Goal: Task Accomplishment & Management: Complete application form

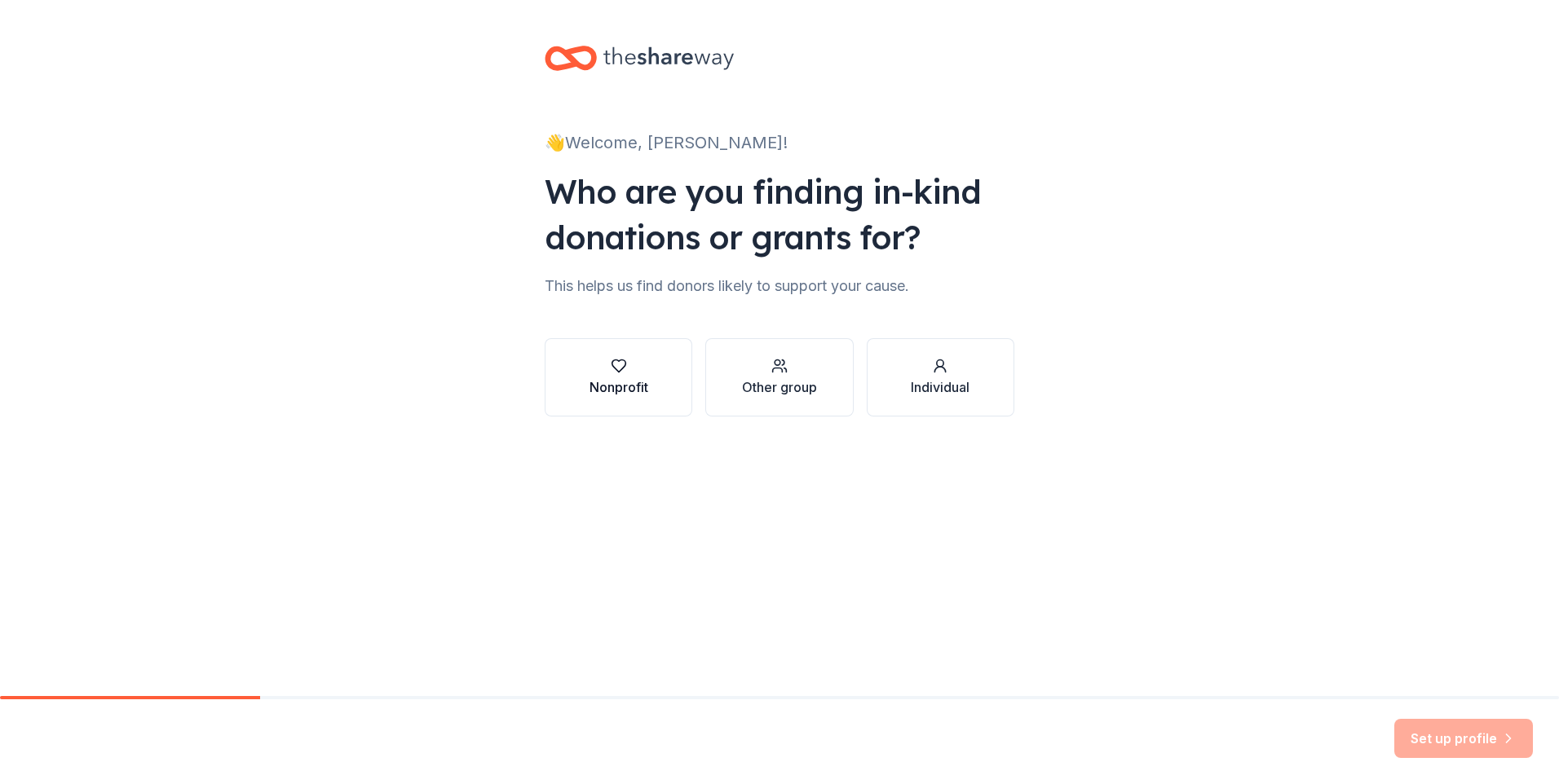
click at [610, 372] on icon "button" at bounding box center [619, 366] width 17 height 17
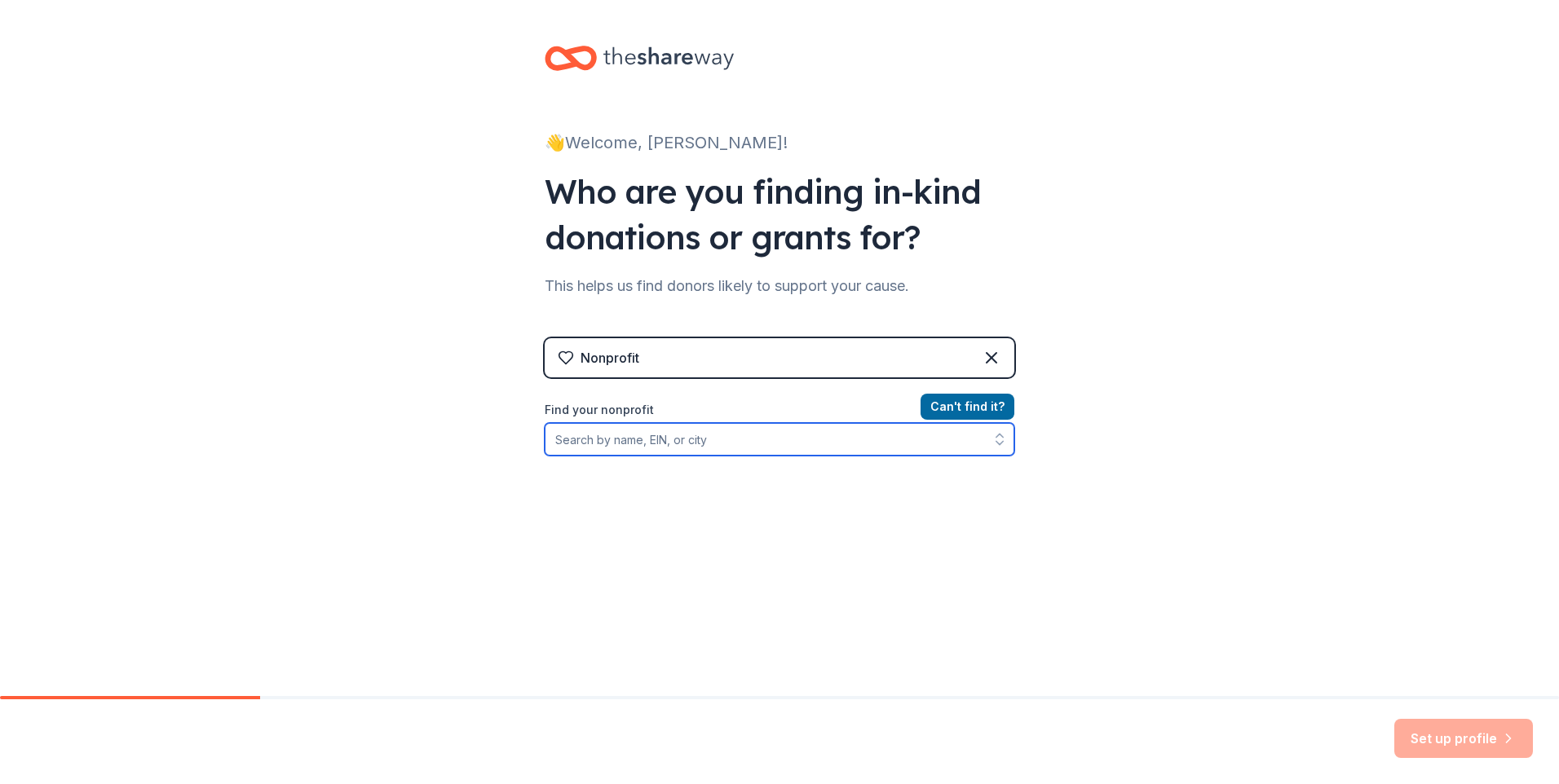
click at [649, 438] on input "Find your nonprofit" at bounding box center [780, 438] width 469 height 32
click at [432, 423] on div "👋 Welcome, [PERSON_NAME]! Who are you finding in-kind donations or grants for? …" at bounding box center [780, 348] width 1559 height 697
click at [613, 438] on input "Find your nonprofit" at bounding box center [780, 438] width 469 height 32
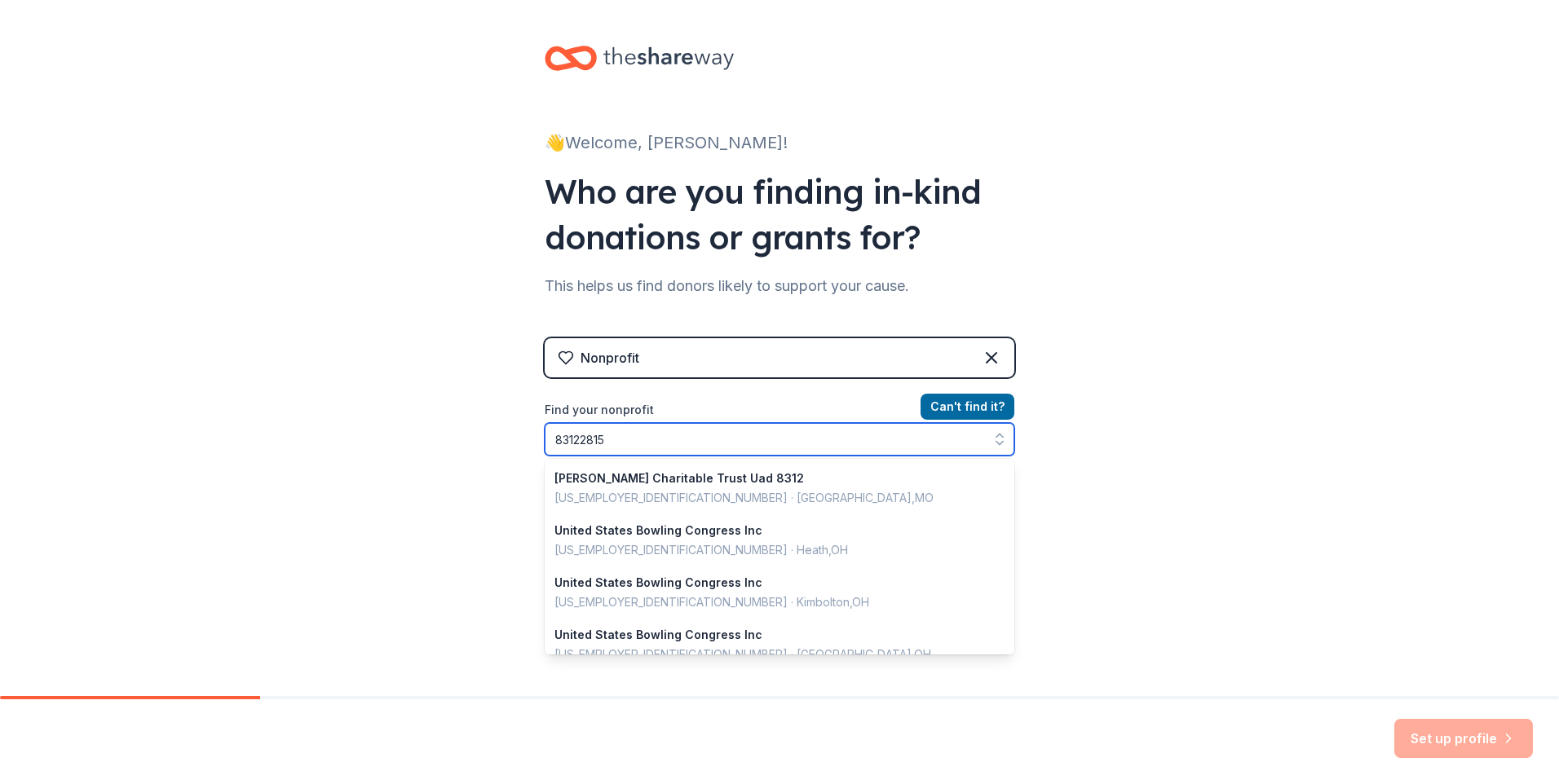
type input "831228153"
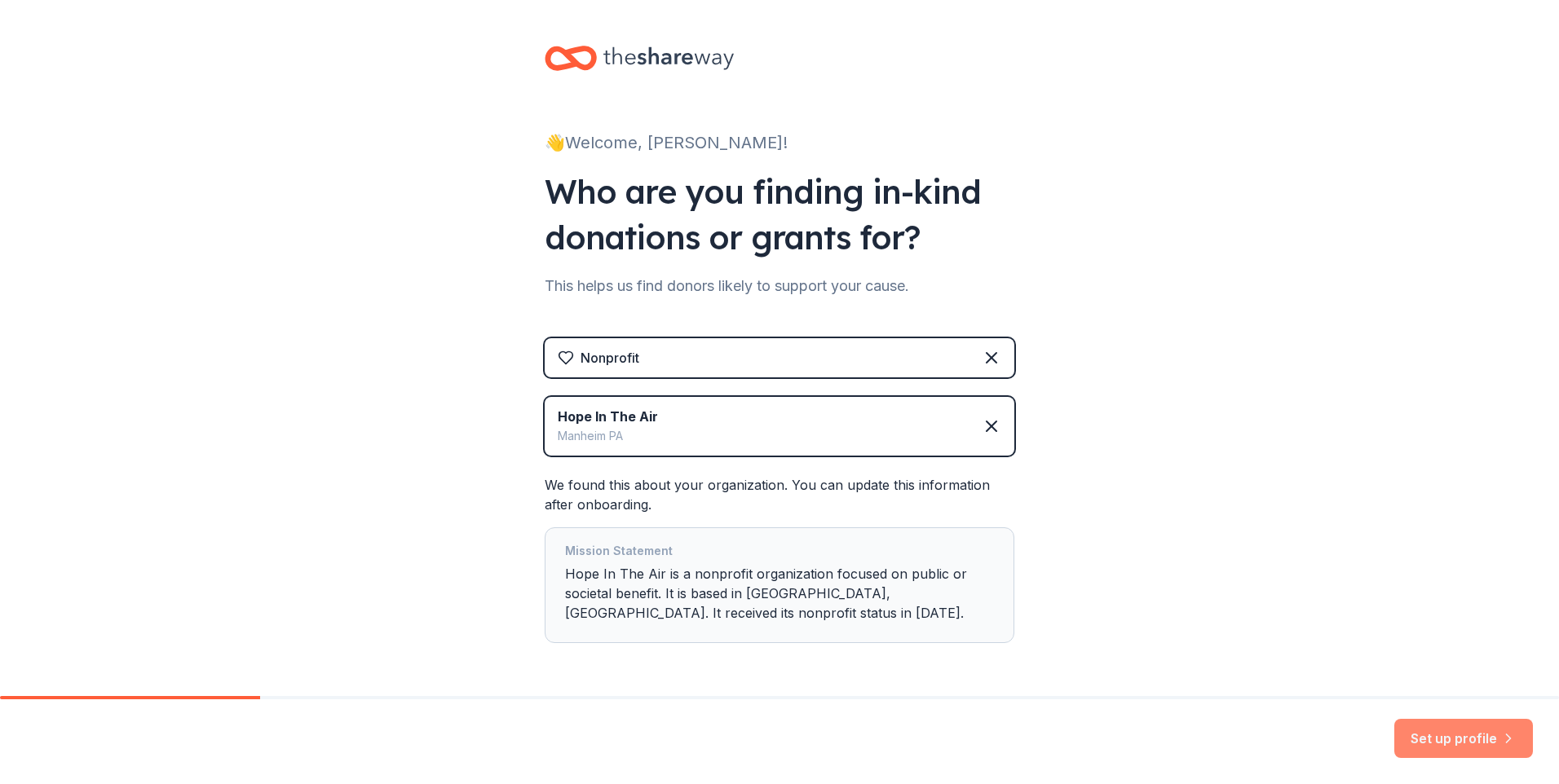
drag, startPoint x: 1456, startPoint y: 744, endPoint x: 1445, endPoint y: 744, distance: 11.0
click at [1455, 744] on button "Set up profile" at bounding box center [1463, 738] width 138 height 39
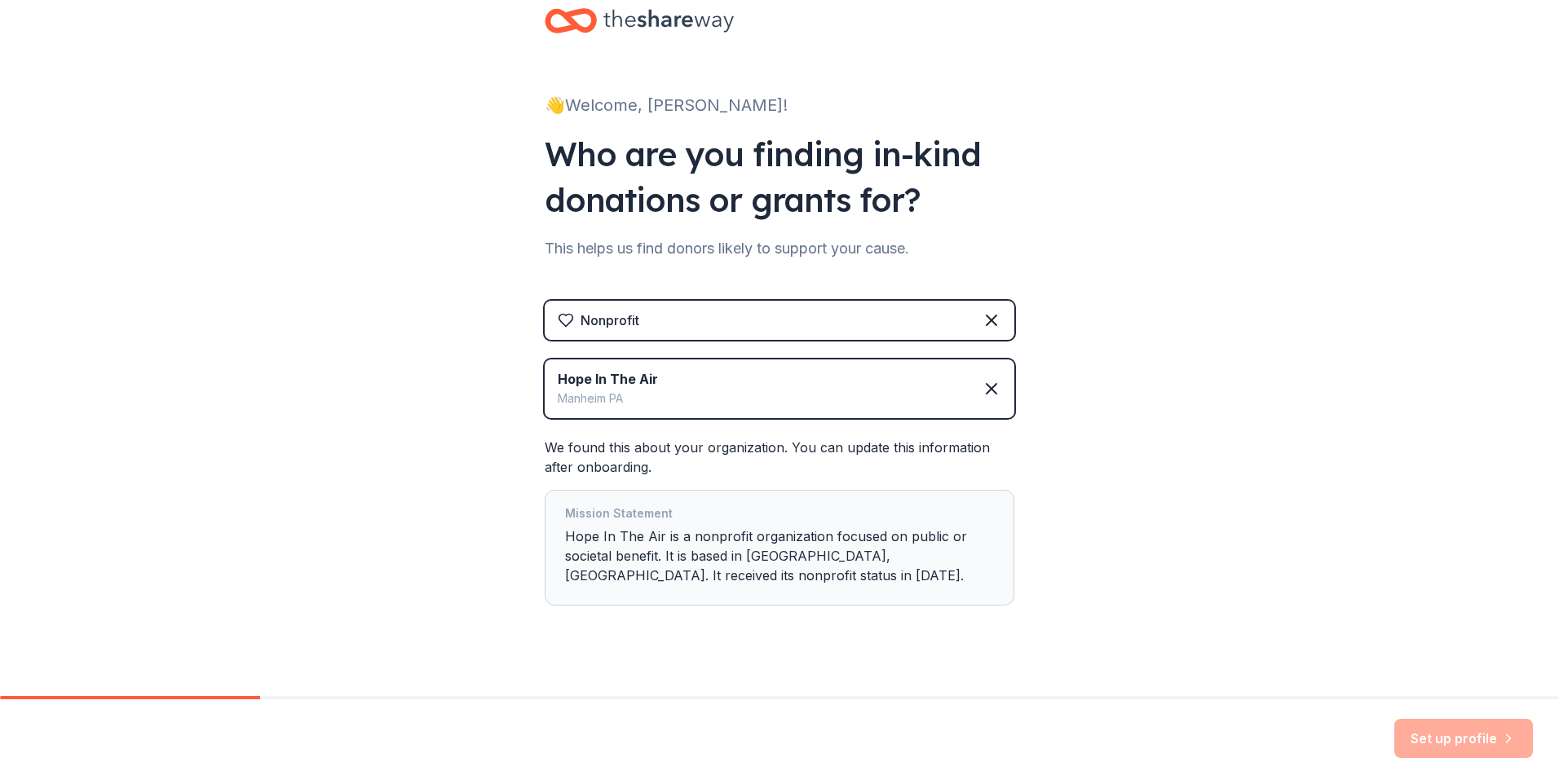
scroll to position [58, 0]
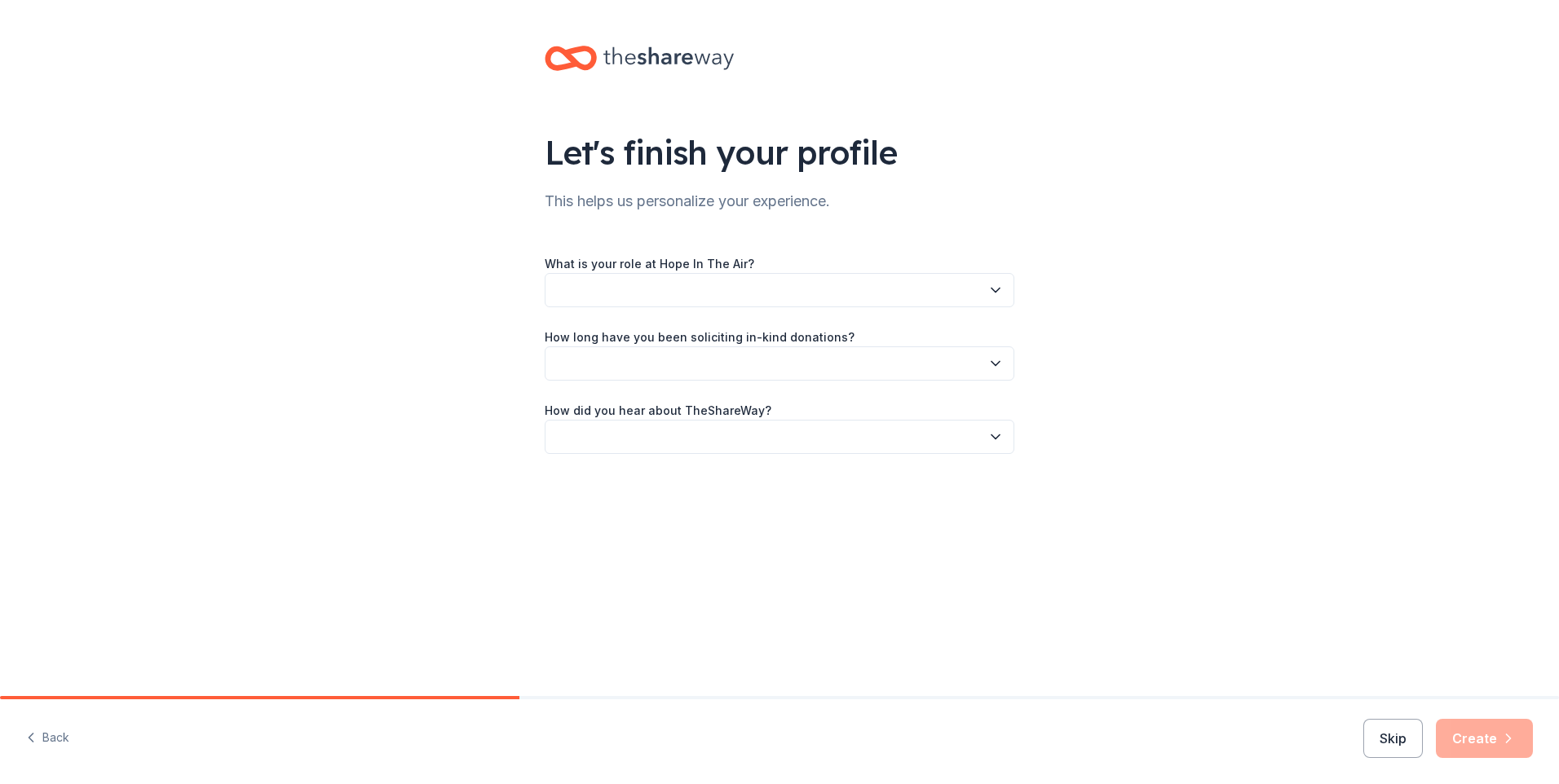
click at [702, 282] on button "button" at bounding box center [780, 289] width 469 height 34
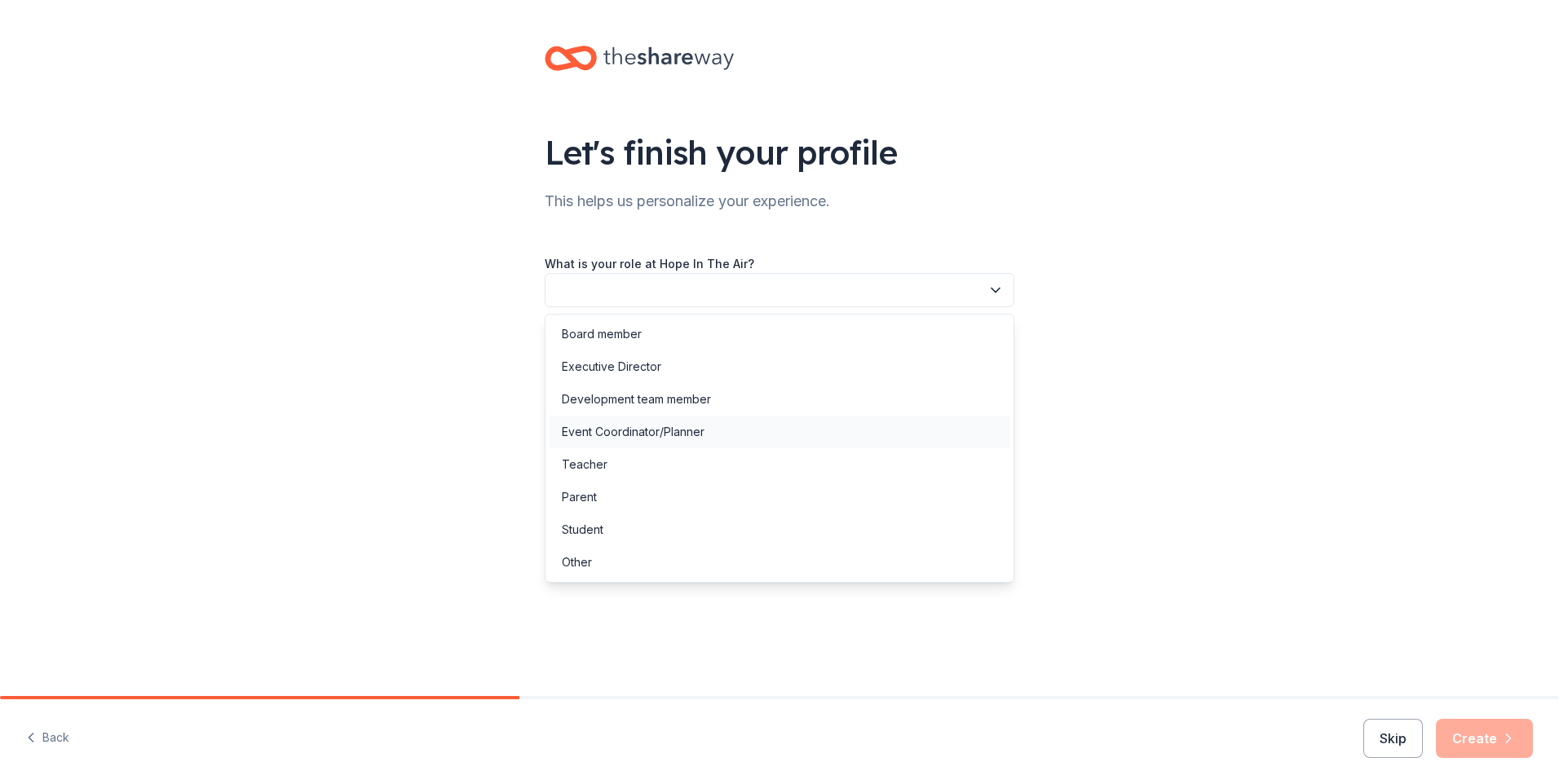
click at [630, 434] on div "Event Coordinator/Planner" at bounding box center [633, 432] width 143 height 20
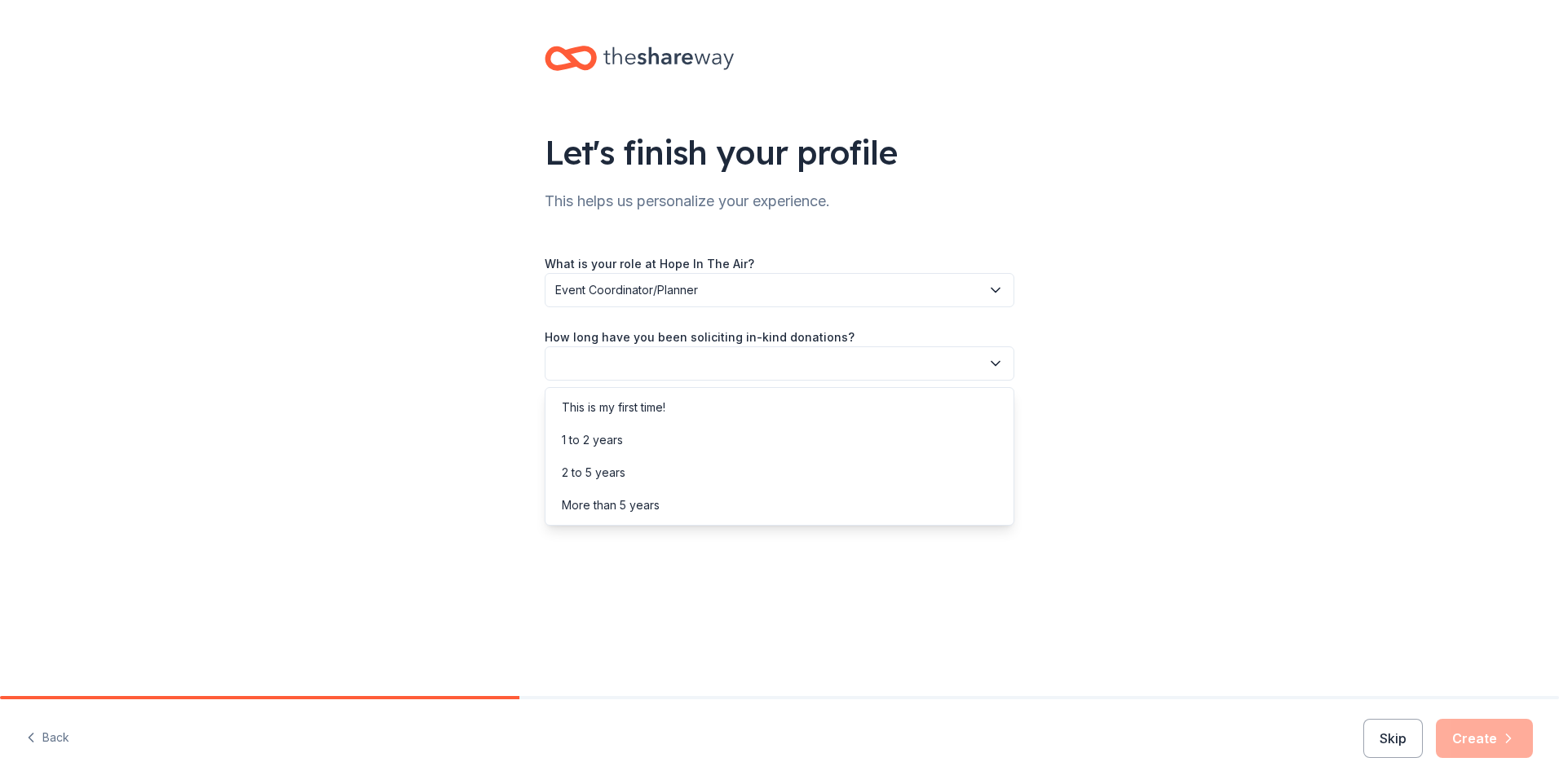
click at [629, 361] on button "button" at bounding box center [780, 363] width 469 height 34
click at [650, 501] on div "More than 5 years" at bounding box center [610, 506] width 98 height 20
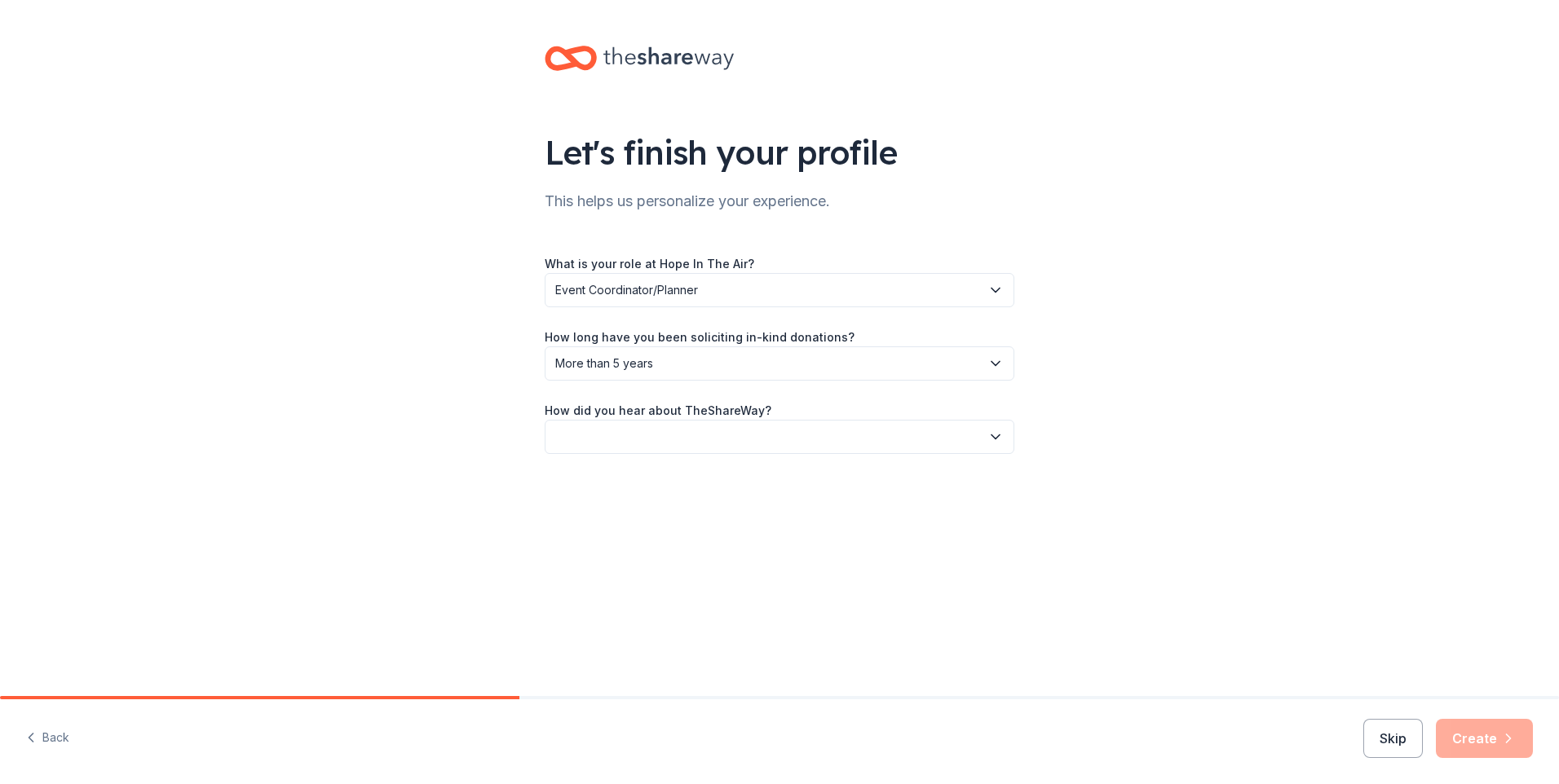
click at [648, 436] on button "button" at bounding box center [780, 436] width 469 height 34
click at [624, 520] on div "Online search" at bounding box center [598, 514] width 74 height 20
click at [1470, 738] on button "Create" at bounding box center [1484, 738] width 97 height 39
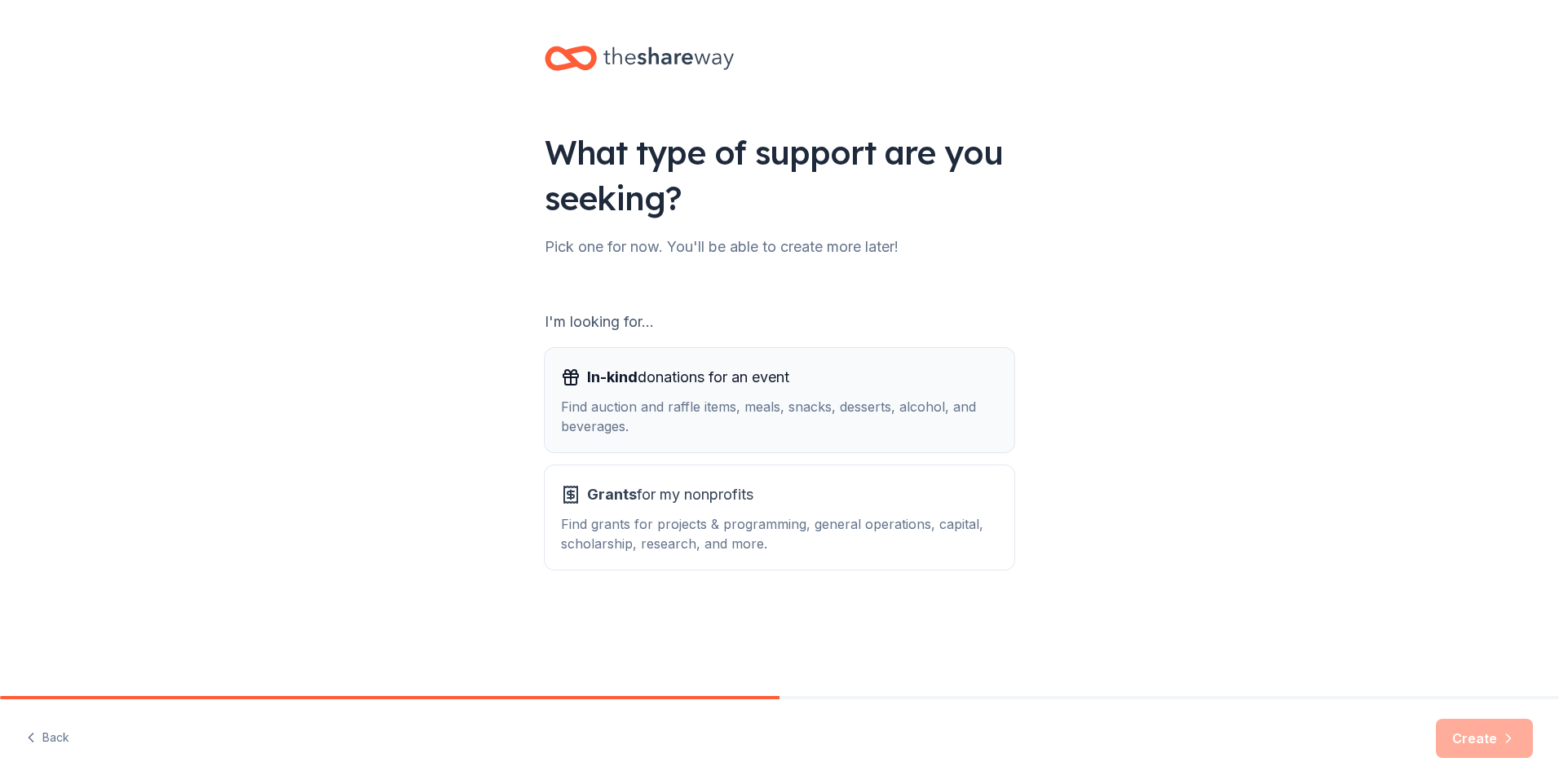
click at [668, 404] on div "Find auction and raffle items, meals, snacks, desserts, alcohol, and beverages." at bounding box center [779, 416] width 437 height 39
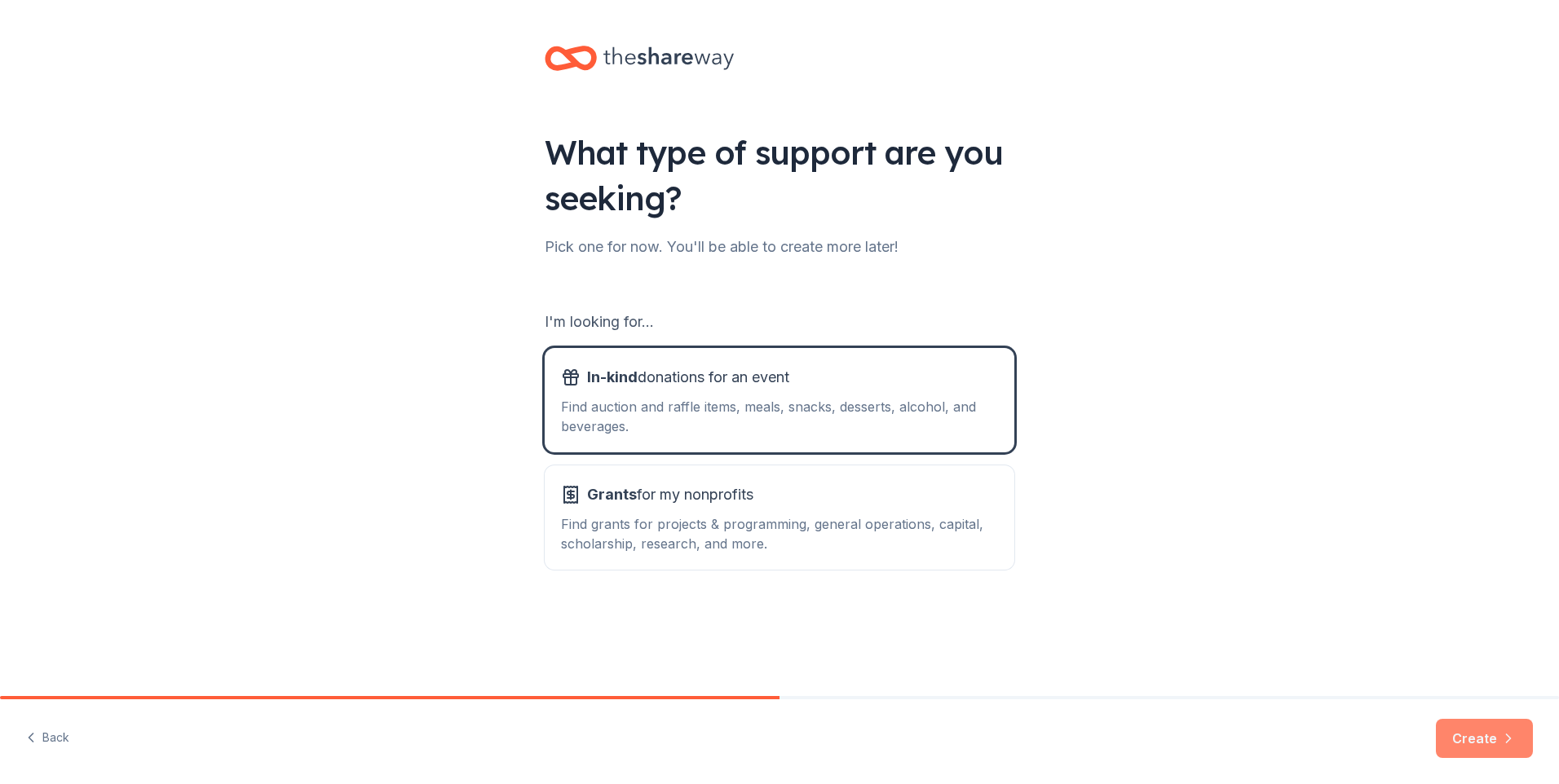
click at [1476, 743] on button "Create" at bounding box center [1484, 738] width 97 height 39
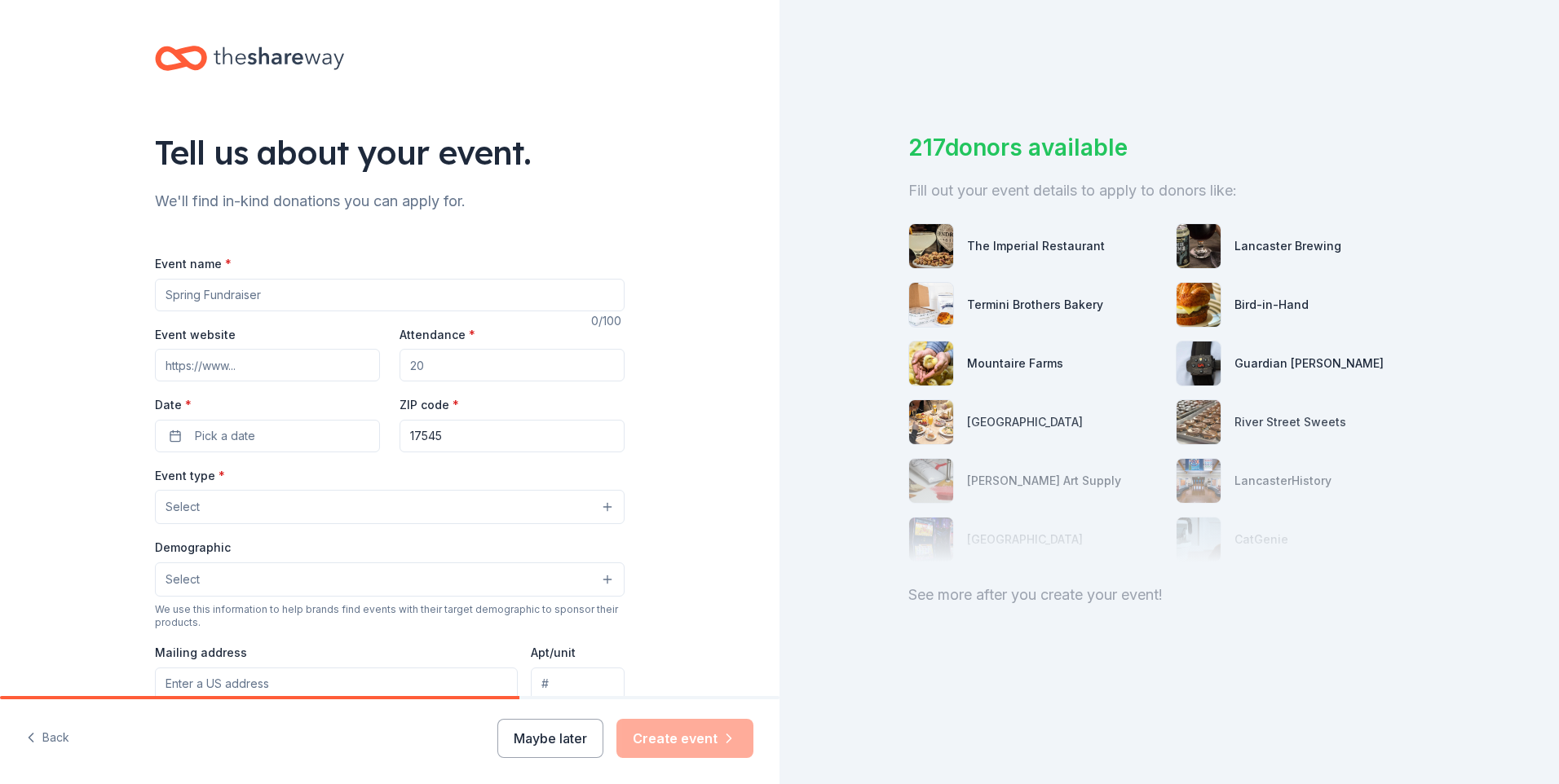
drag, startPoint x: 342, startPoint y: 291, endPoint x: -3, endPoint y: 267, distance: 345.8
click at [0, 267] on html "Tell us about your event. We'll find in-kind donations you can apply for. Event…" at bounding box center [780, 392] width 1559 height 784
type input "("
type input "9th Annual Fundraising Gala"
click at [219, 359] on input "Event website" at bounding box center [267, 365] width 225 height 32
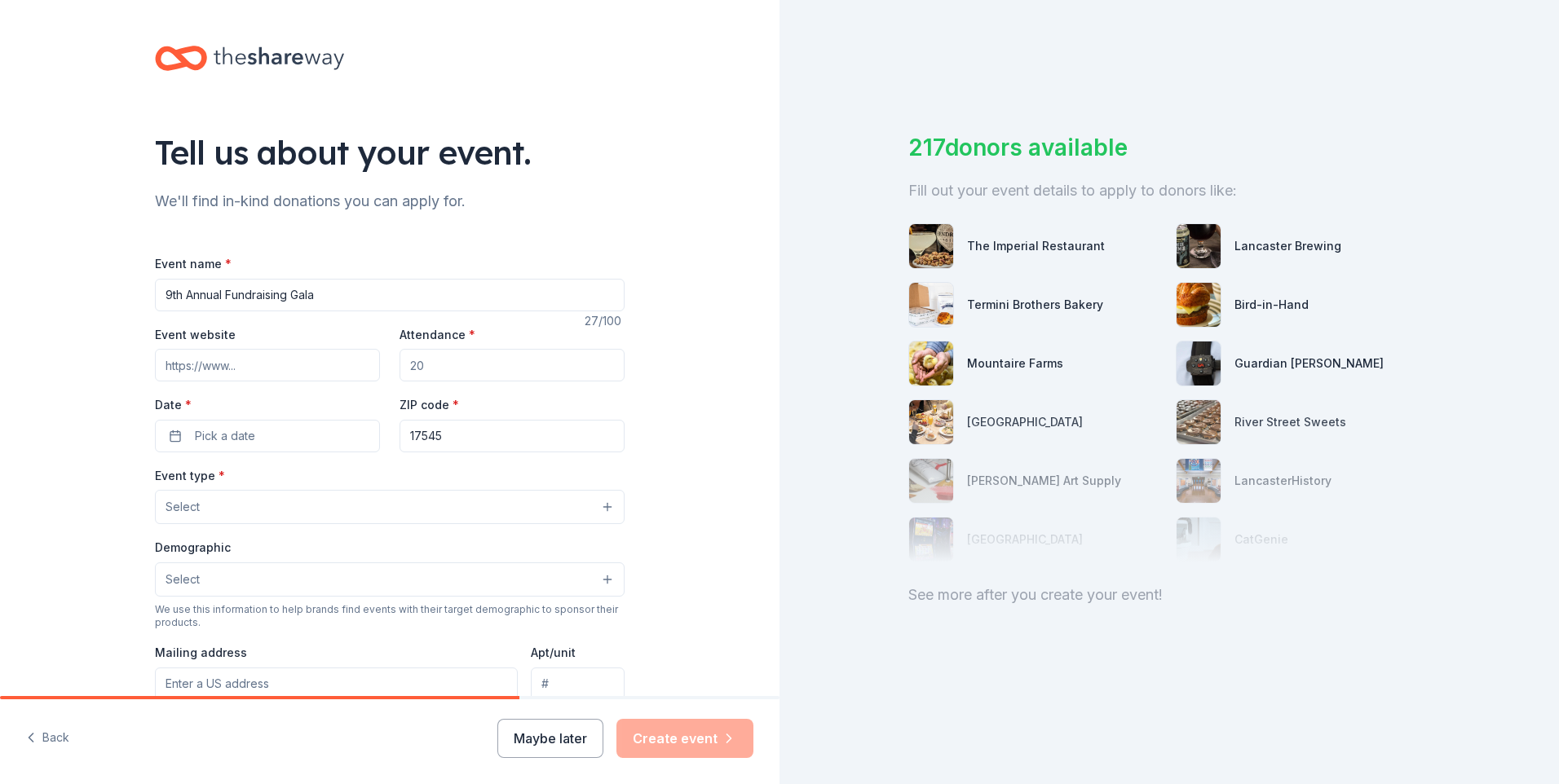
paste input "[URL][DOMAIN_NAME]"
type input "[URL][DOMAIN_NAME]"
click at [475, 360] on input "Attendance *" at bounding box center [512, 365] width 225 height 32
drag, startPoint x: 476, startPoint y: 360, endPoint x: 289, endPoint y: 361, distance: 187.0
click at [289, 361] on div "Event website https://www.hopeintheair.org/ Attendance * Date * Pick a date ZIP…" at bounding box center [390, 388] width 469 height 128
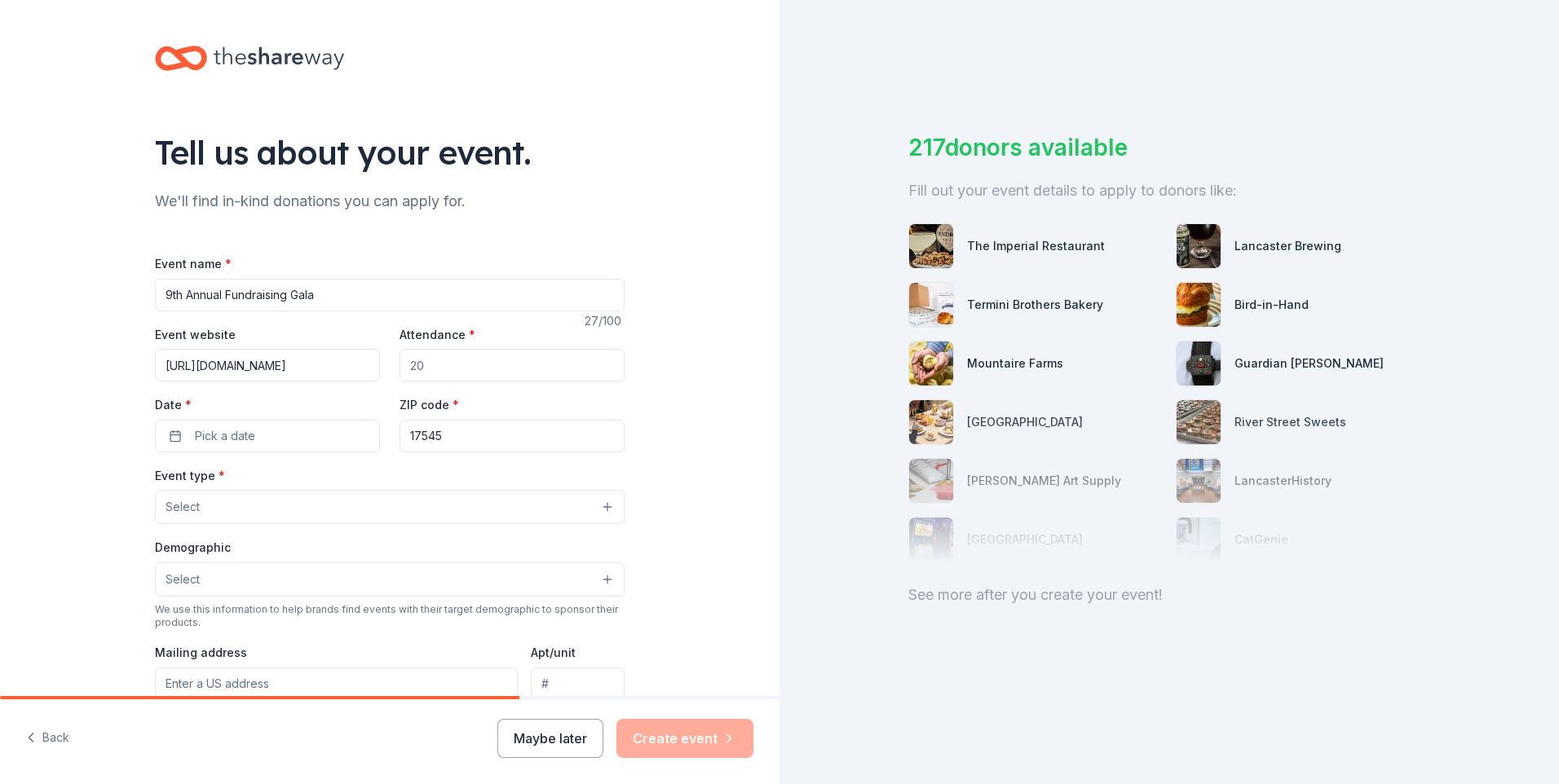
click at [436, 364] on input "Attendance *" at bounding box center [512, 365] width 225 height 32
drag, startPoint x: 459, startPoint y: 370, endPoint x: 289, endPoint y: 368, distance: 170.0
click at [289, 368] on div "Event website https://www.hopeintheair.org/ Attendance * 275 Date * Pick a date…" at bounding box center [390, 388] width 469 height 128
type input "270"
click at [273, 431] on button "Pick a date" at bounding box center [267, 435] width 225 height 32
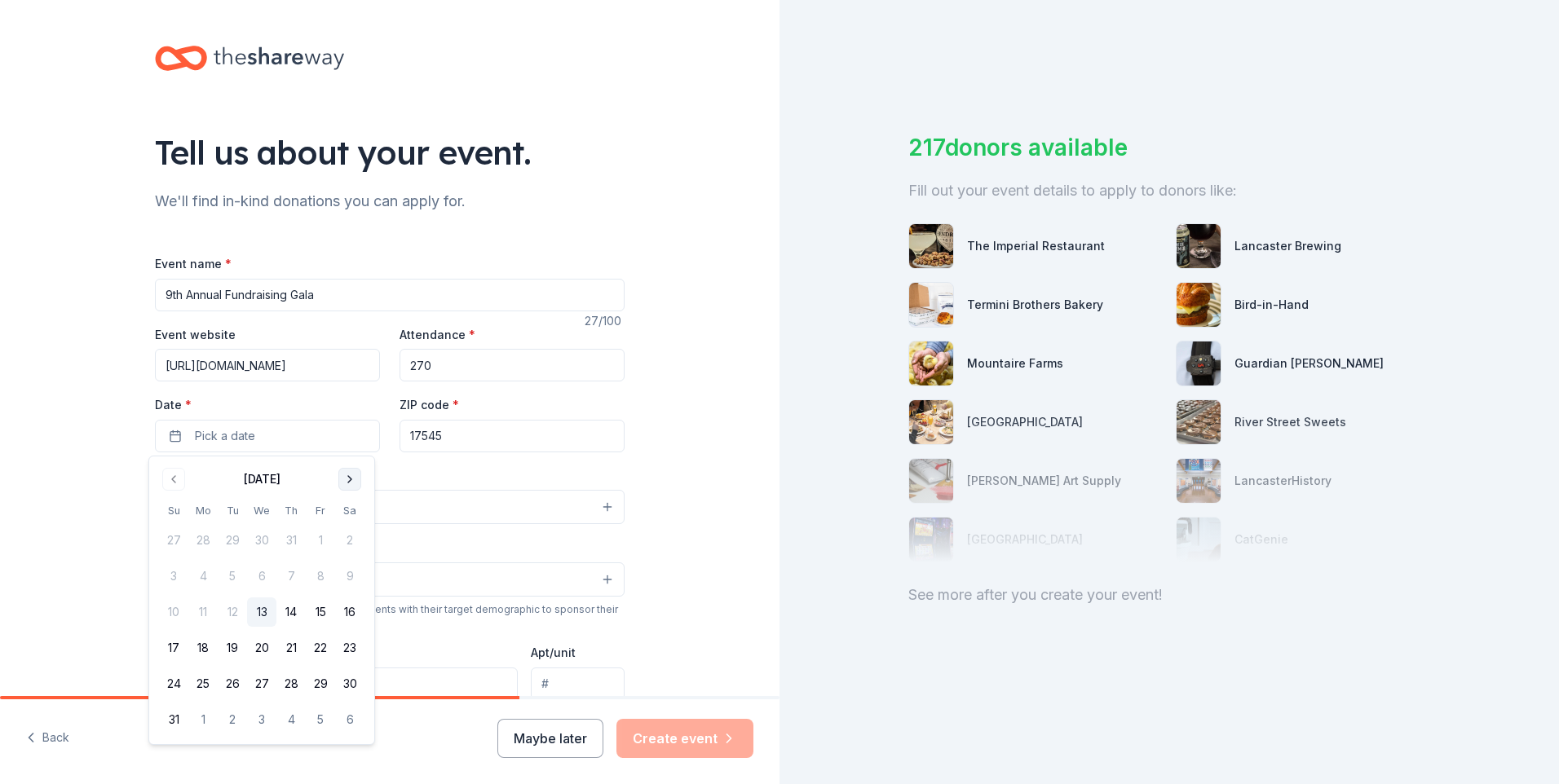
click at [354, 478] on button "Go to next month" at bounding box center [350, 479] width 23 height 23
click at [352, 485] on button "Go to next month" at bounding box center [350, 479] width 23 height 23
click at [342, 578] on button "11" at bounding box center [349, 575] width 29 height 29
click at [113, 548] on div "Tell us about your event. We'll find in-kind donations you can apply for. Event…" at bounding box center [390, 542] width 780 height 1085
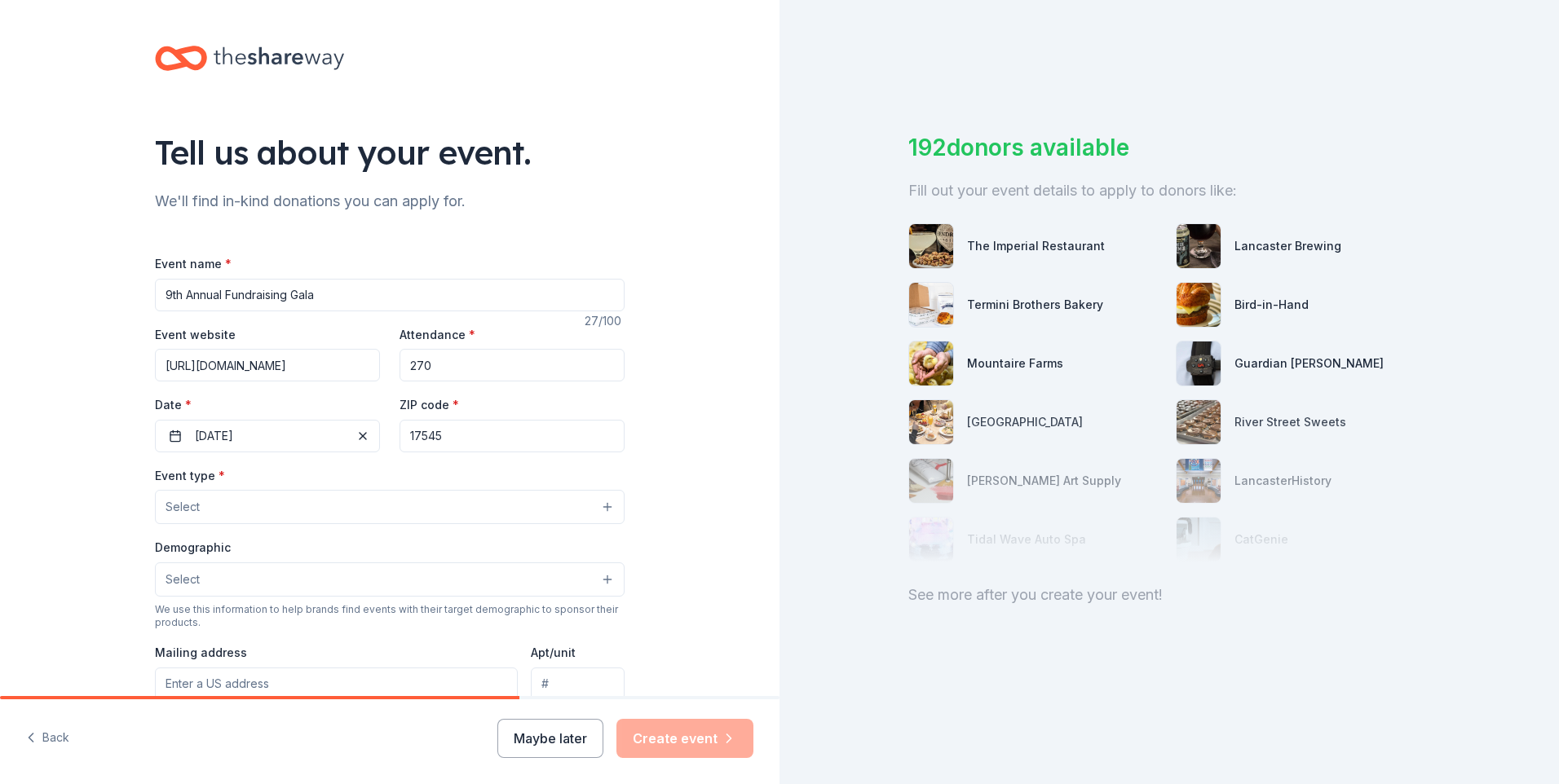
click at [224, 513] on button "Select" at bounding box center [390, 506] width 469 height 34
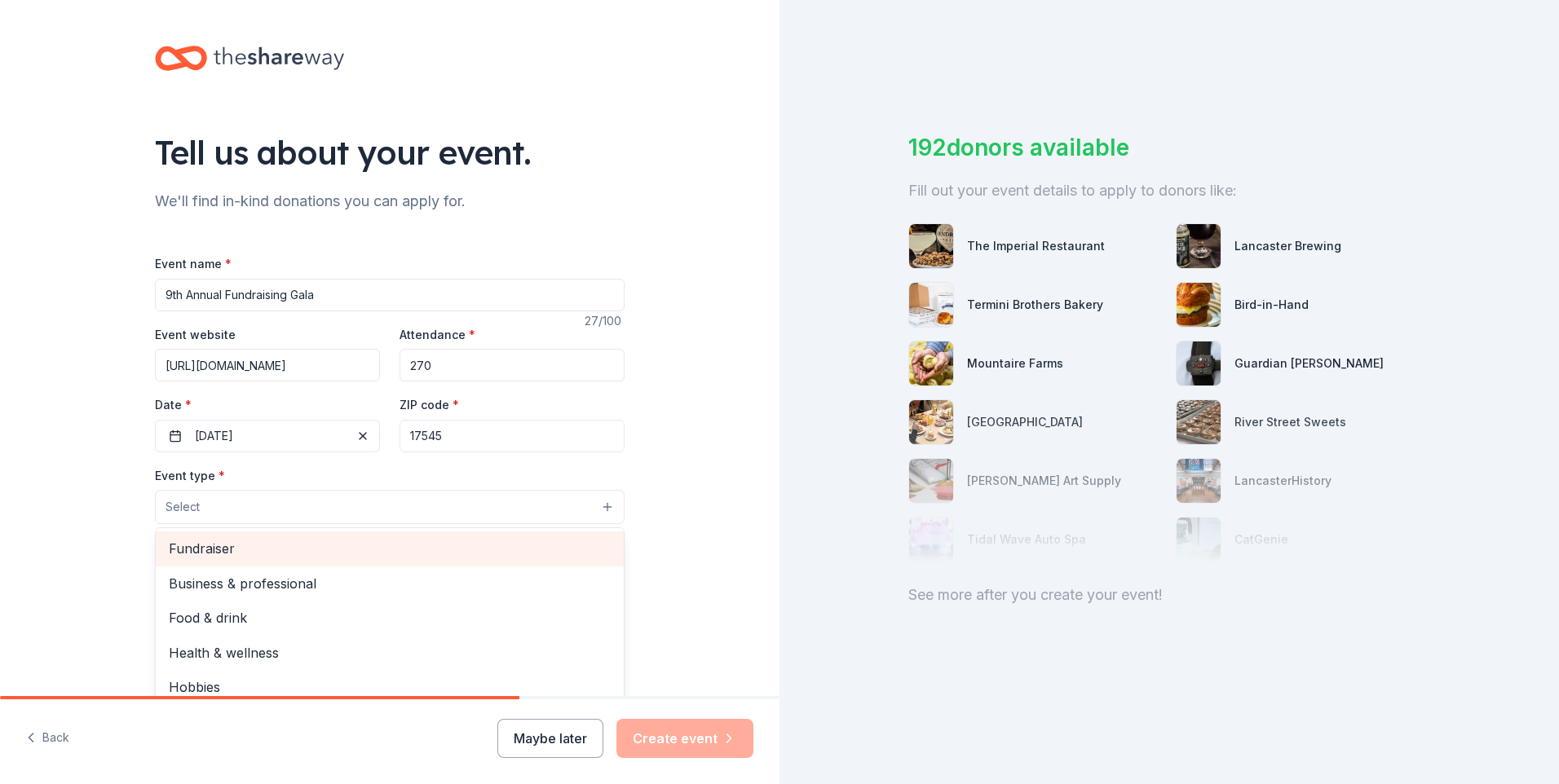
click at [244, 554] on span "Fundraiser" at bounding box center [390, 549] width 442 height 22
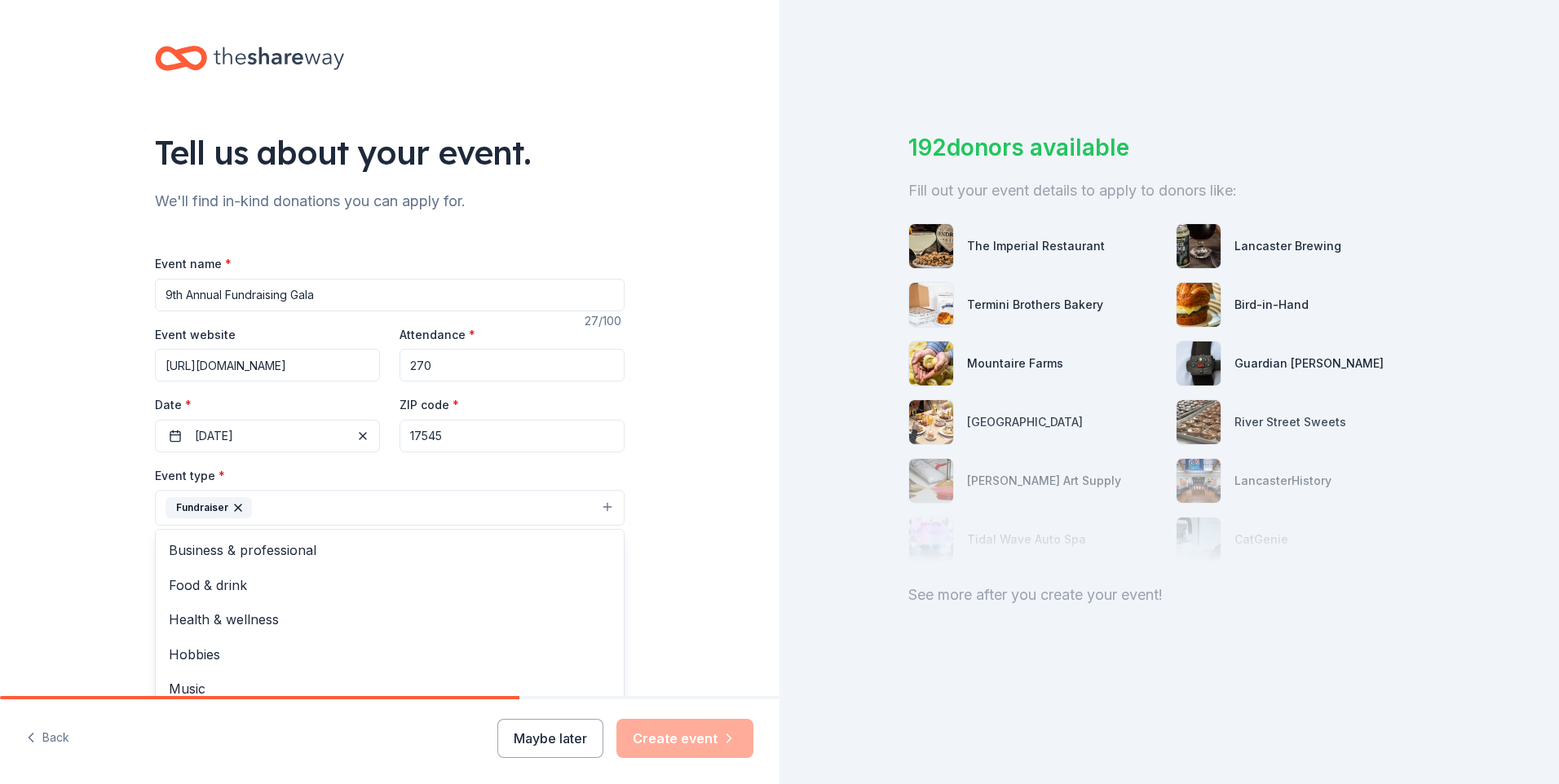
click at [57, 540] on div "Tell us about your event. We'll find in-kind donations you can apply for. Event…" at bounding box center [390, 543] width 780 height 1086
click at [310, 517] on button "Fundraiser" at bounding box center [390, 507] width 469 height 36
click at [79, 577] on div "Tell us about your event. We'll find in-kind donations you can apply for. Event…" at bounding box center [390, 543] width 780 height 1086
click at [237, 577] on button "Select" at bounding box center [390, 580] width 469 height 34
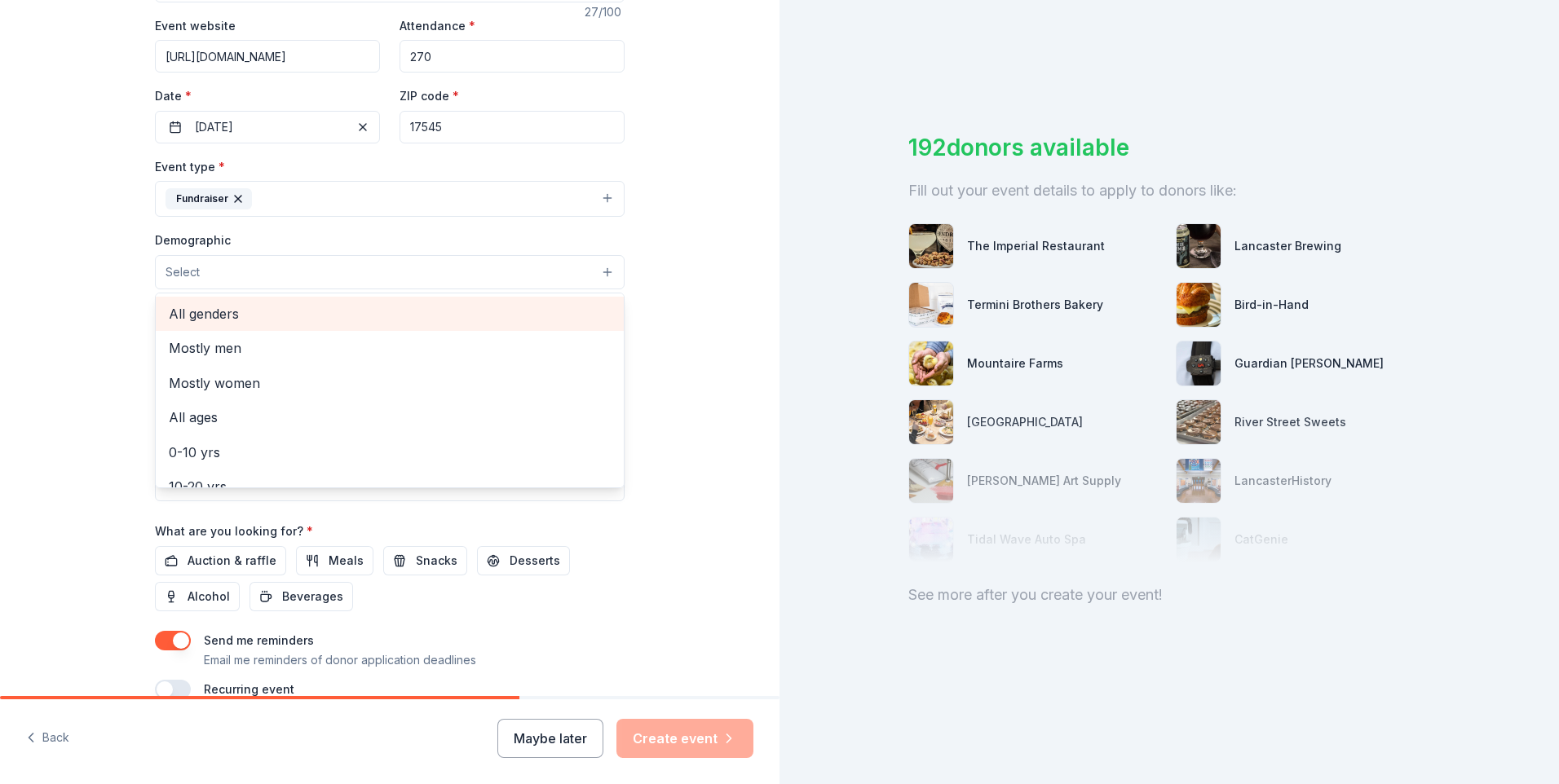
click at [196, 317] on span "All genders" at bounding box center [390, 314] width 442 height 22
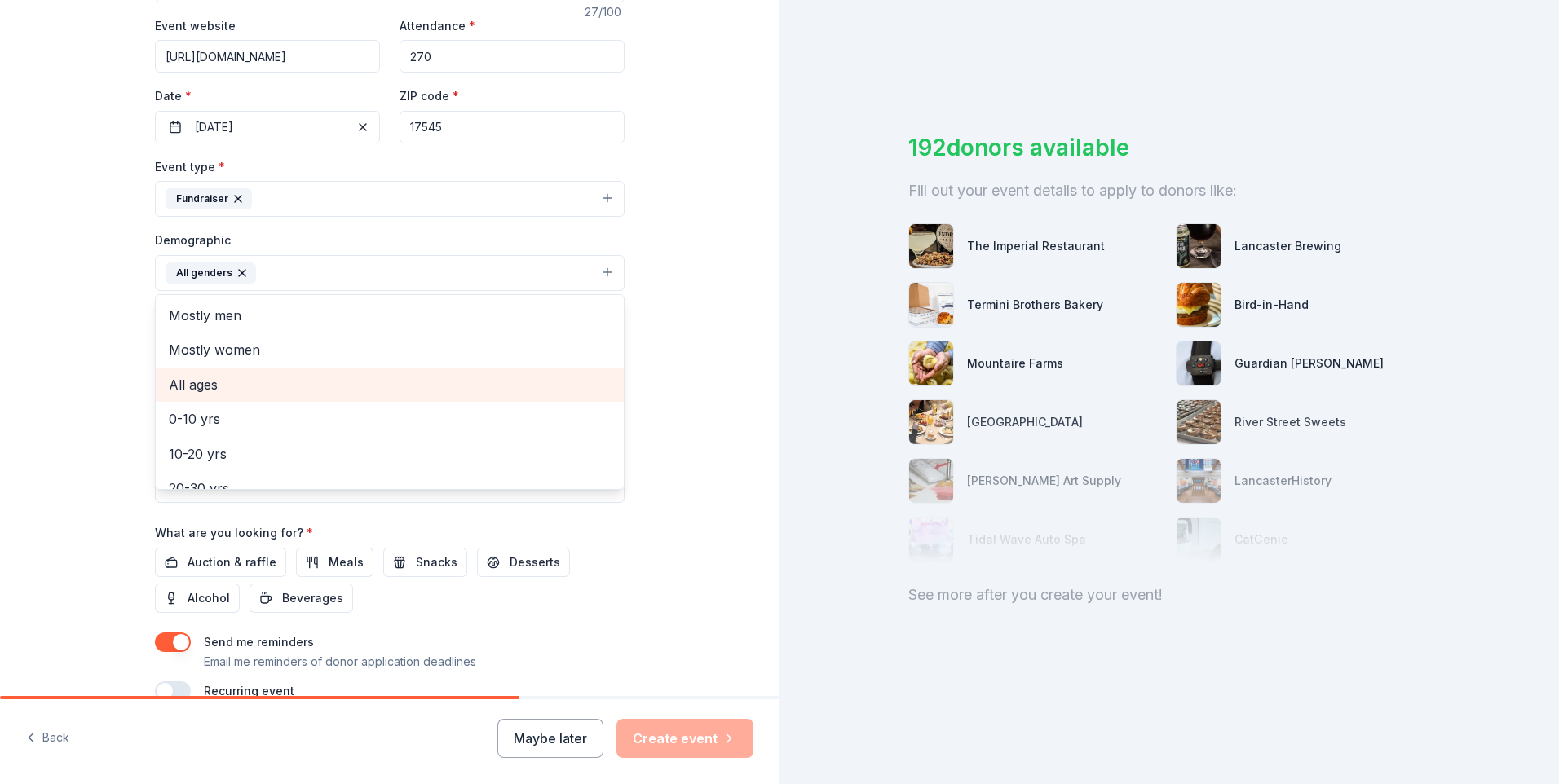
scroll to position [81, 0]
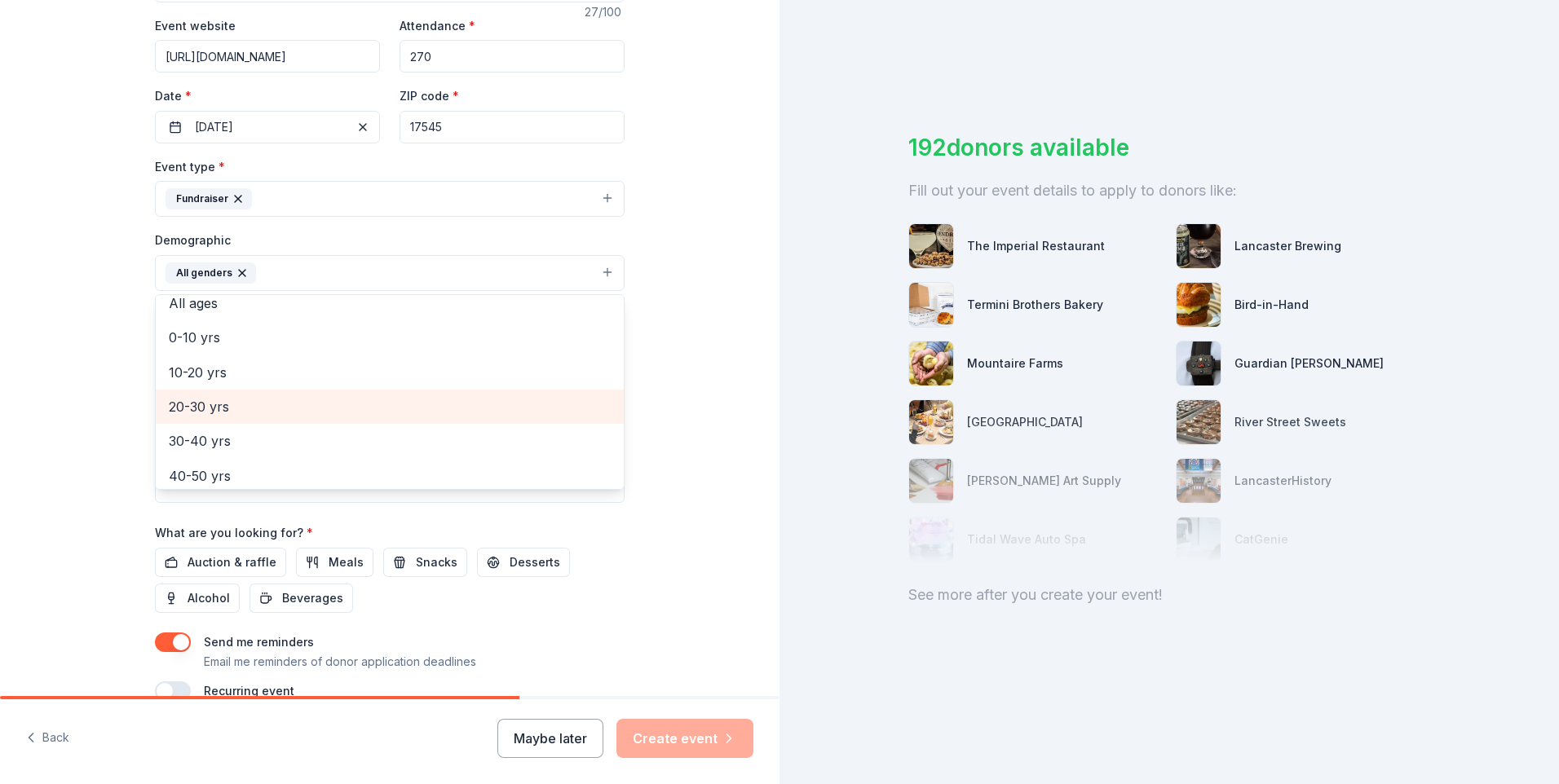
click at [223, 406] on span "20-30 yrs" at bounding box center [390, 407] width 442 height 22
click at [218, 408] on span "30-40 yrs" at bounding box center [390, 407] width 442 height 22
click at [218, 409] on span "40-50 yrs" at bounding box center [390, 407] width 442 height 22
click at [216, 409] on span "50-60 yrs" at bounding box center [390, 407] width 442 height 22
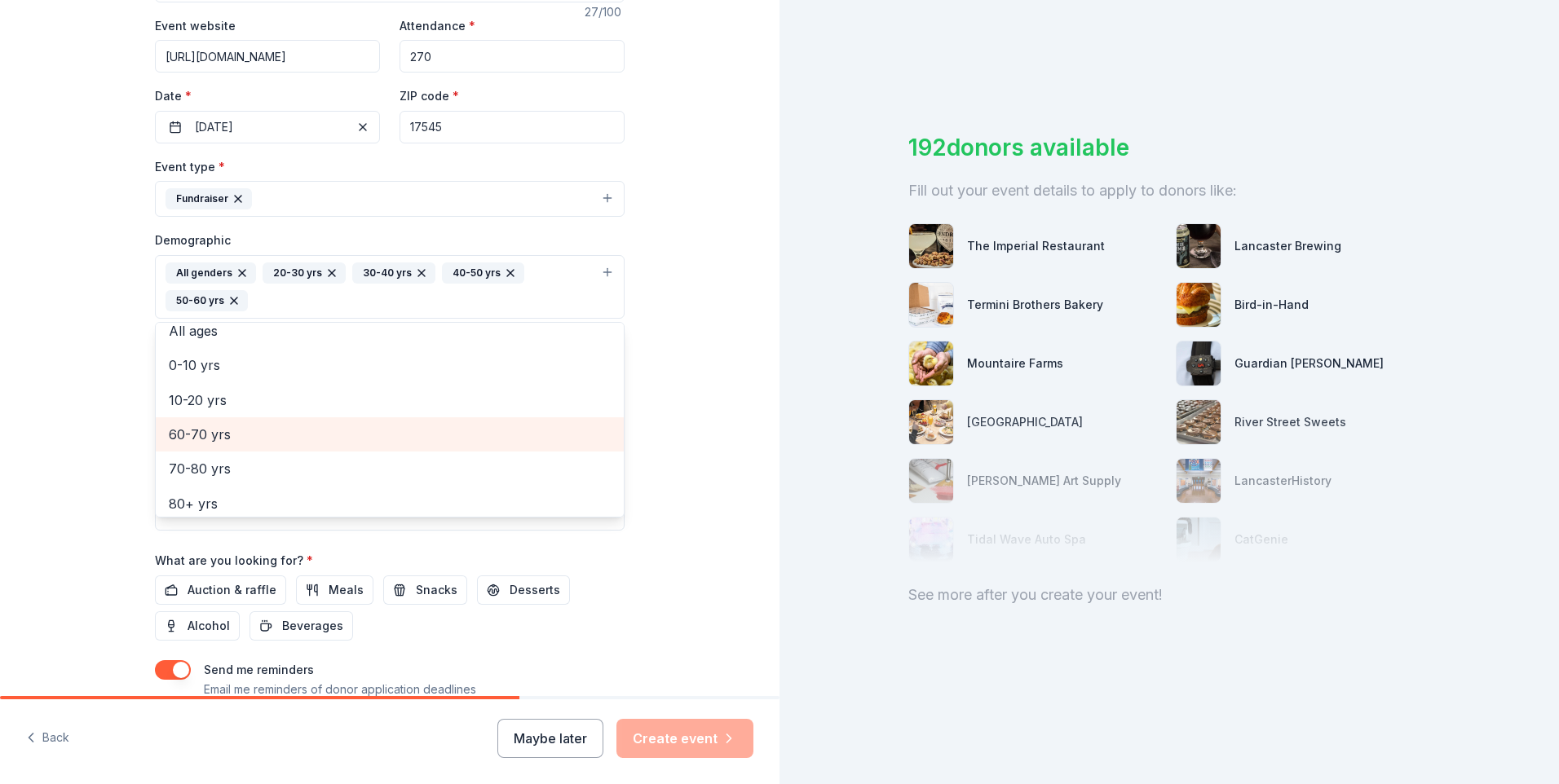
click at [217, 439] on span "60-70 yrs" at bounding box center [390, 434] width 442 height 22
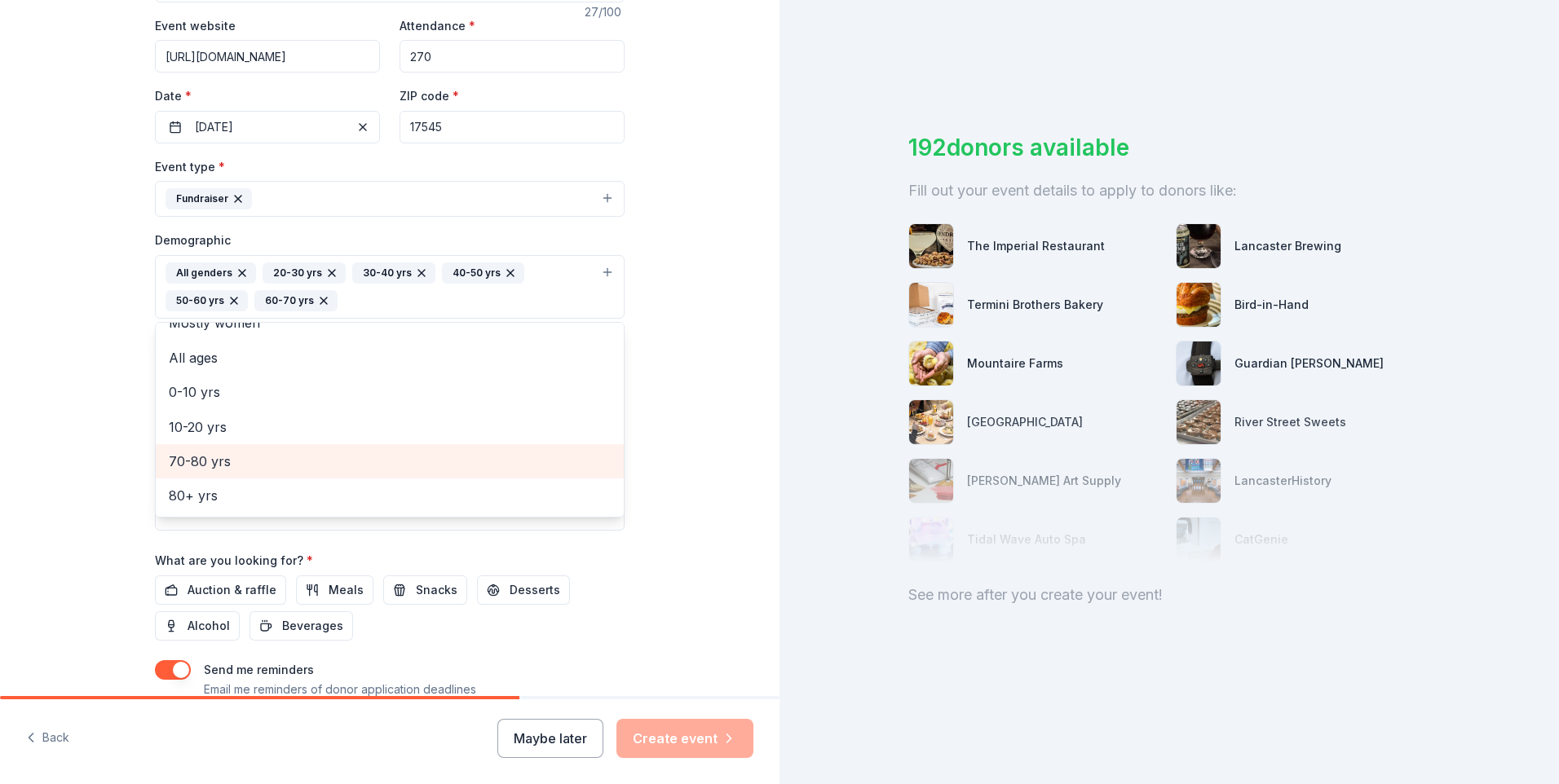
click at [216, 463] on span "70-80 yrs" at bounding box center [390, 462] width 442 height 22
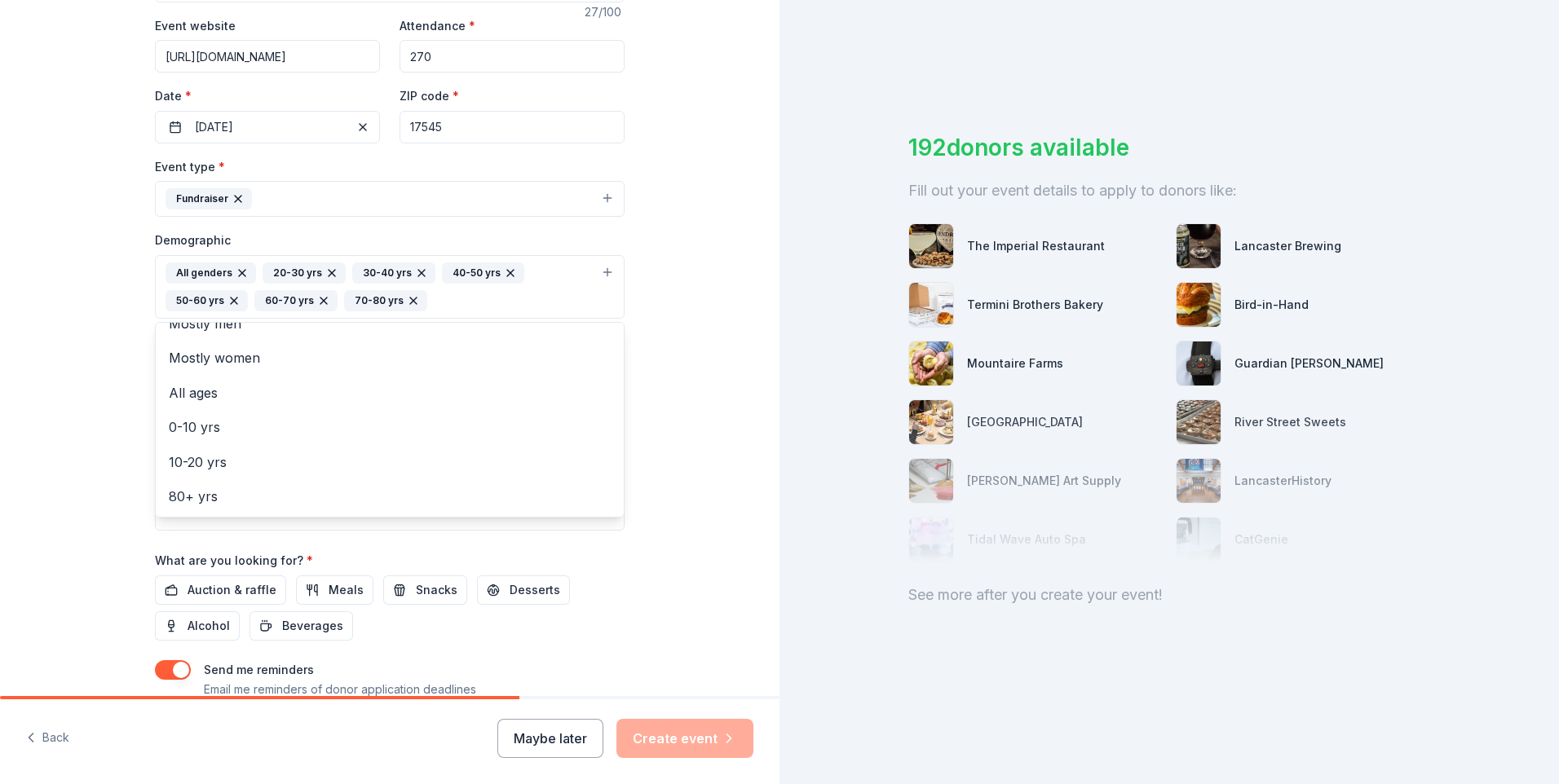
click at [97, 453] on div "Tell us about your event. We'll find in-kind donations you can apply for. Event…" at bounding box center [390, 249] width 780 height 1116
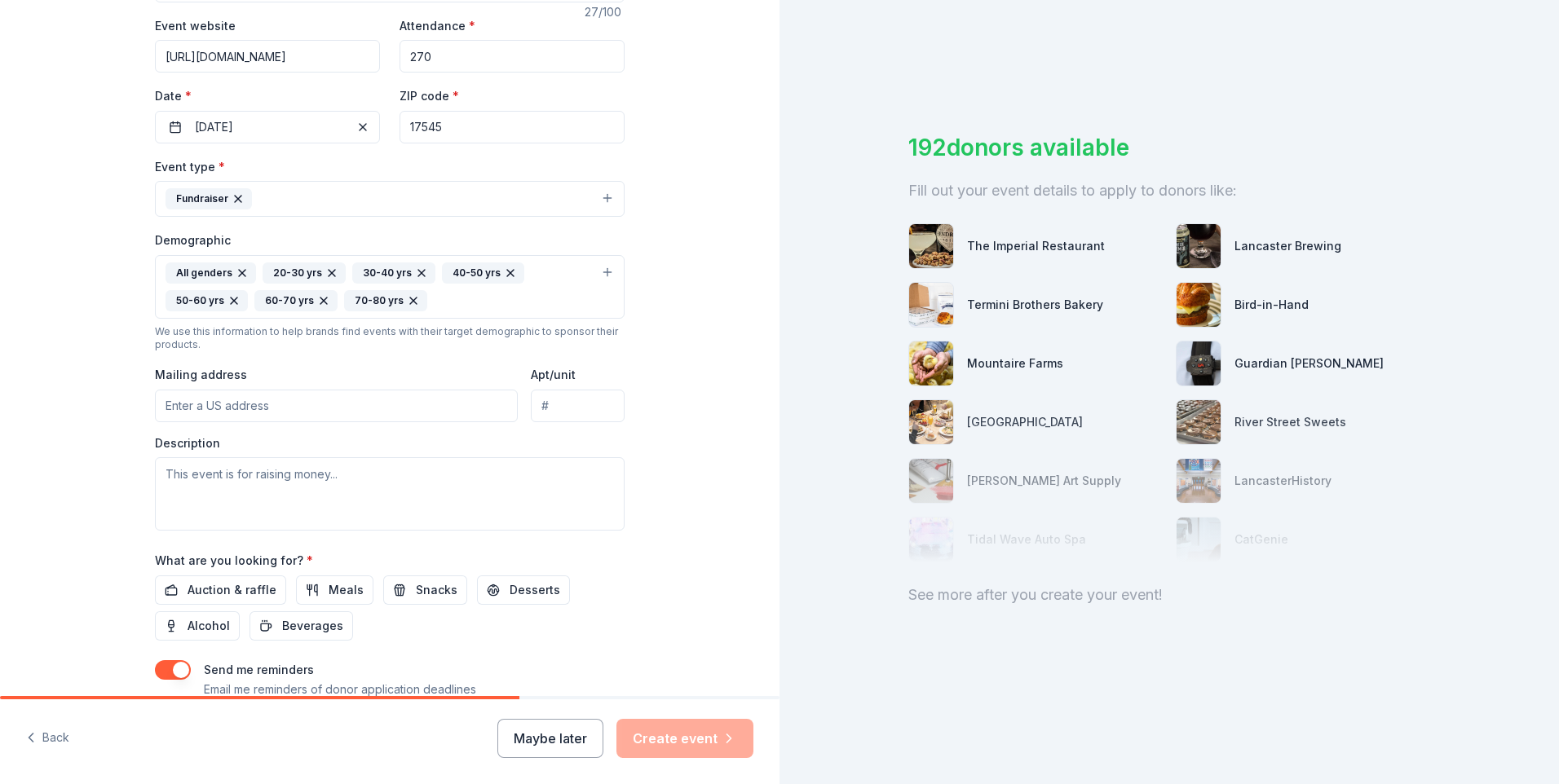
click at [257, 406] on input "Mailing address" at bounding box center [336, 405] width 362 height 32
type input "1831 Auction Road"
click at [352, 489] on textarea at bounding box center [390, 494] width 469 height 73
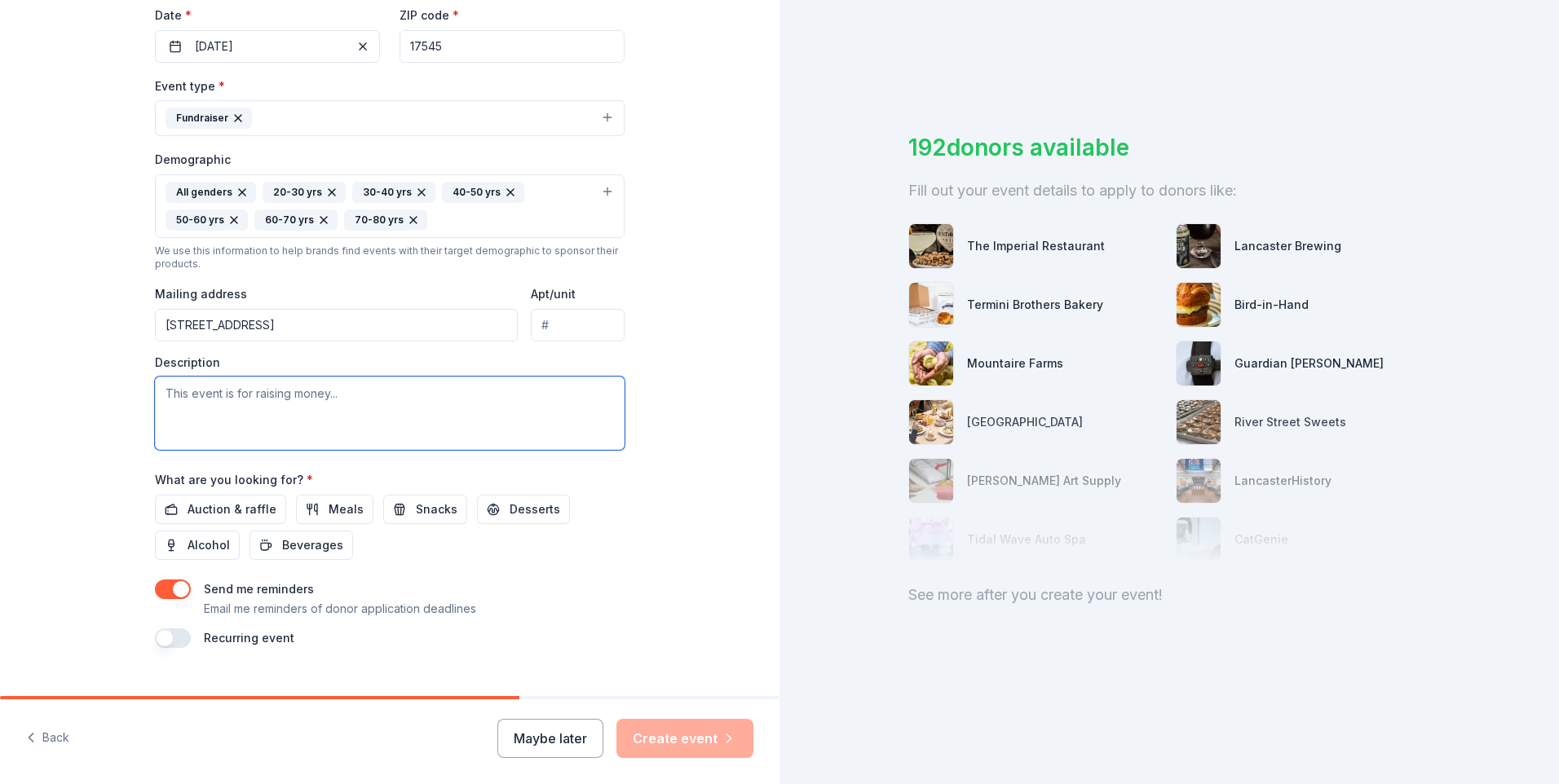
scroll to position [390, 0]
click at [314, 396] on textarea at bounding box center [390, 412] width 469 height 73
paste textarea "HOPE in the AIR is a 501(c)(3) non-profit that brings our community together th…"
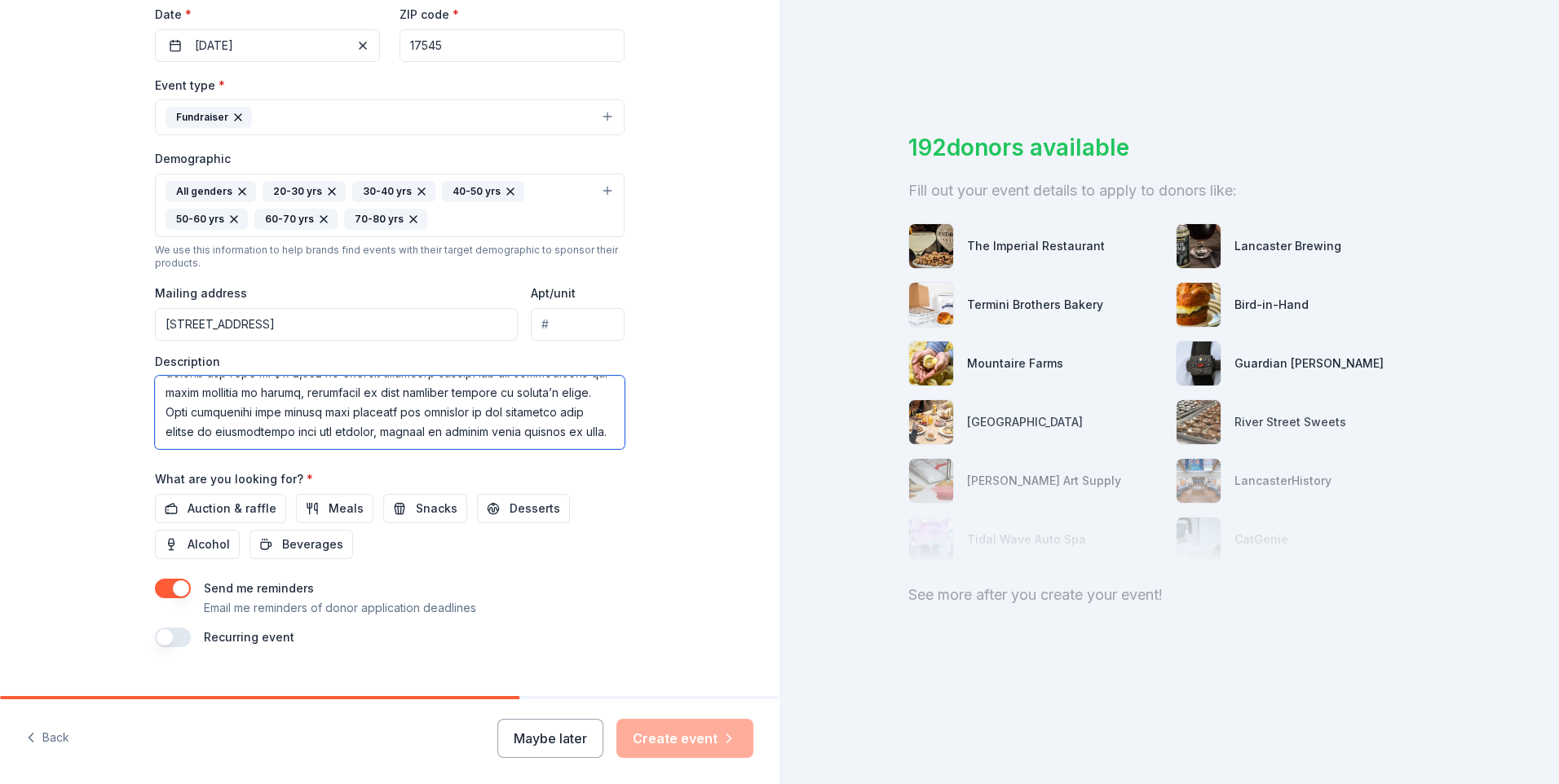
scroll to position [419, 0]
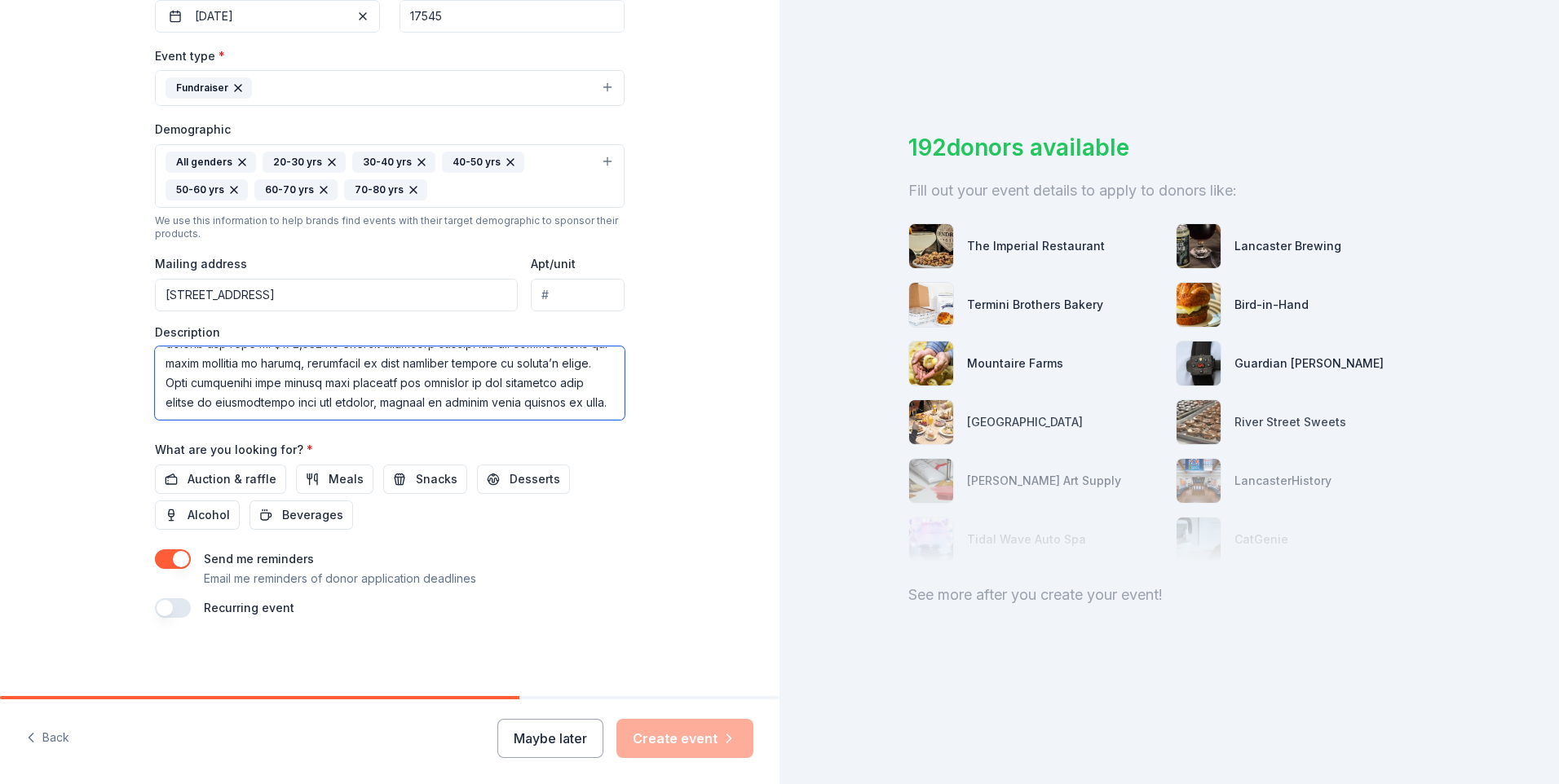
type textarea "HOPE in the AIR is a 501(c)(3) non-profit that brings our community together th…"
click at [159, 609] on button "button" at bounding box center [172, 608] width 36 height 20
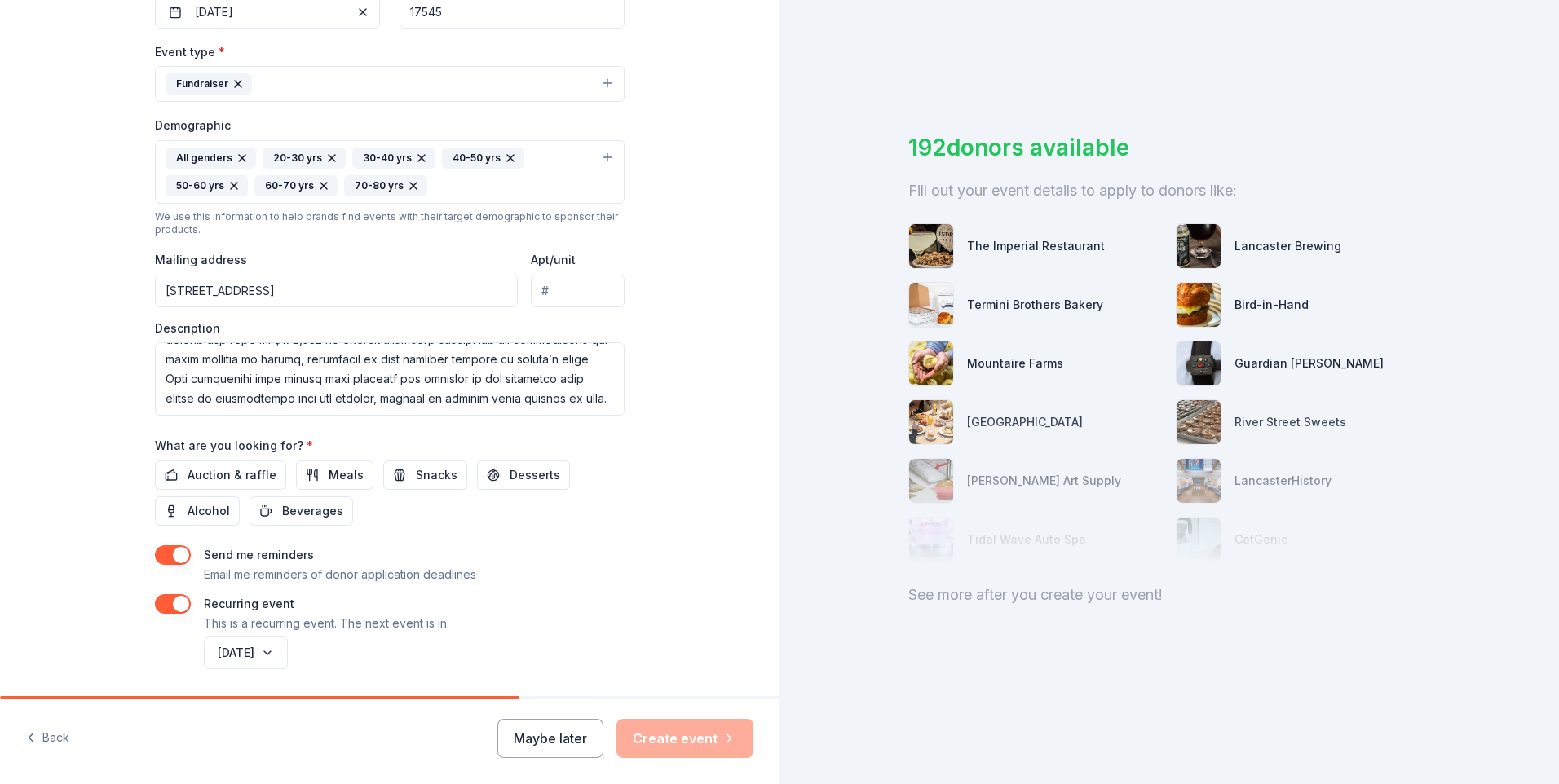
scroll to position [397, 0]
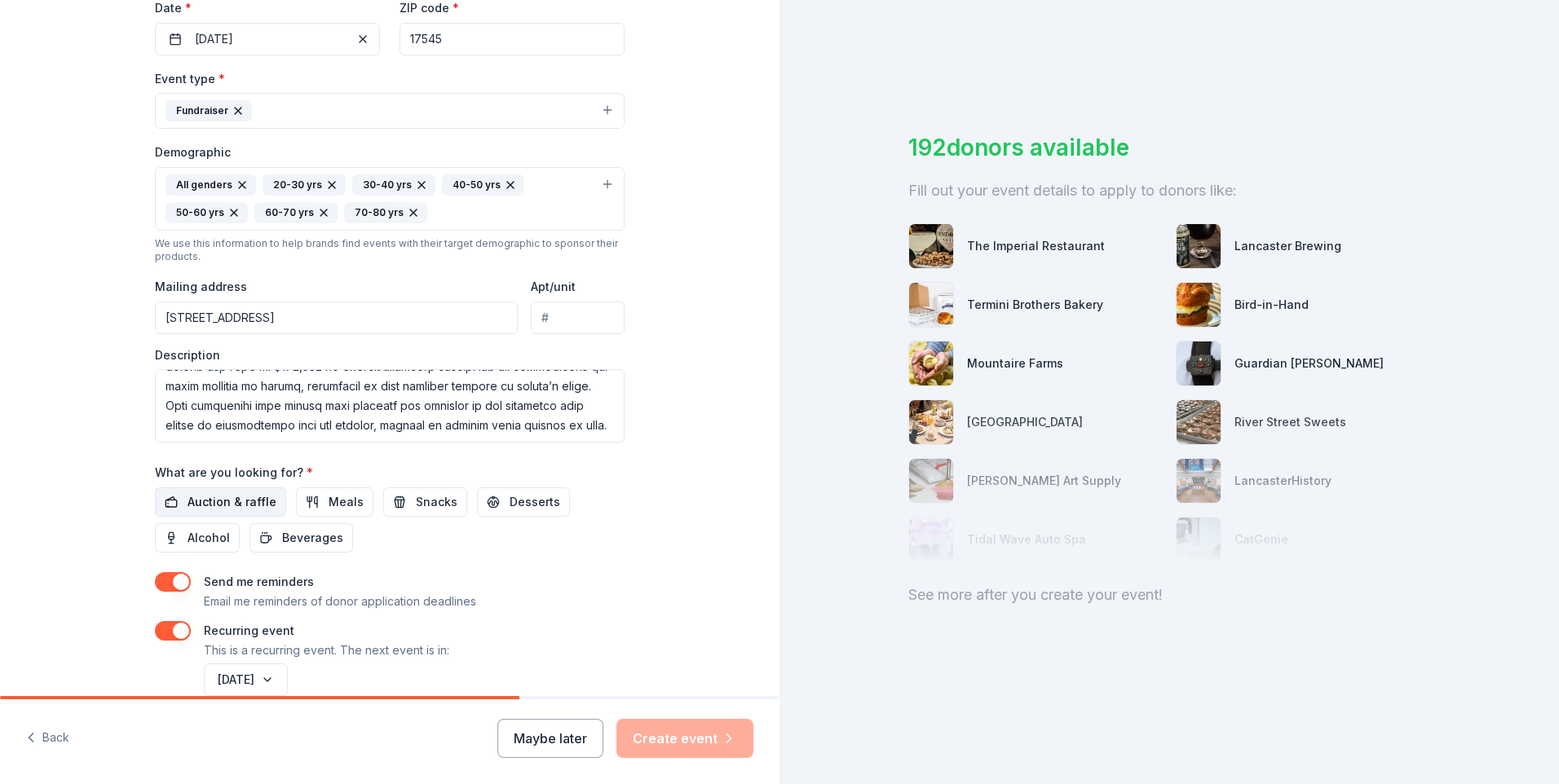
click at [234, 501] on span "Auction & raffle" at bounding box center [231, 502] width 89 height 20
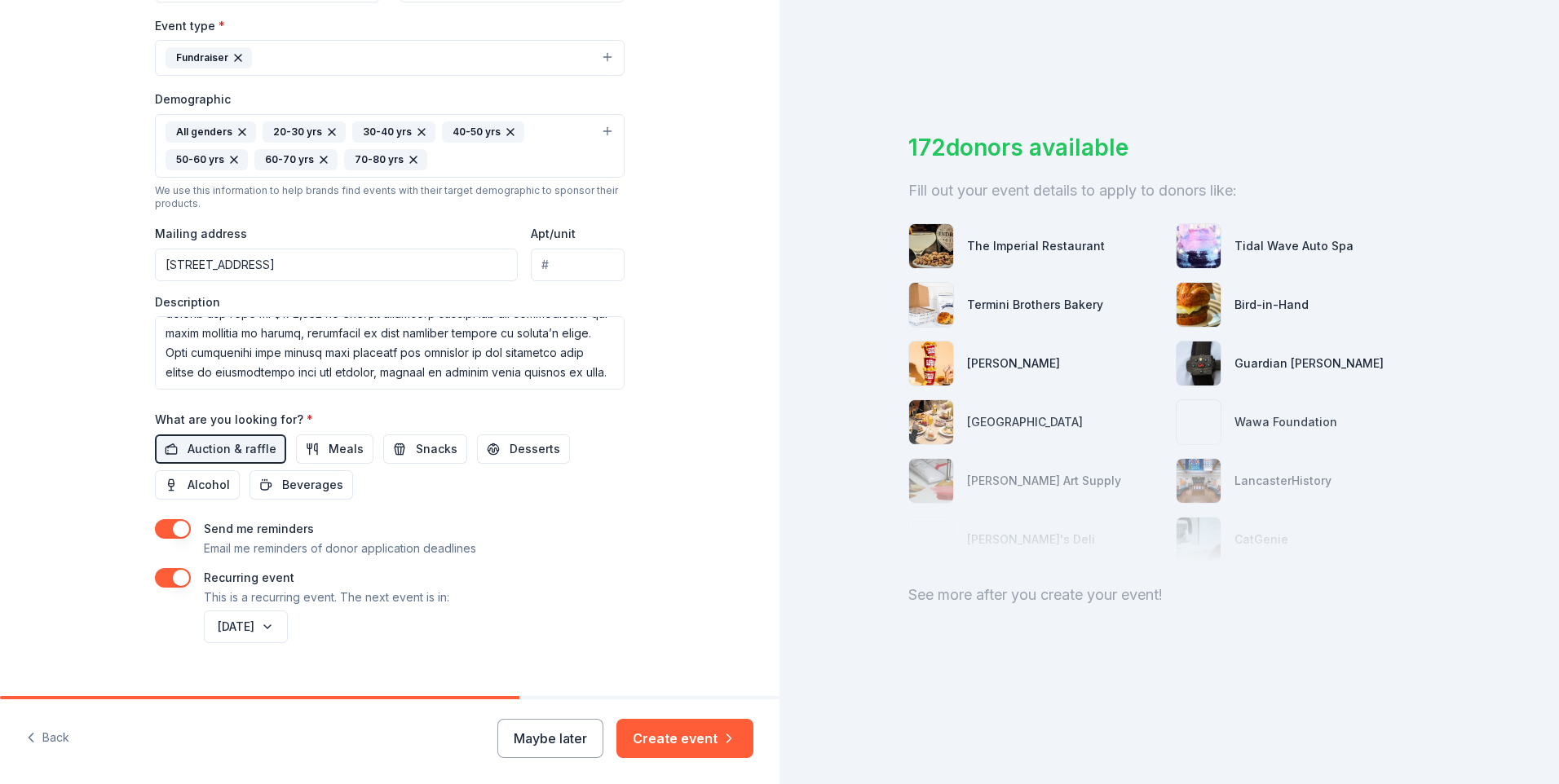
scroll to position [478, 0]
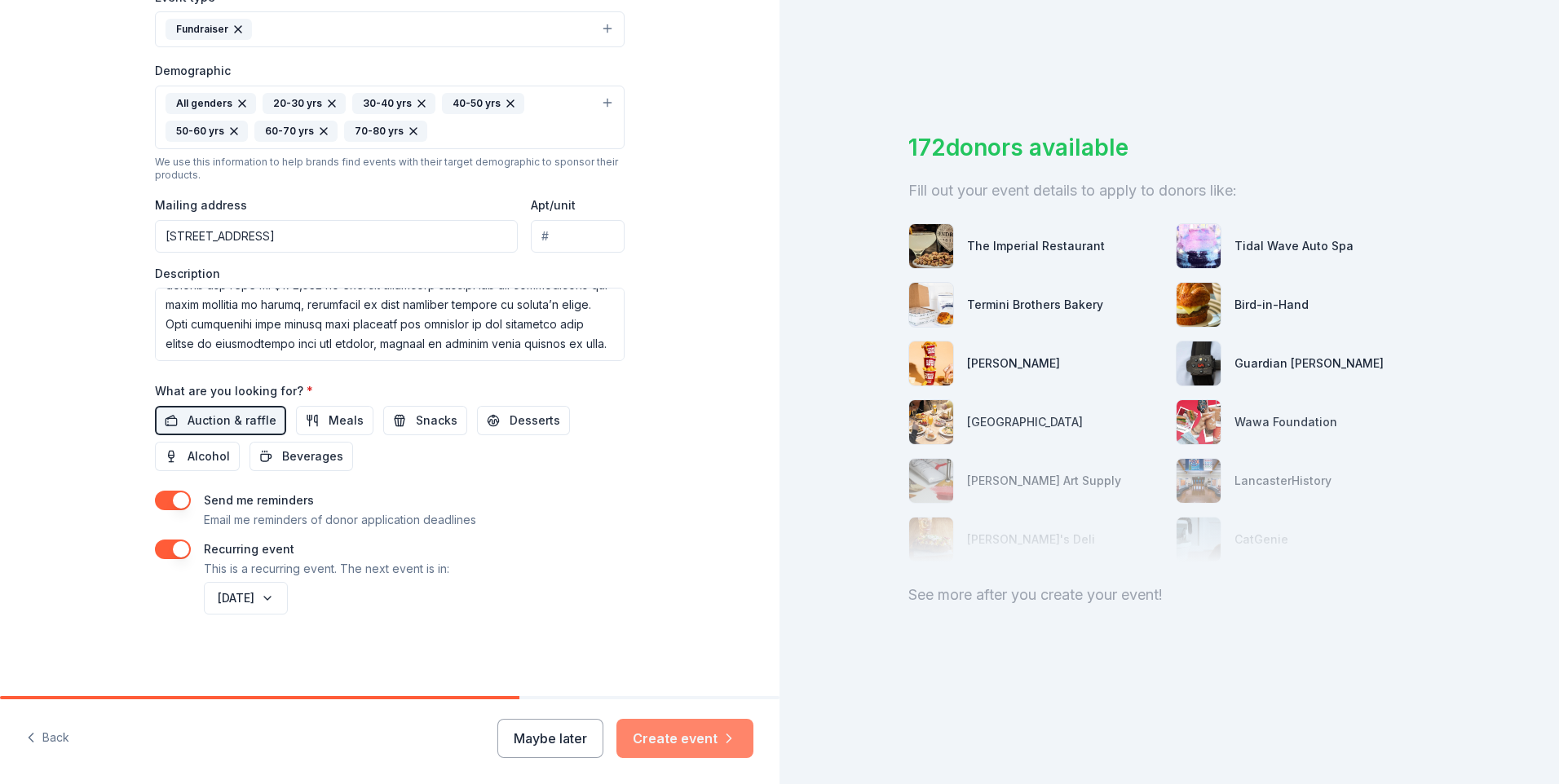
click at [688, 743] on button "Create event" at bounding box center [684, 738] width 137 height 39
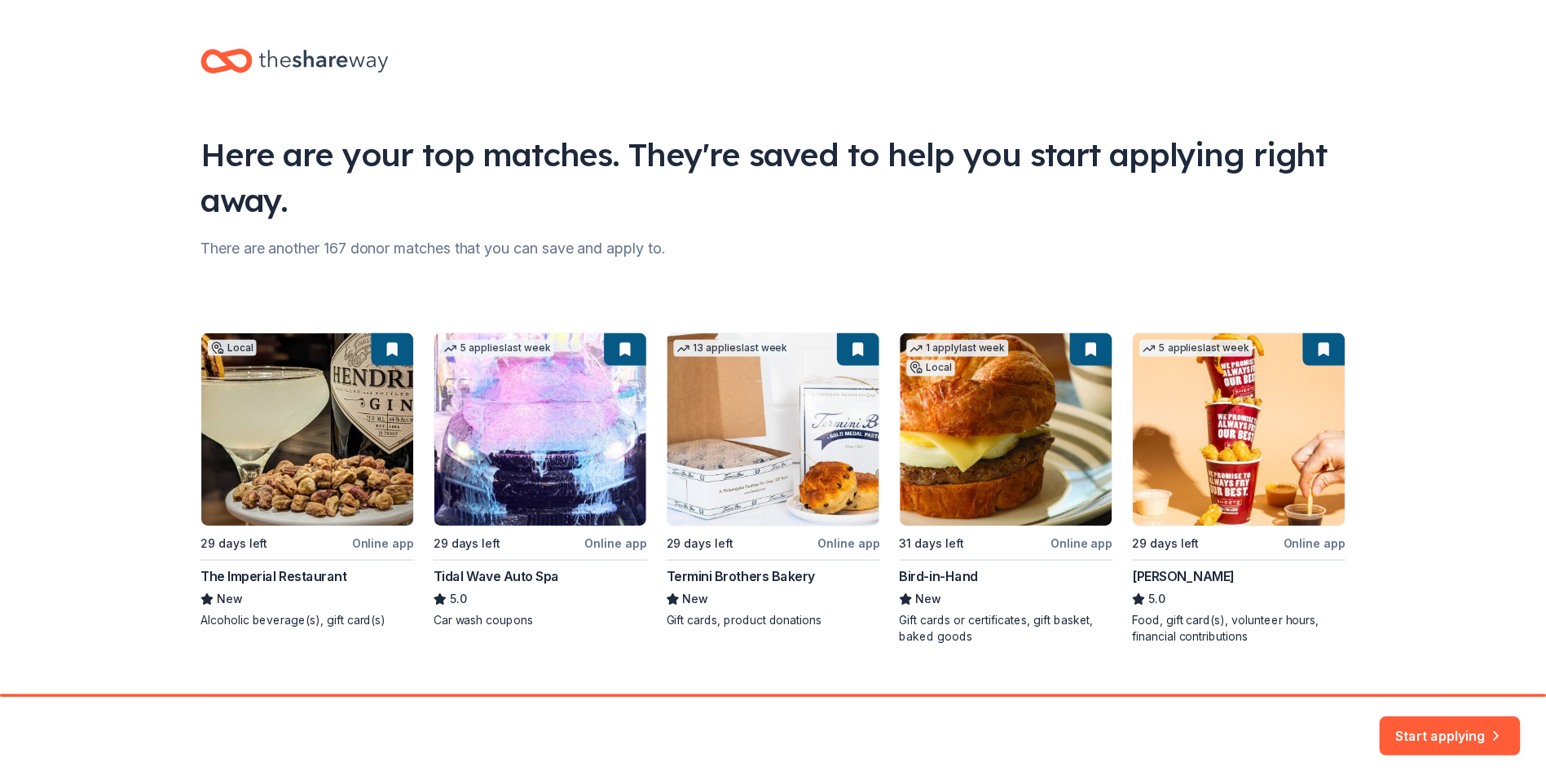
scroll to position [28, 0]
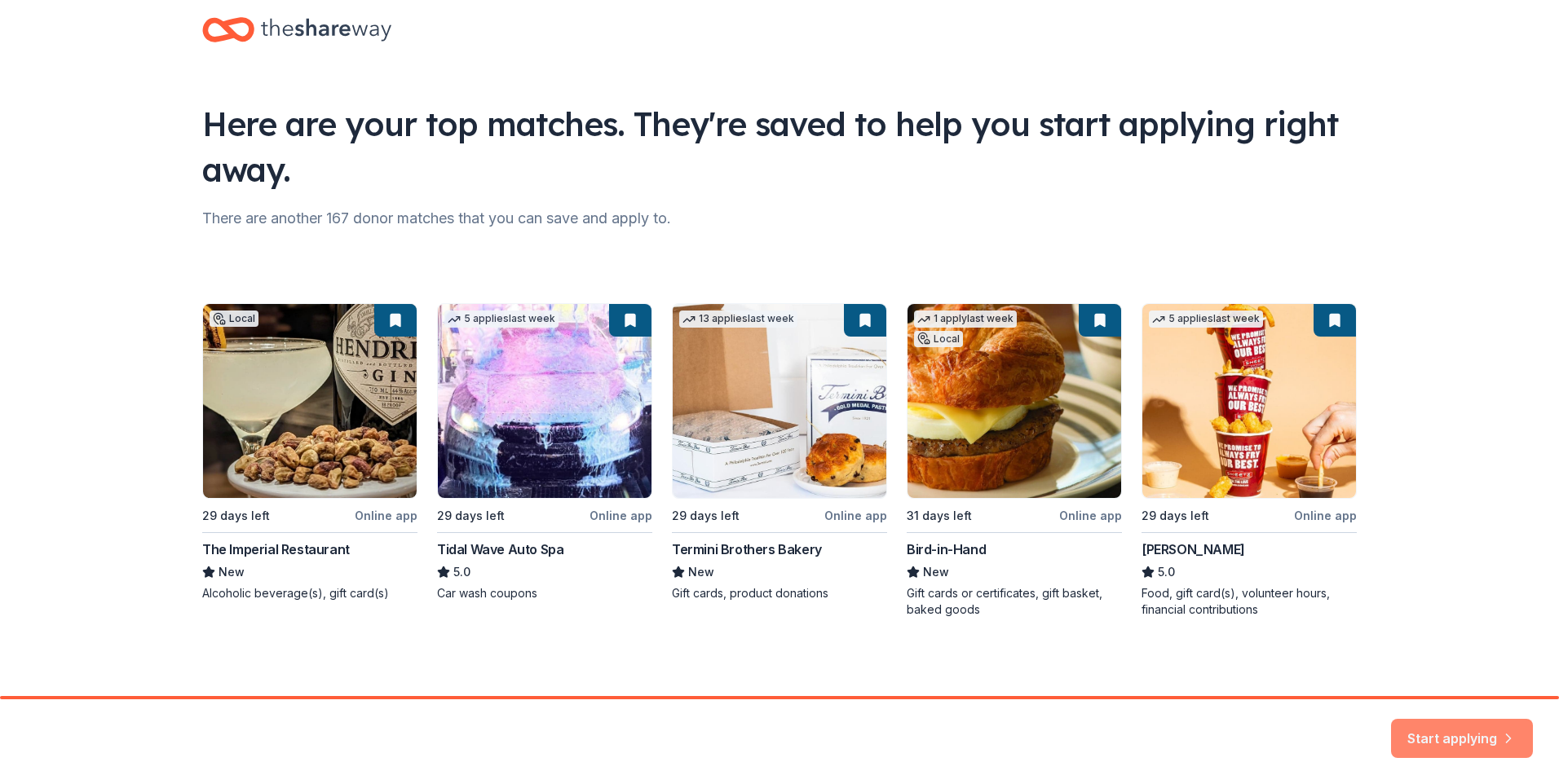
click at [1434, 733] on button "Start applying" at bounding box center [1461, 728] width 142 height 39
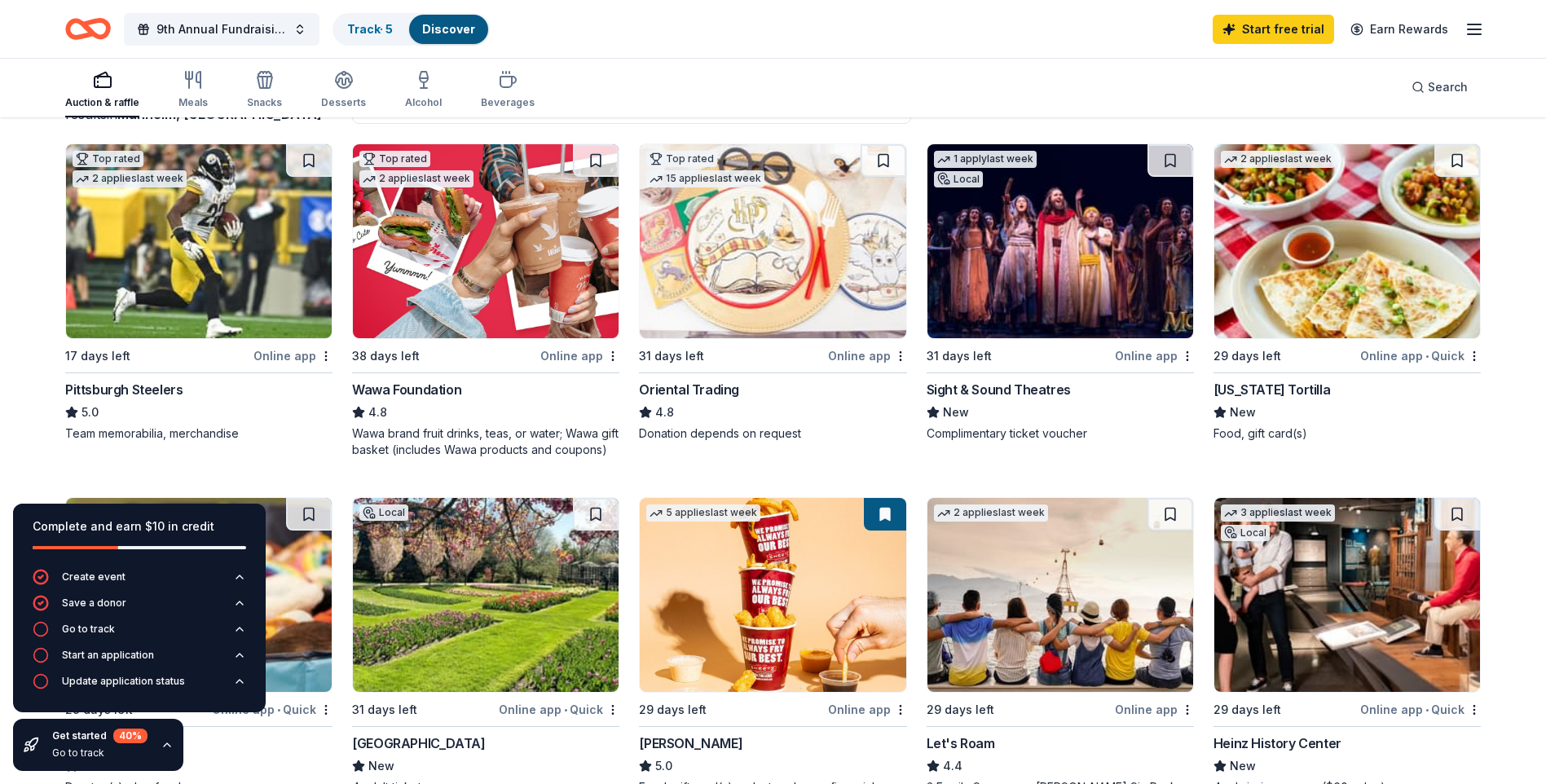
scroll to position [163, 0]
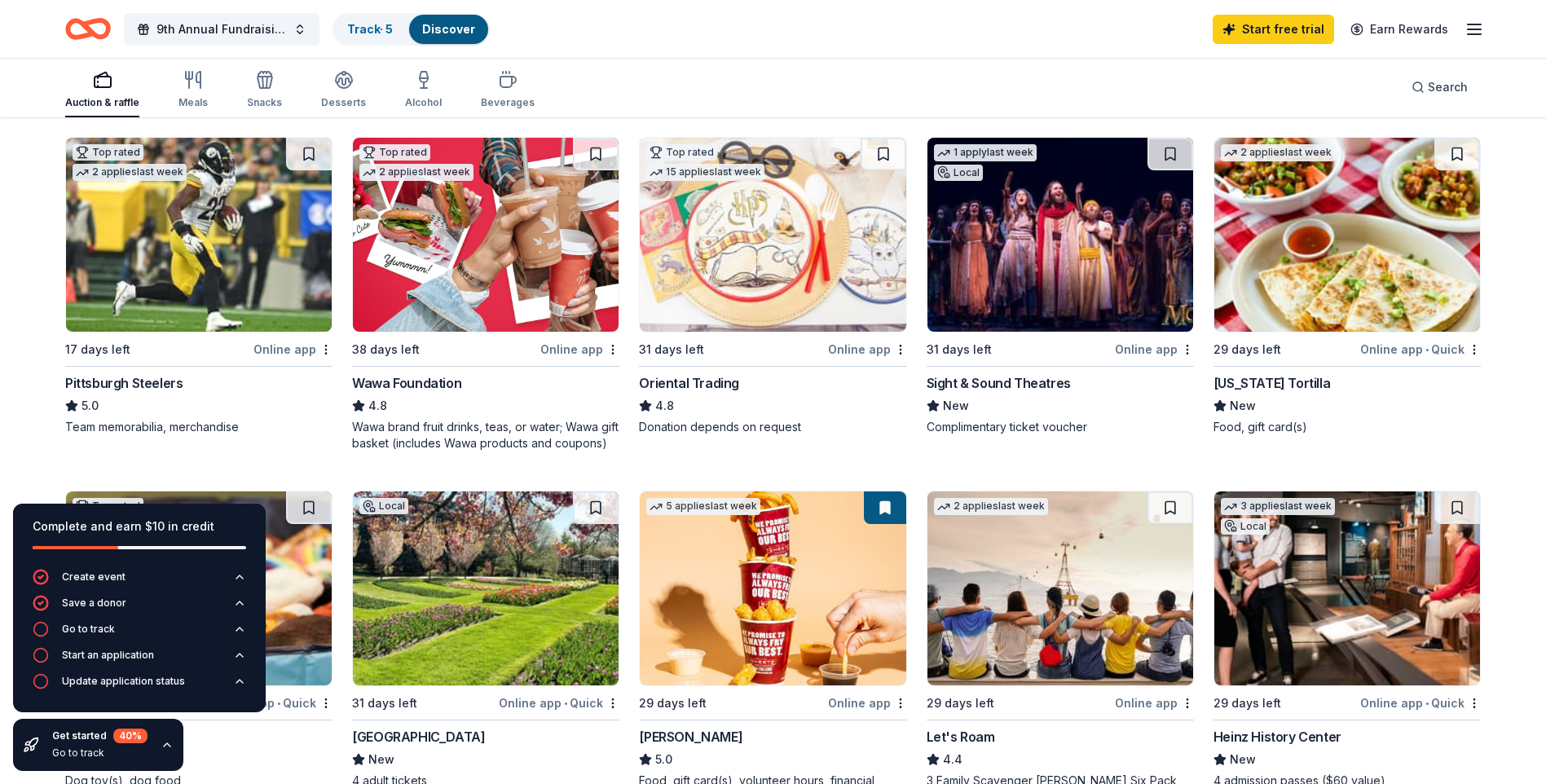
click at [142, 380] on div "Pittsburgh Steelers" at bounding box center [124, 383] width 118 height 20
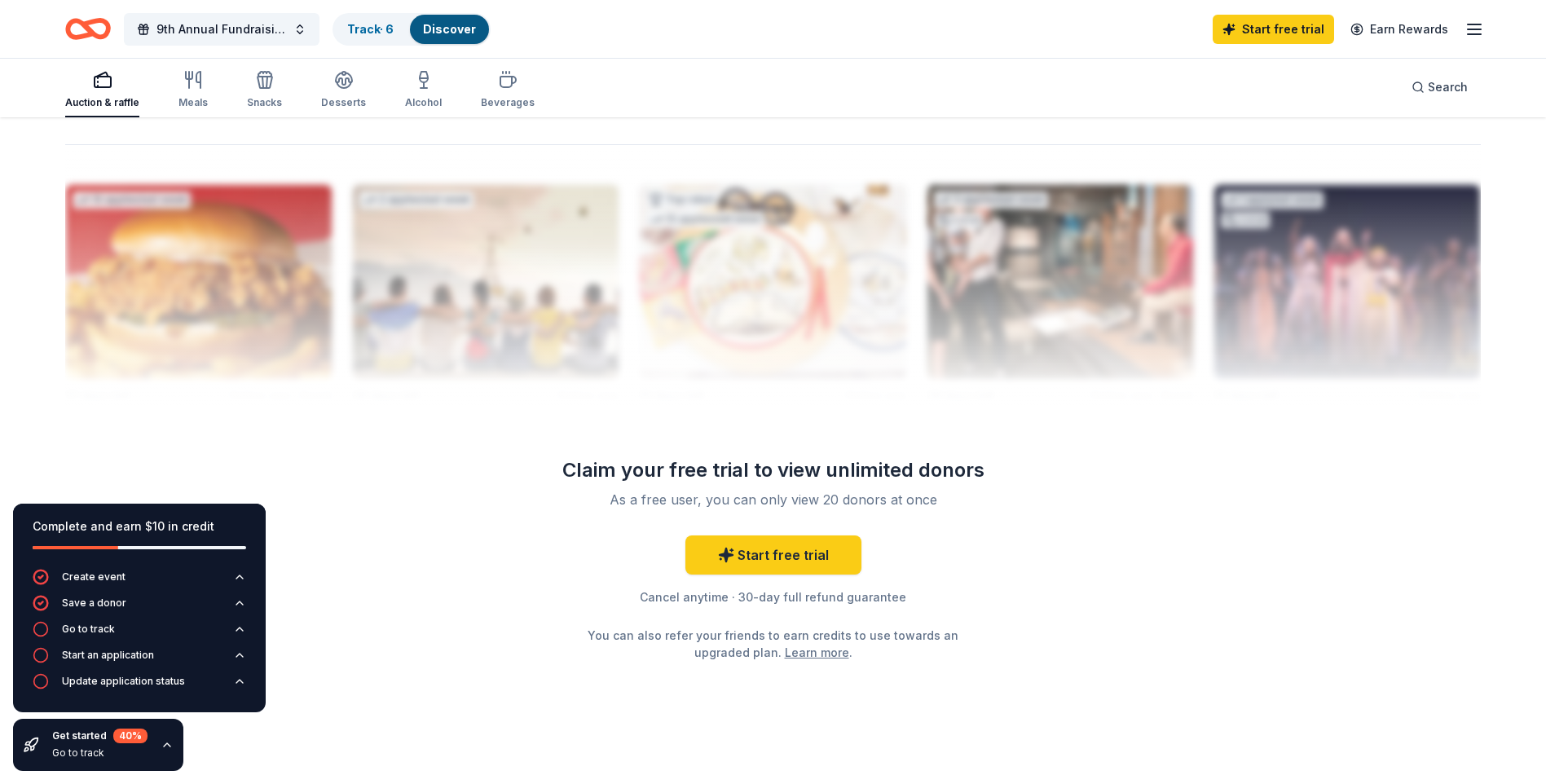
scroll to position [1584, 0]
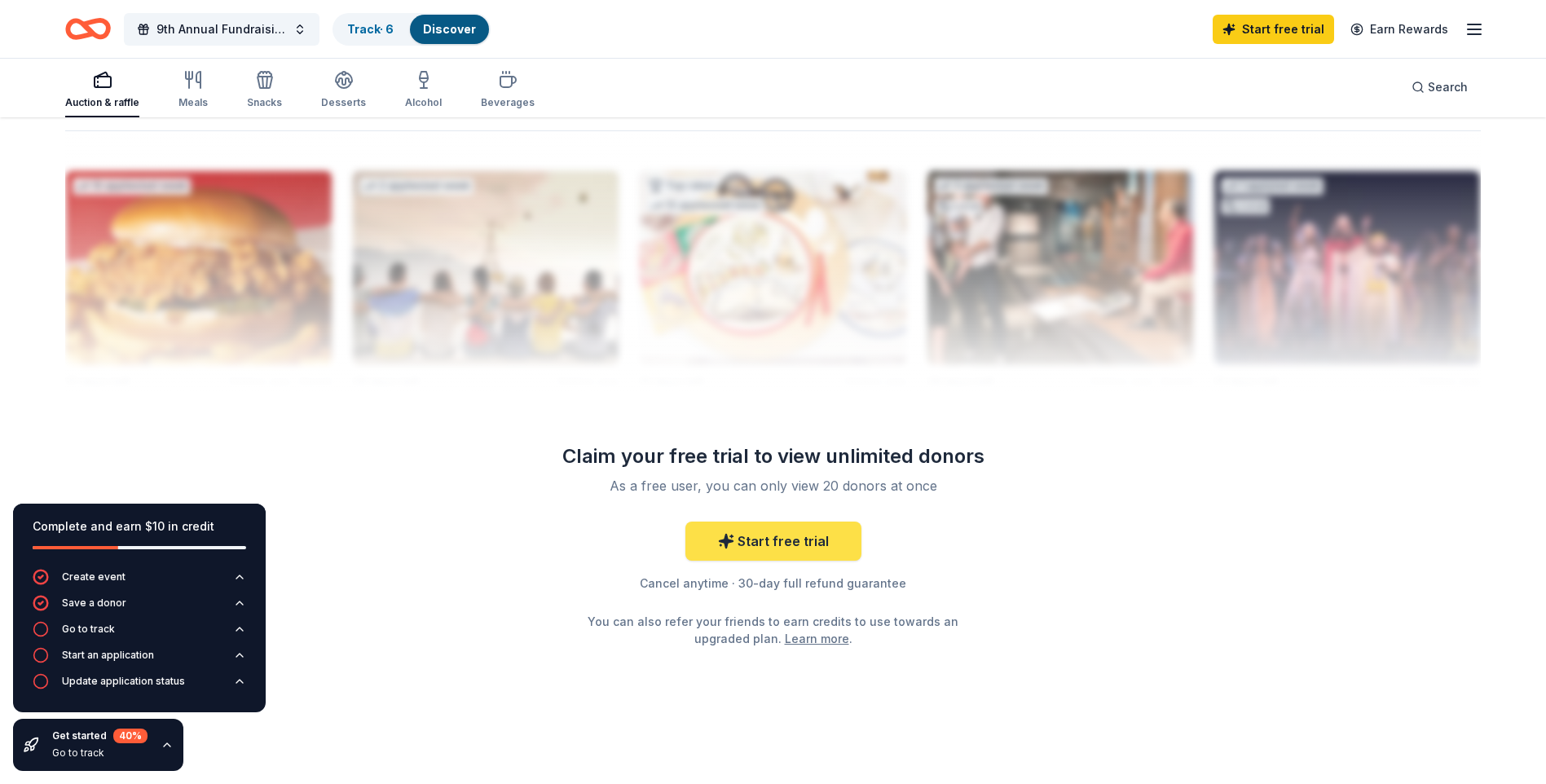
click at [783, 546] on link "Start free trial" at bounding box center [773, 540] width 176 height 39
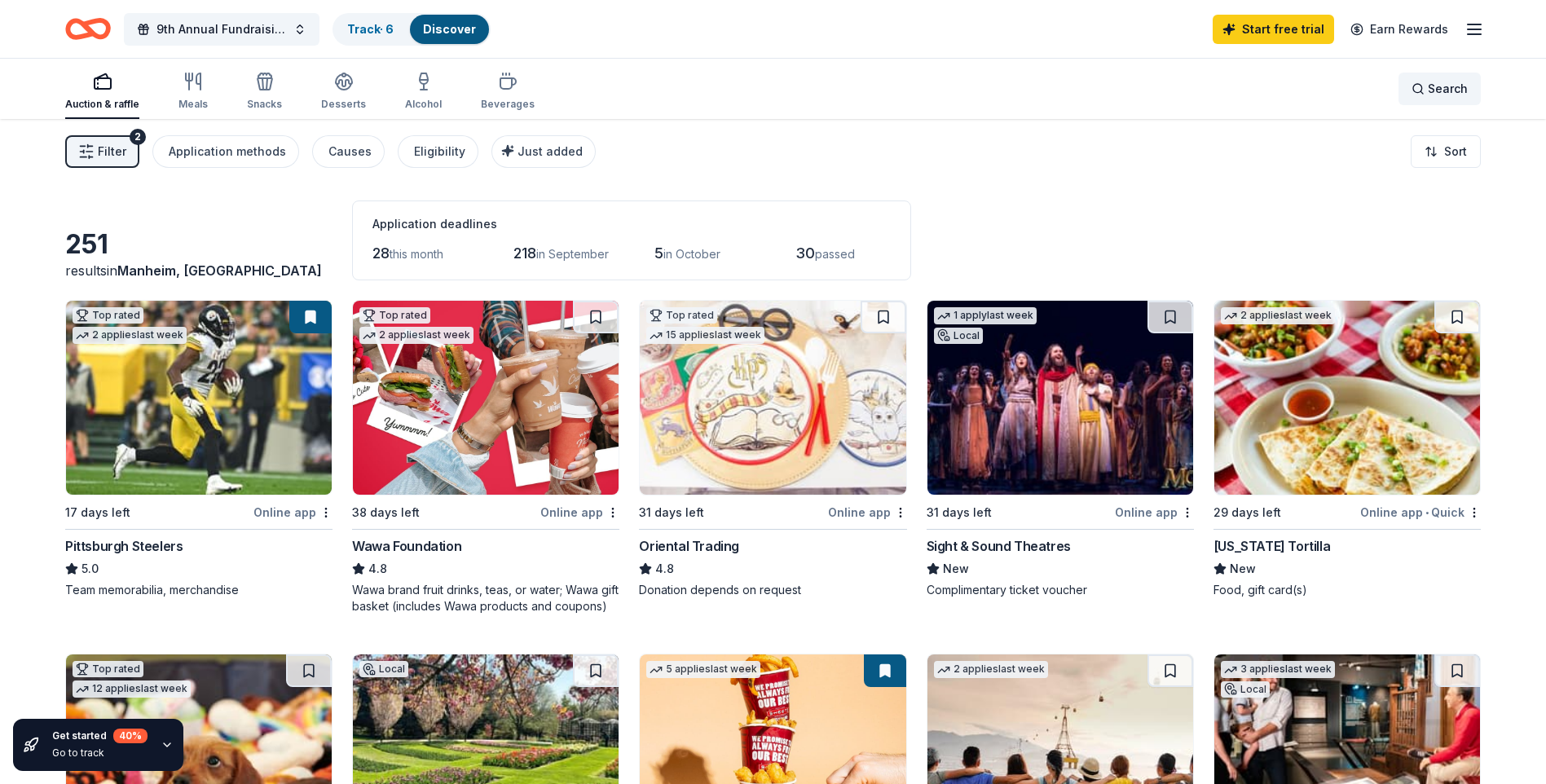
click at [1455, 90] on span "Search" at bounding box center [1447, 89] width 40 height 20
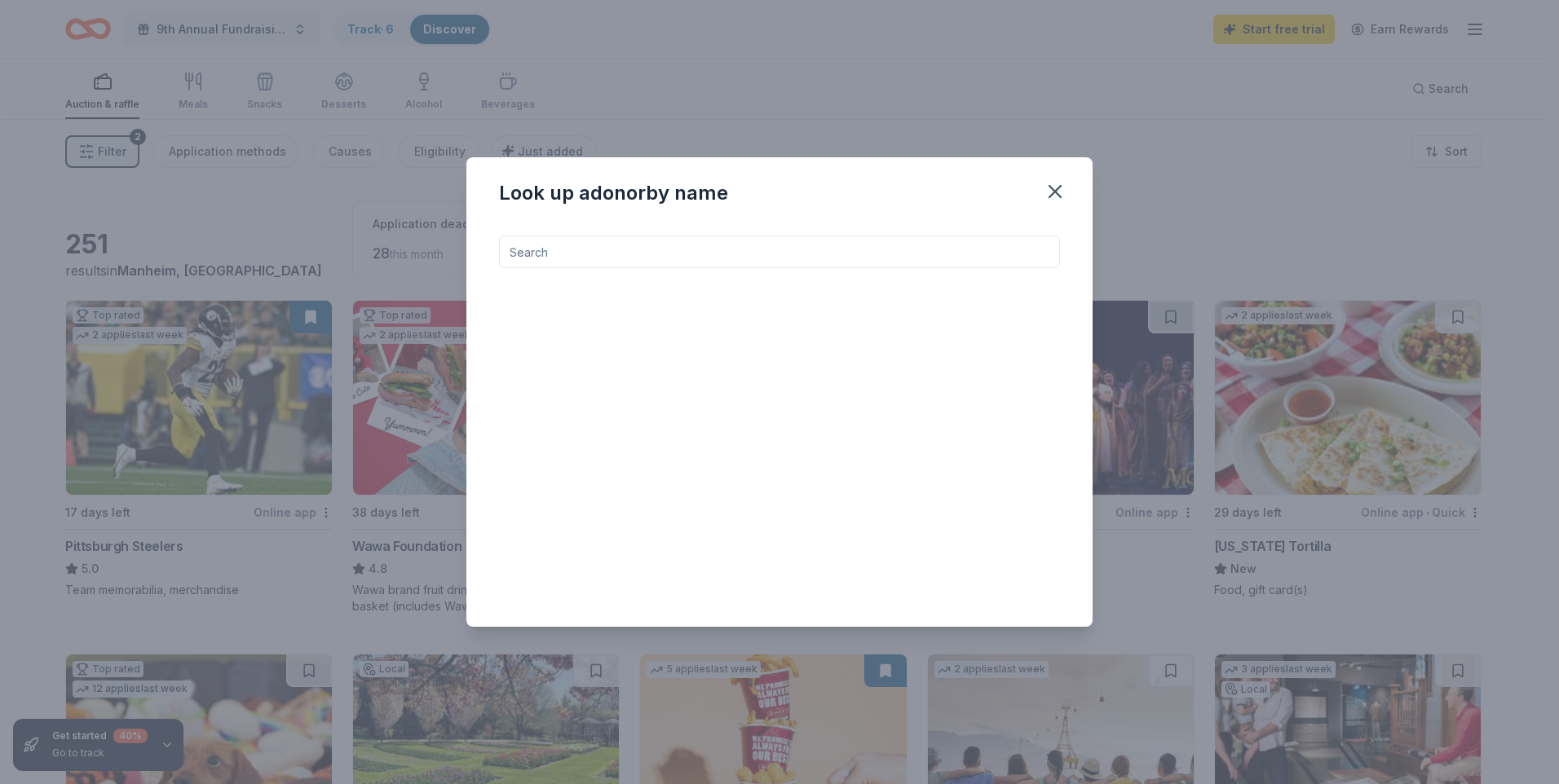
click at [568, 248] on input at bounding box center [780, 251] width 561 height 32
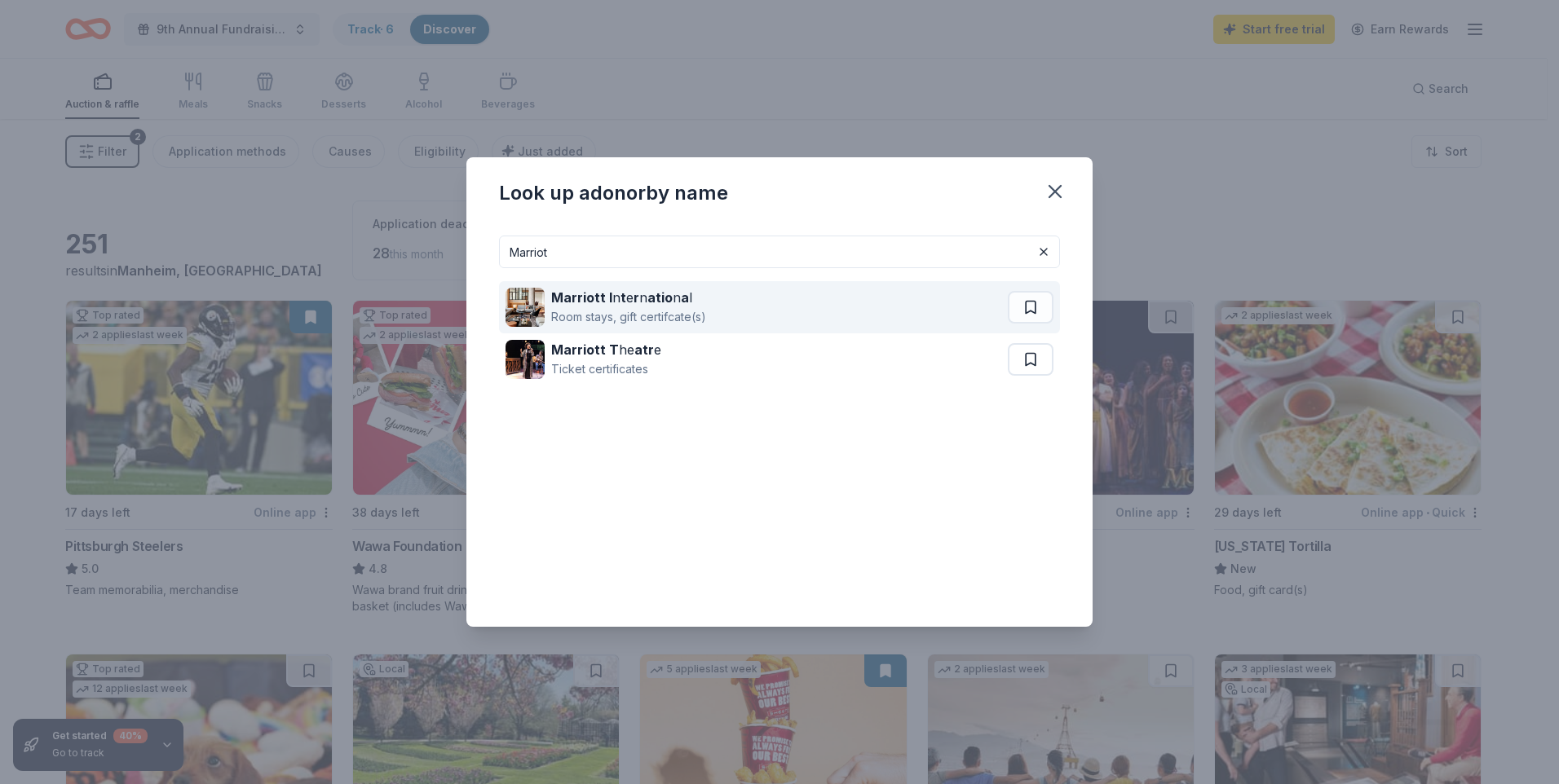
type input "Marriot"
click at [620, 305] on strong "t" at bounding box center [623, 298] width 6 height 17
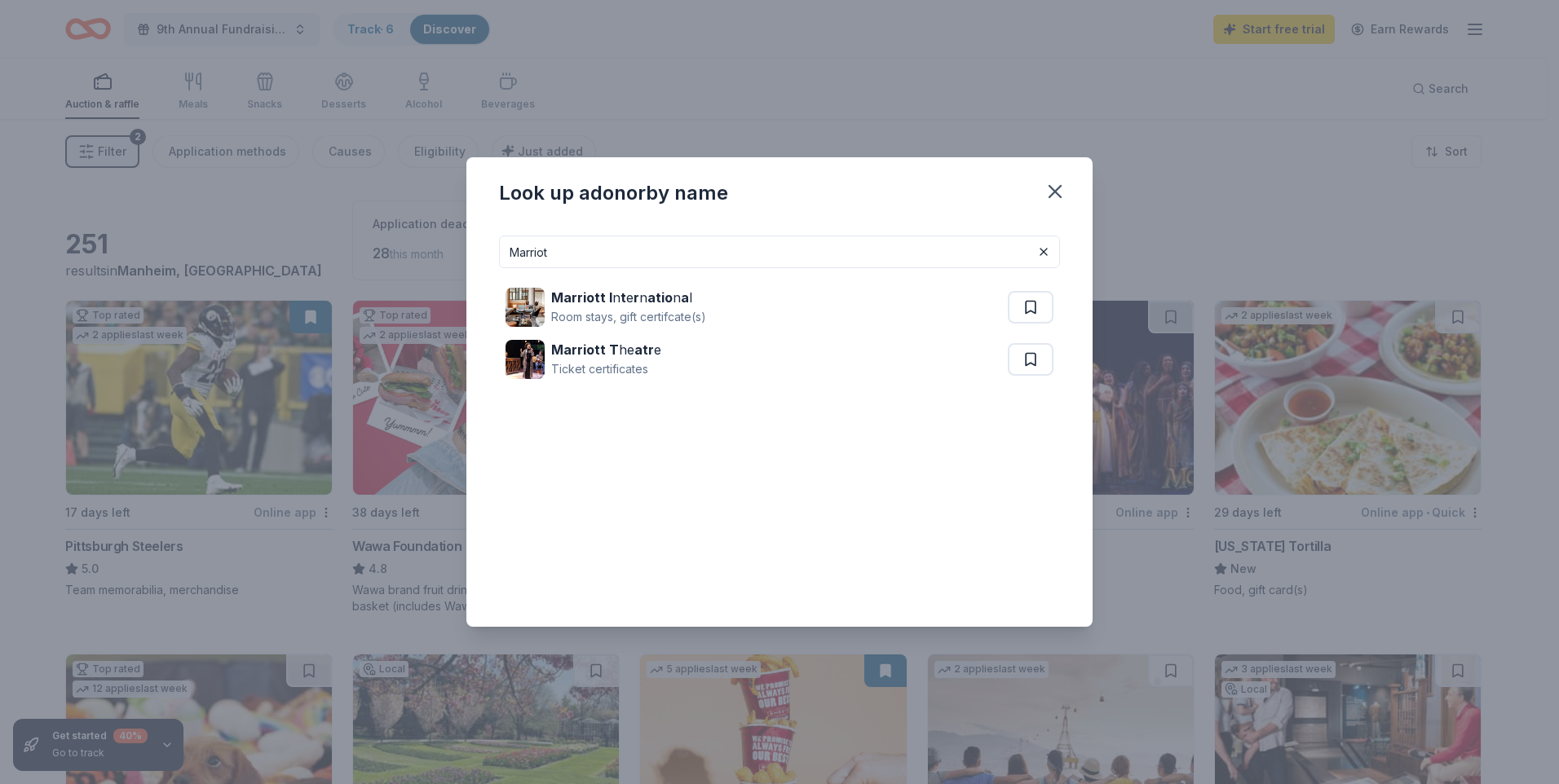
click at [845, 254] on input "Marriot" at bounding box center [780, 251] width 561 height 32
click at [1045, 252] on button at bounding box center [1044, 252] width 20 height 20
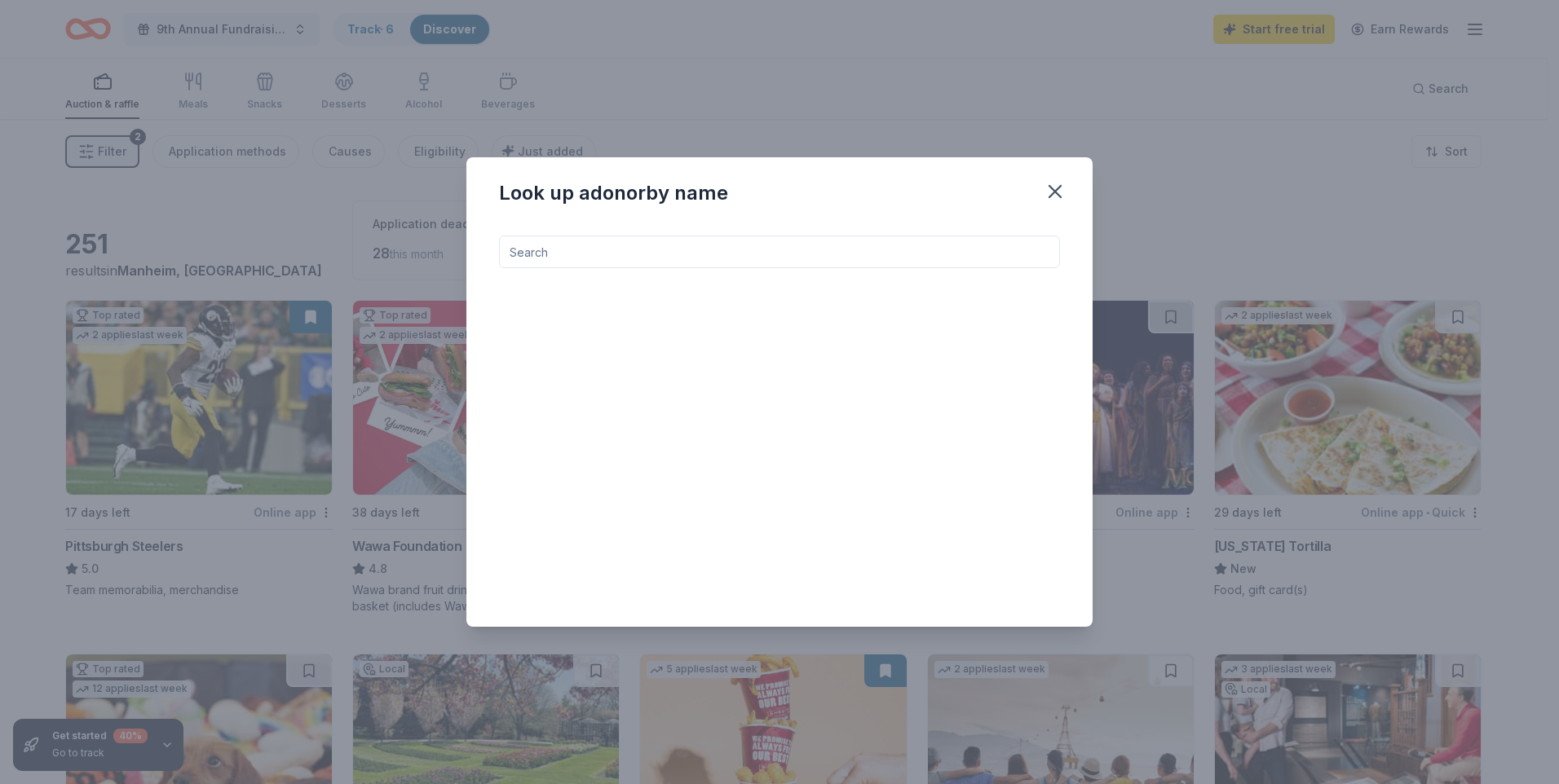
click at [1037, 256] on input at bounding box center [780, 251] width 561 height 32
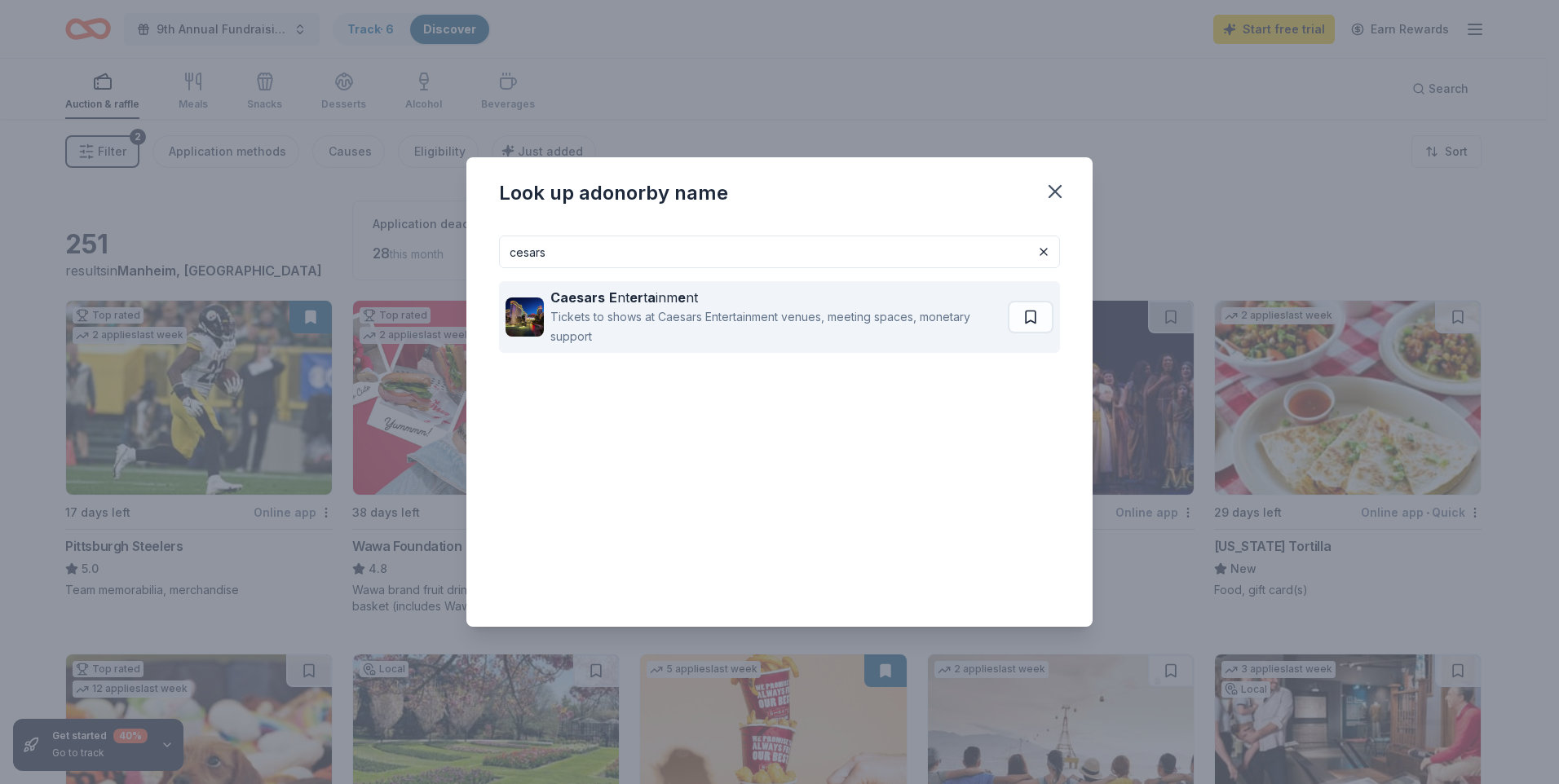
type input "cesars"
click at [783, 334] on div "Tickets to shows at Caesars Entertainment venues, meeting spaces, monetary supp…" at bounding box center [776, 327] width 451 height 39
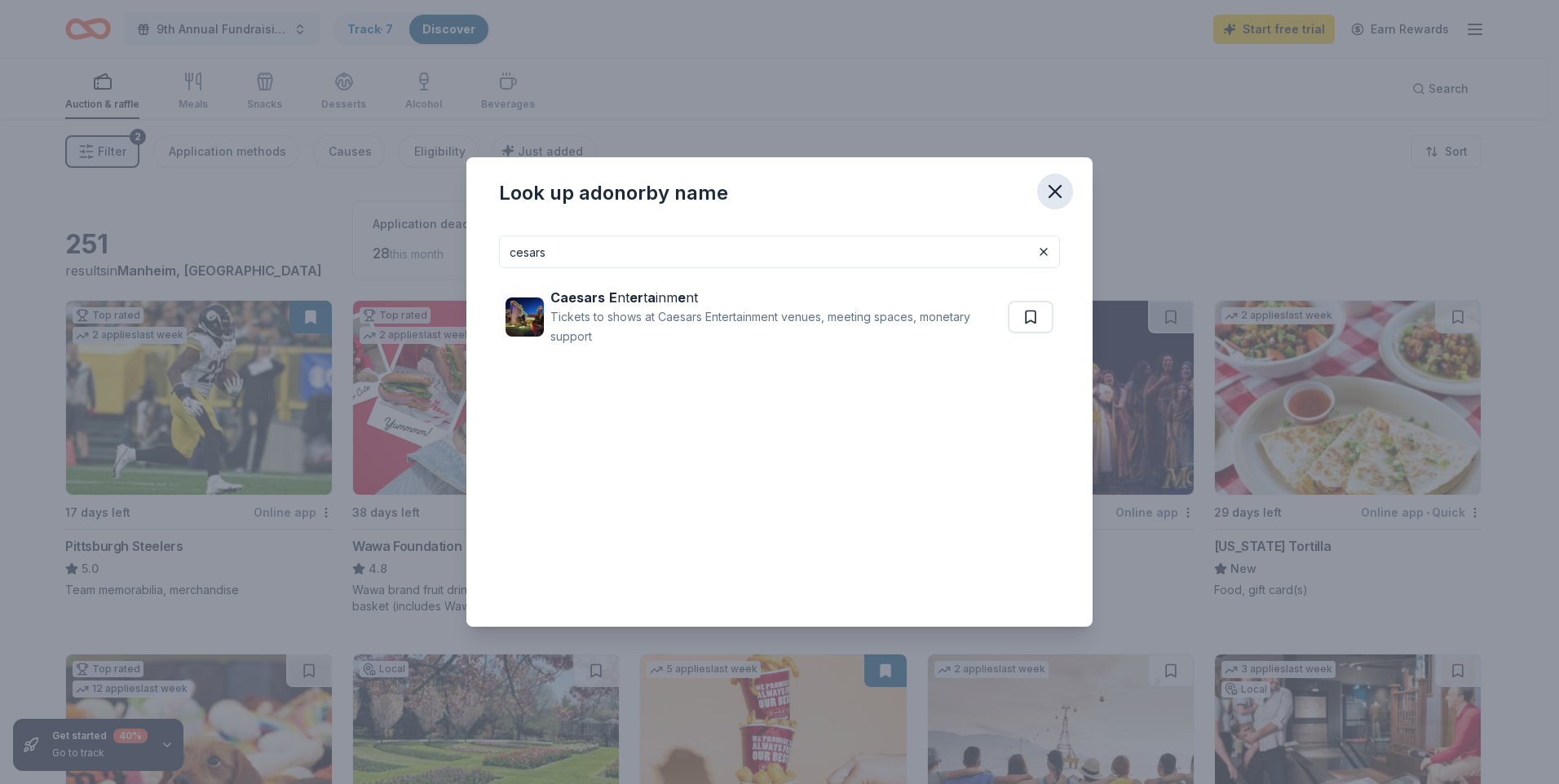
click at [1054, 188] on icon "button" at bounding box center [1055, 191] width 23 height 23
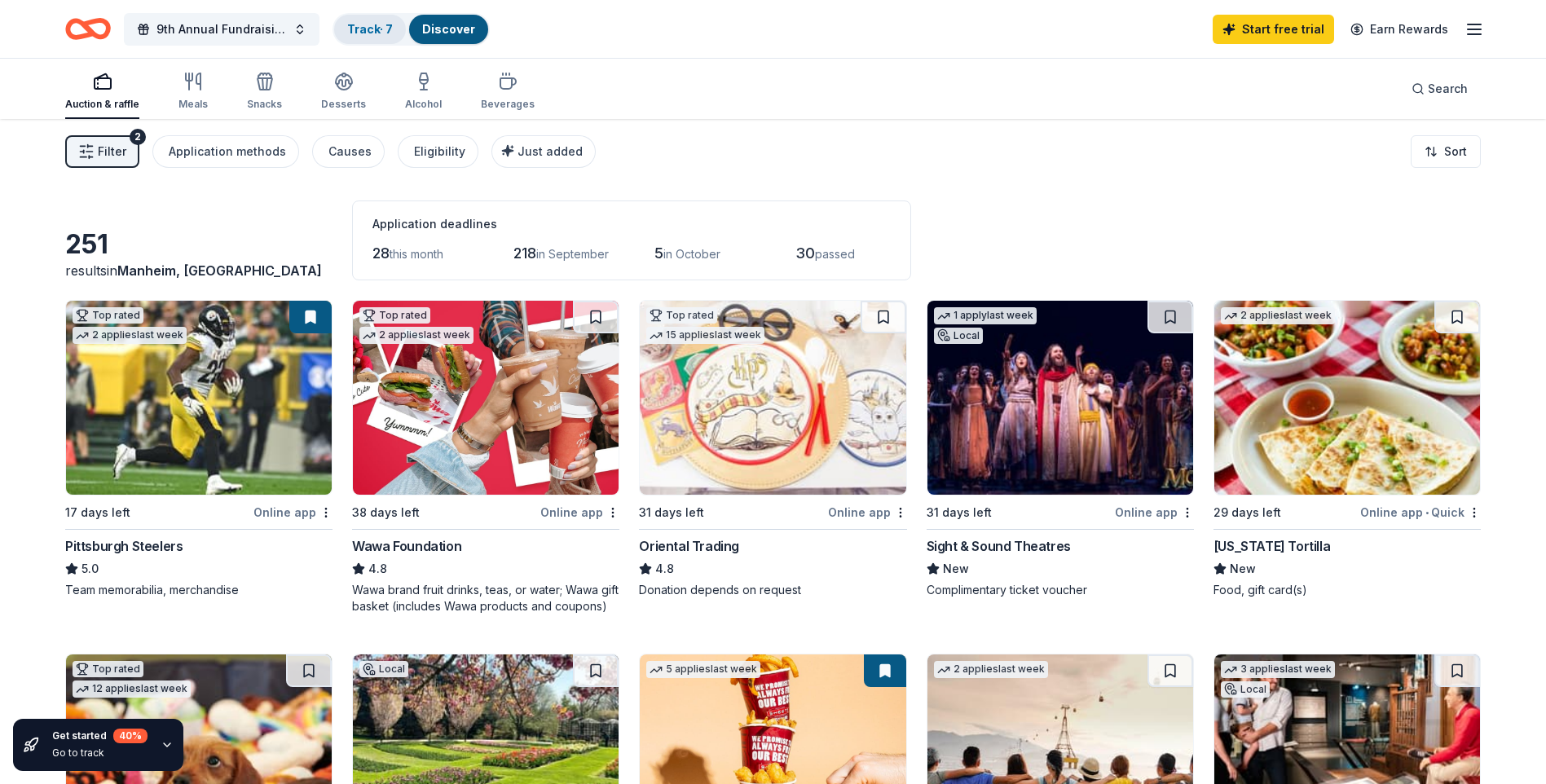
click at [362, 32] on link "Track · 7" at bounding box center [370, 29] width 46 height 14
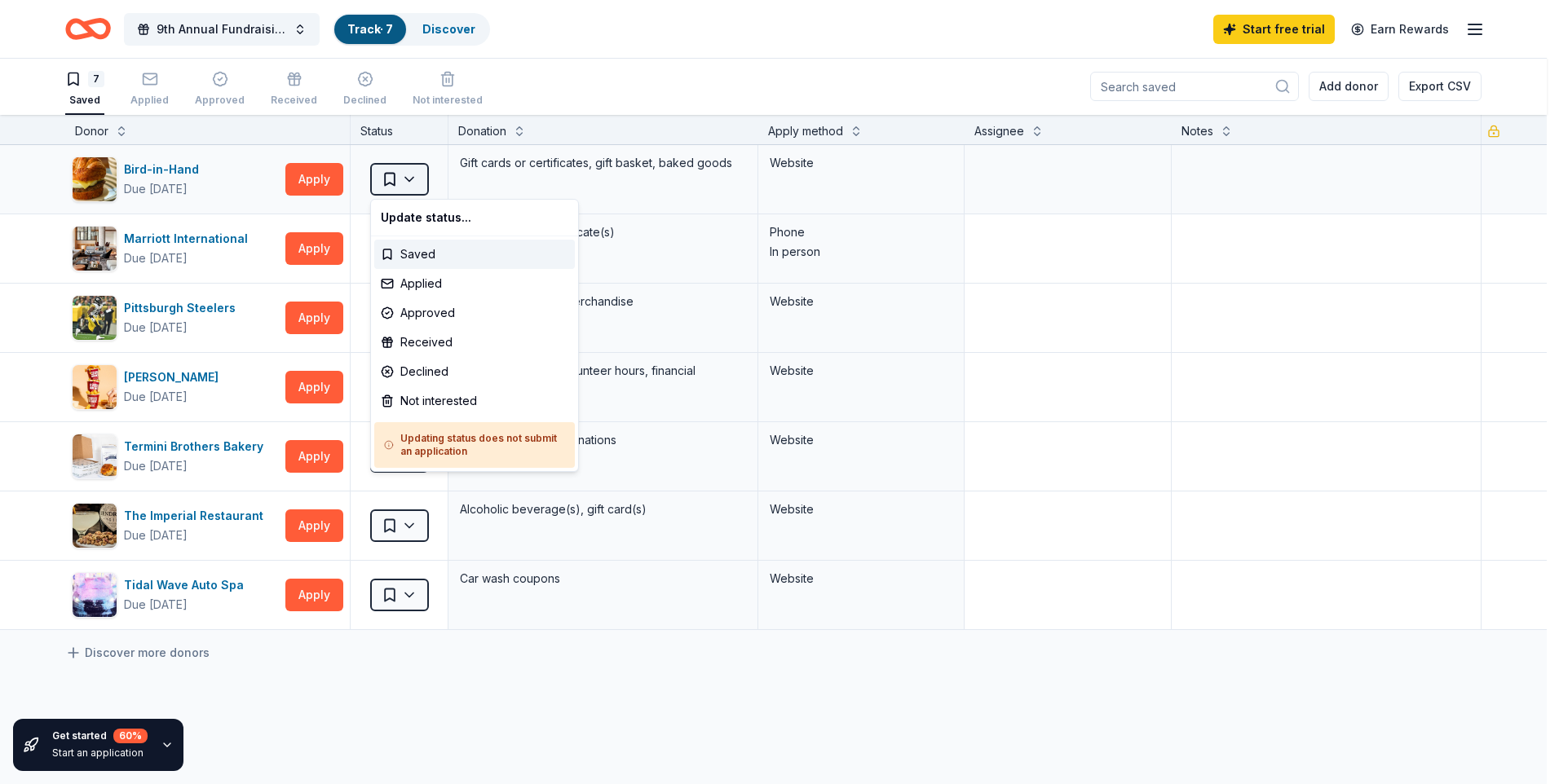
click at [414, 182] on html "9th Annual Fundraising Gala Track · 7 Discover Start free trial Earn Rewards 7 …" at bounding box center [780, 391] width 1559 height 784
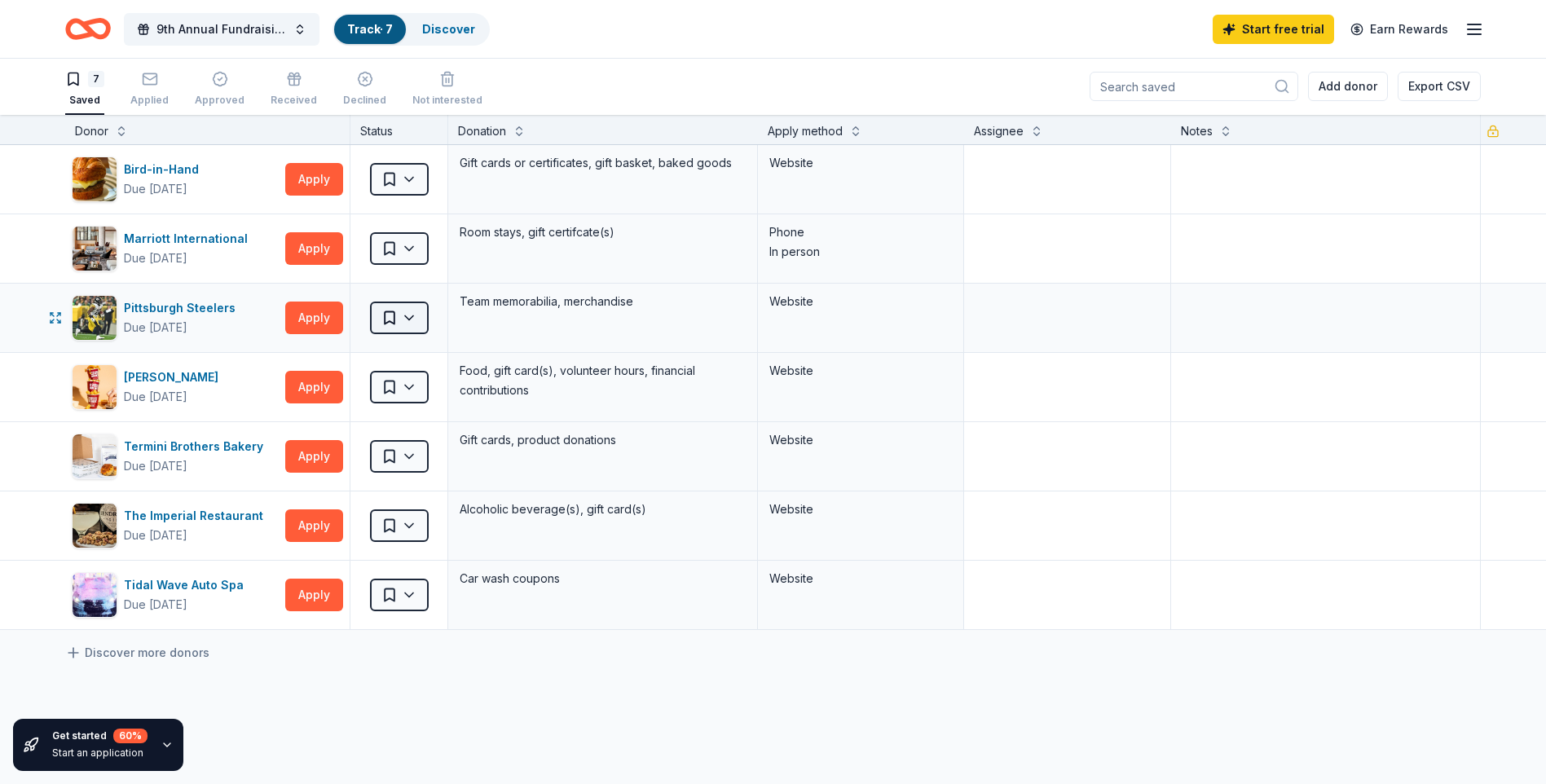
click at [389, 317] on html "9th Annual Fundraising Gala Track · 7 Discover Start free trial Earn Rewards 7 …" at bounding box center [773, 391] width 1546 height 784
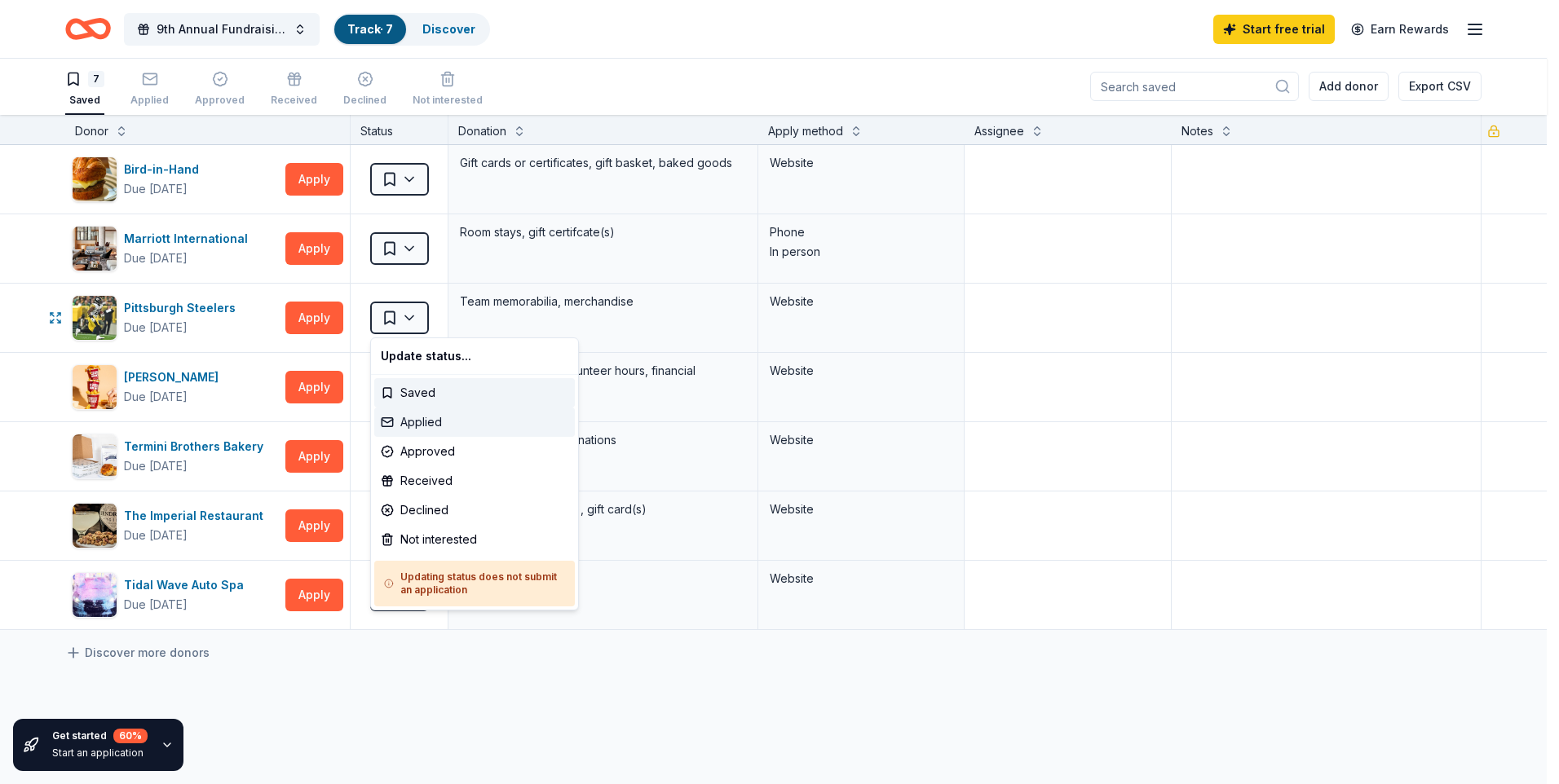
click at [420, 422] on div "Applied" at bounding box center [474, 422] width 201 height 29
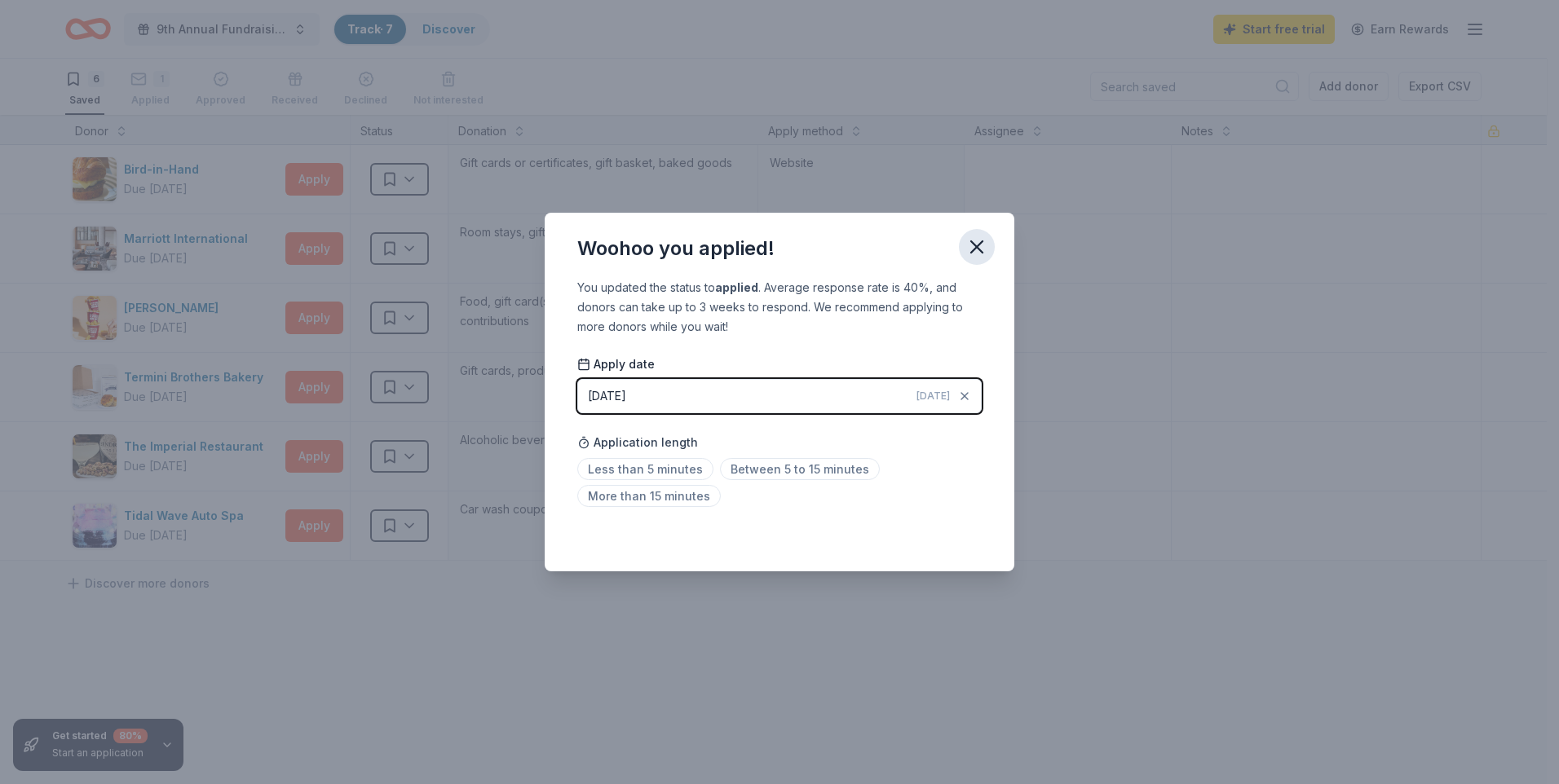
click at [983, 242] on icon "button" at bounding box center [977, 247] width 23 height 23
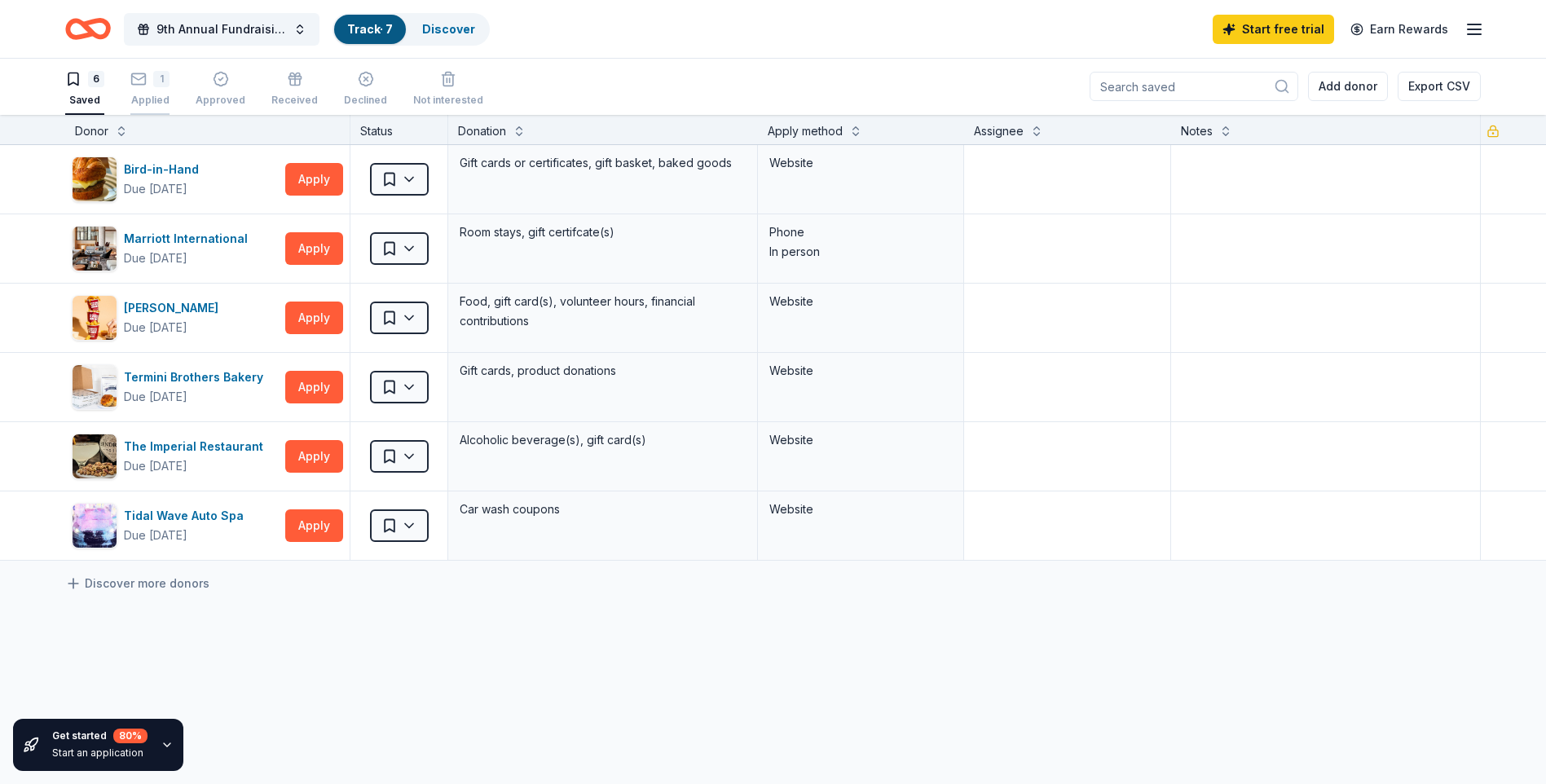
click at [153, 78] on div "1" at bounding box center [149, 70] width 39 height 17
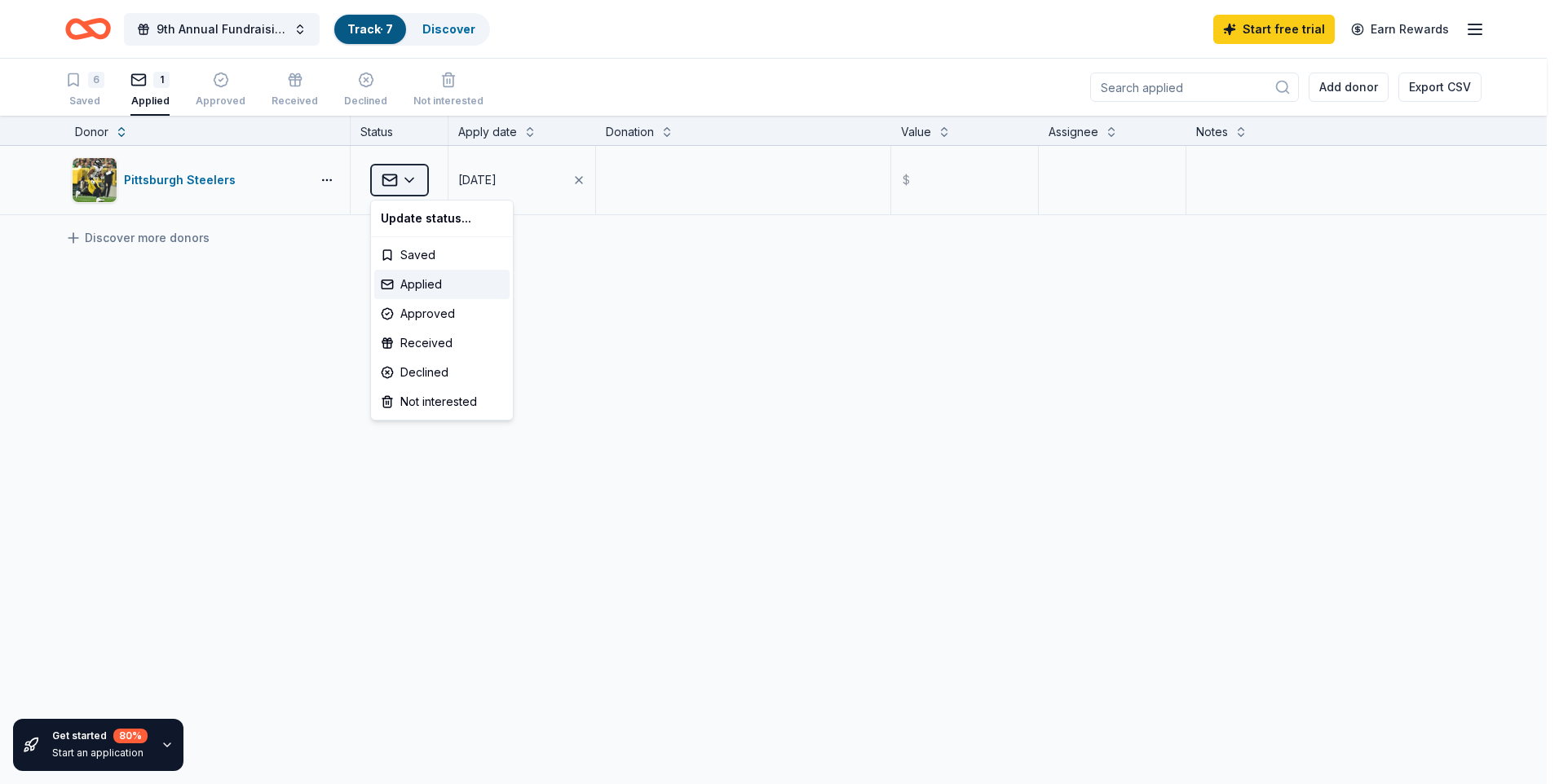
click at [414, 180] on html "9th Annual Fundraising Gala Track · 7 Discover Start free trial Earn Rewards 6 …" at bounding box center [780, 392] width 1559 height 784
click at [420, 312] on div "Approved" at bounding box center [441, 313] width 135 height 29
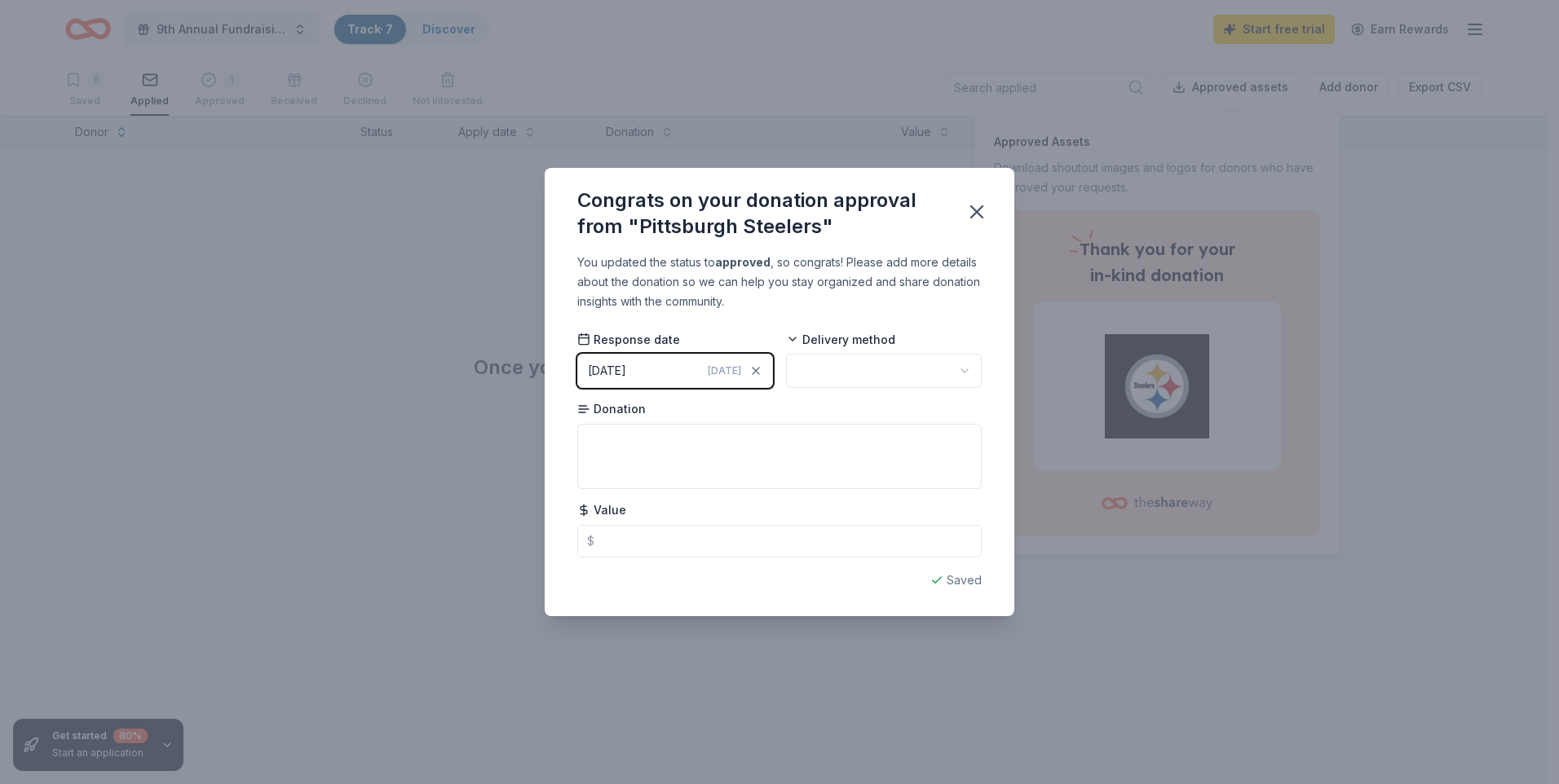
click at [871, 368] on html "9th Annual Fundraising Gala Track · 7 Discover Start free trial Earn Rewards 6 …" at bounding box center [780, 392] width 1559 height 784
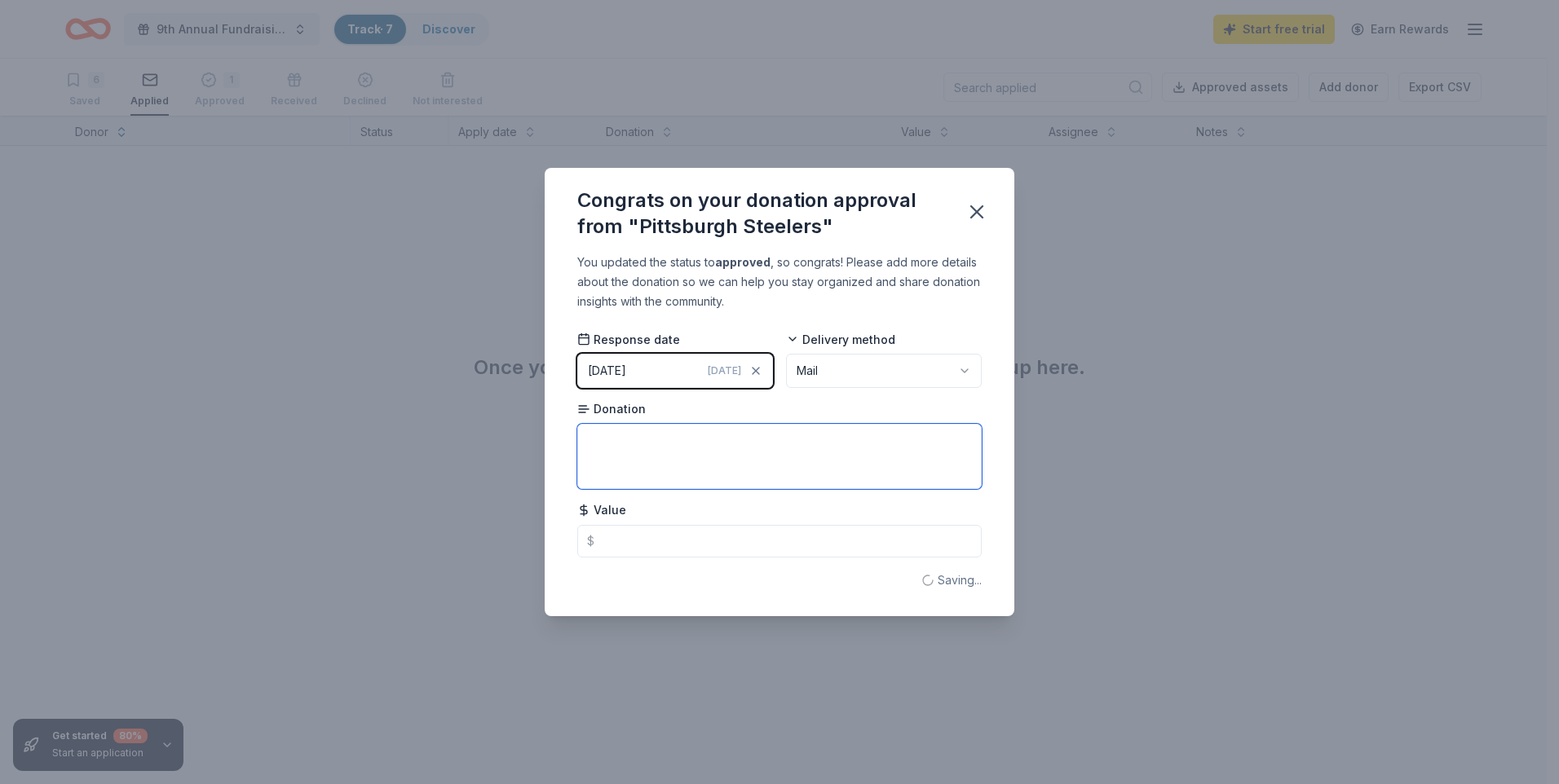
click at [770, 448] on textarea at bounding box center [780, 456] width 405 height 65
click at [730, 443] on textarea at bounding box center [780, 456] width 405 height 65
paste textarea "Lithographed Cam Heyward Picture"
type textarea "Lithographed Cam Heyward Picture"
click at [785, 472] on textarea "Lithographed Cam Heyward Picture" at bounding box center [780, 456] width 405 height 65
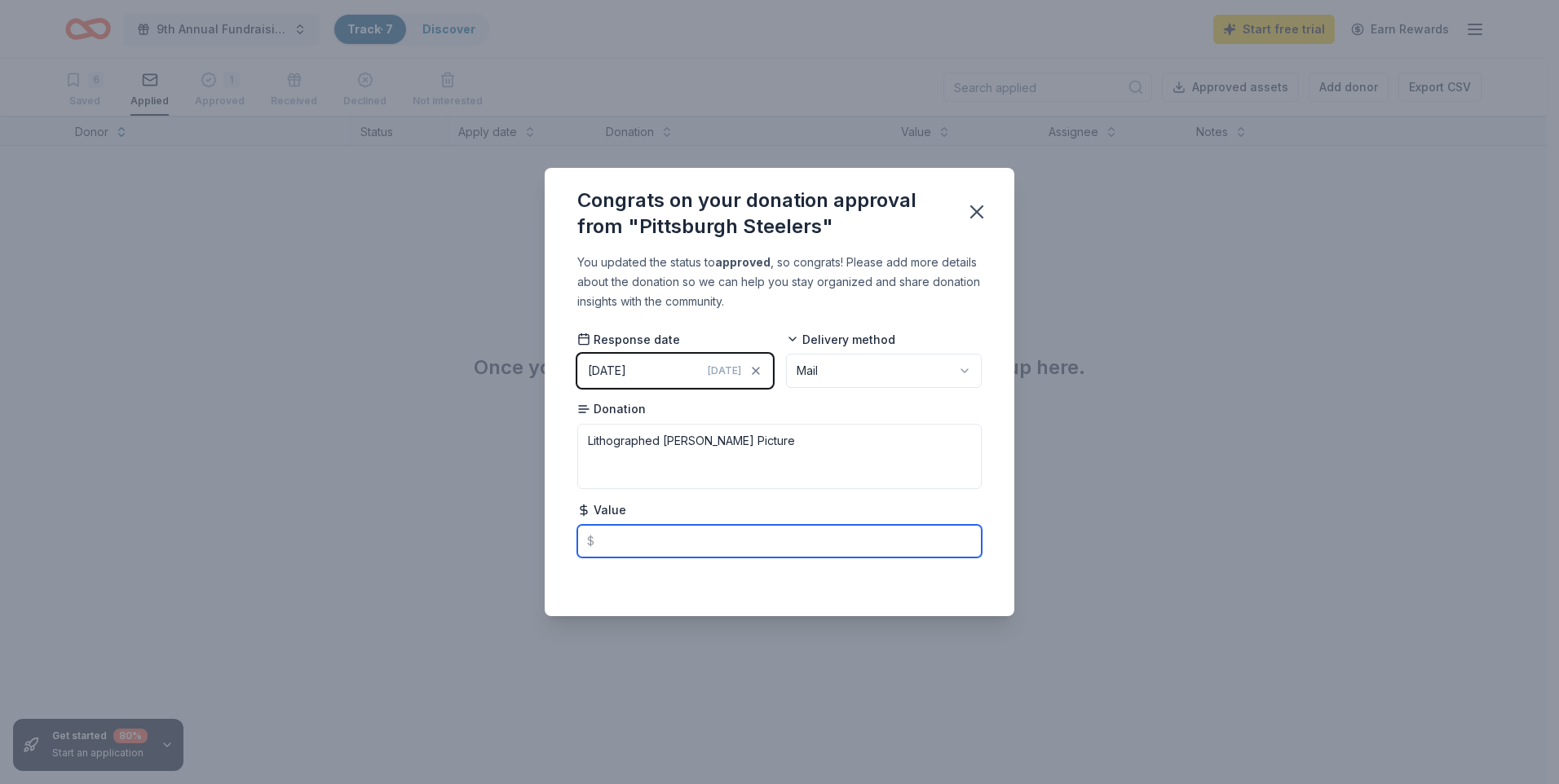
click at [852, 549] on input "text" at bounding box center [780, 540] width 405 height 32
click at [726, 531] on input "text" at bounding box center [780, 540] width 405 height 32
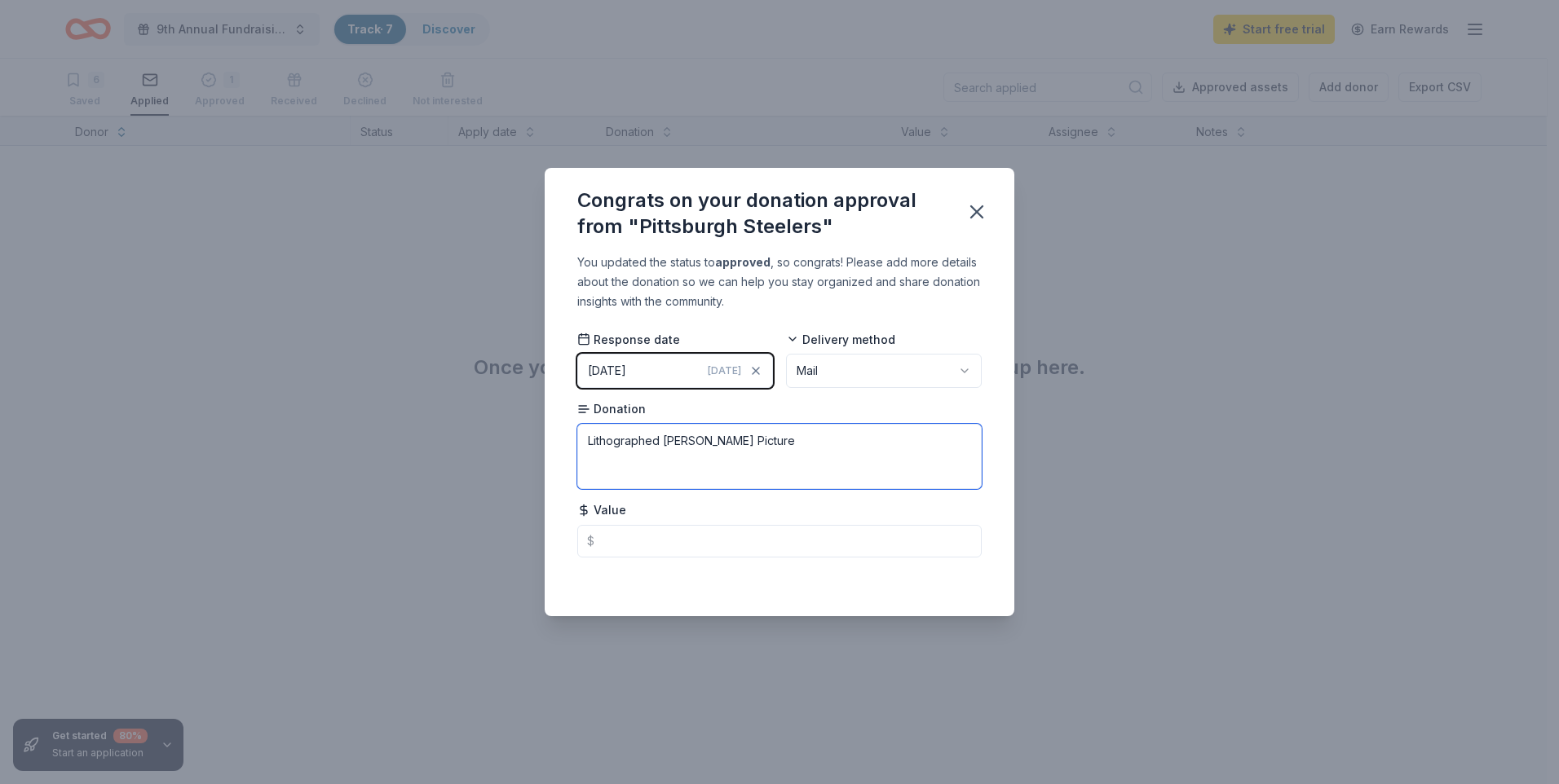
drag, startPoint x: 783, startPoint y: 486, endPoint x: 794, endPoint y: 477, distance: 14.2
click at [782, 486] on textarea "Lithographed Cam Heyward Picture" at bounding box center [780, 456] width 405 height 65
click at [807, 458] on textarea "Lithographed Cam Heyward Picture" at bounding box center [780, 456] width 405 height 65
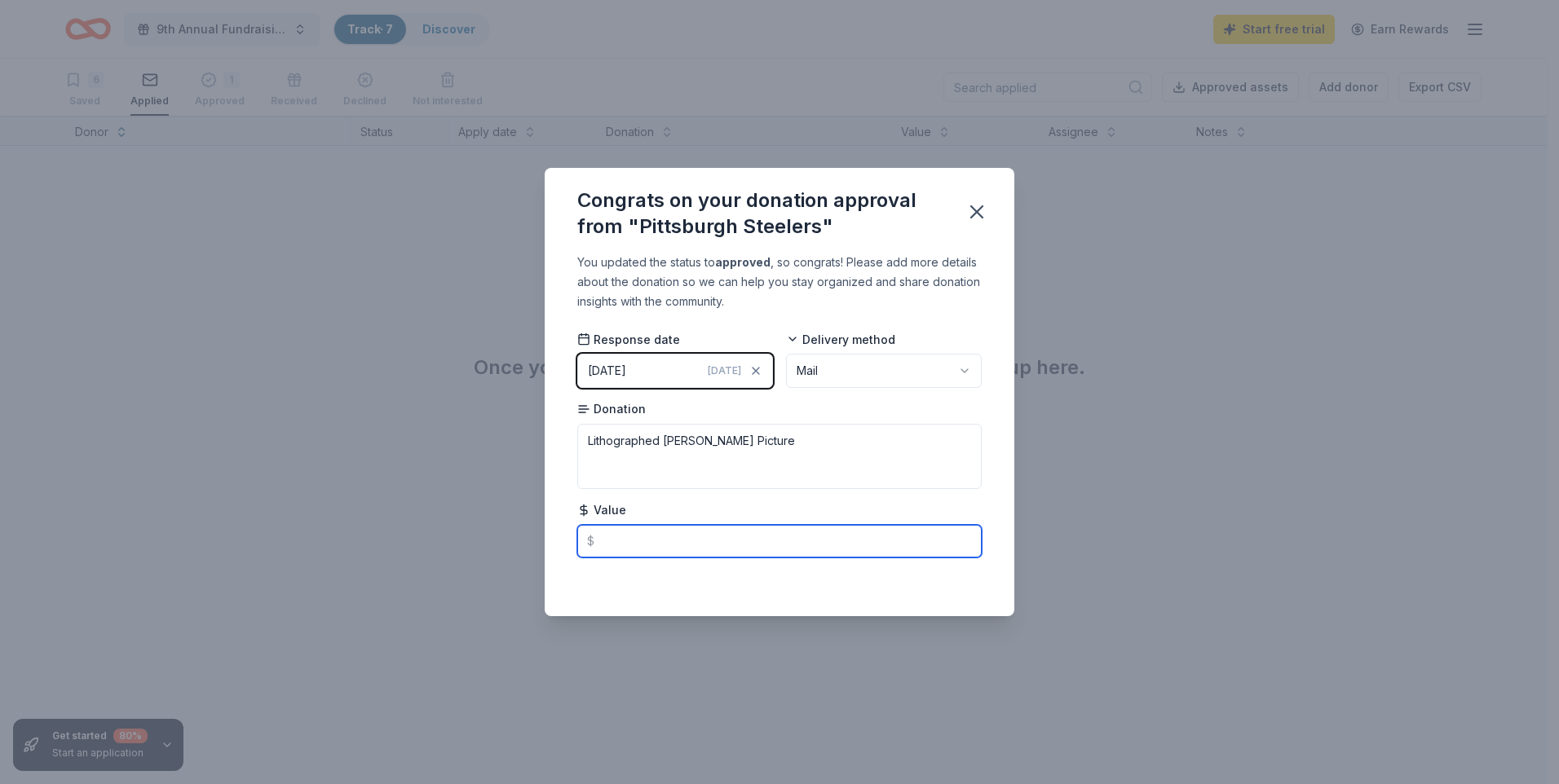
click at [823, 539] on input "text" at bounding box center [780, 540] width 405 height 32
click at [981, 508] on div "Value $" at bounding box center [780, 530] width 405 height 56
click at [985, 215] on icon "button" at bounding box center [977, 212] width 23 height 23
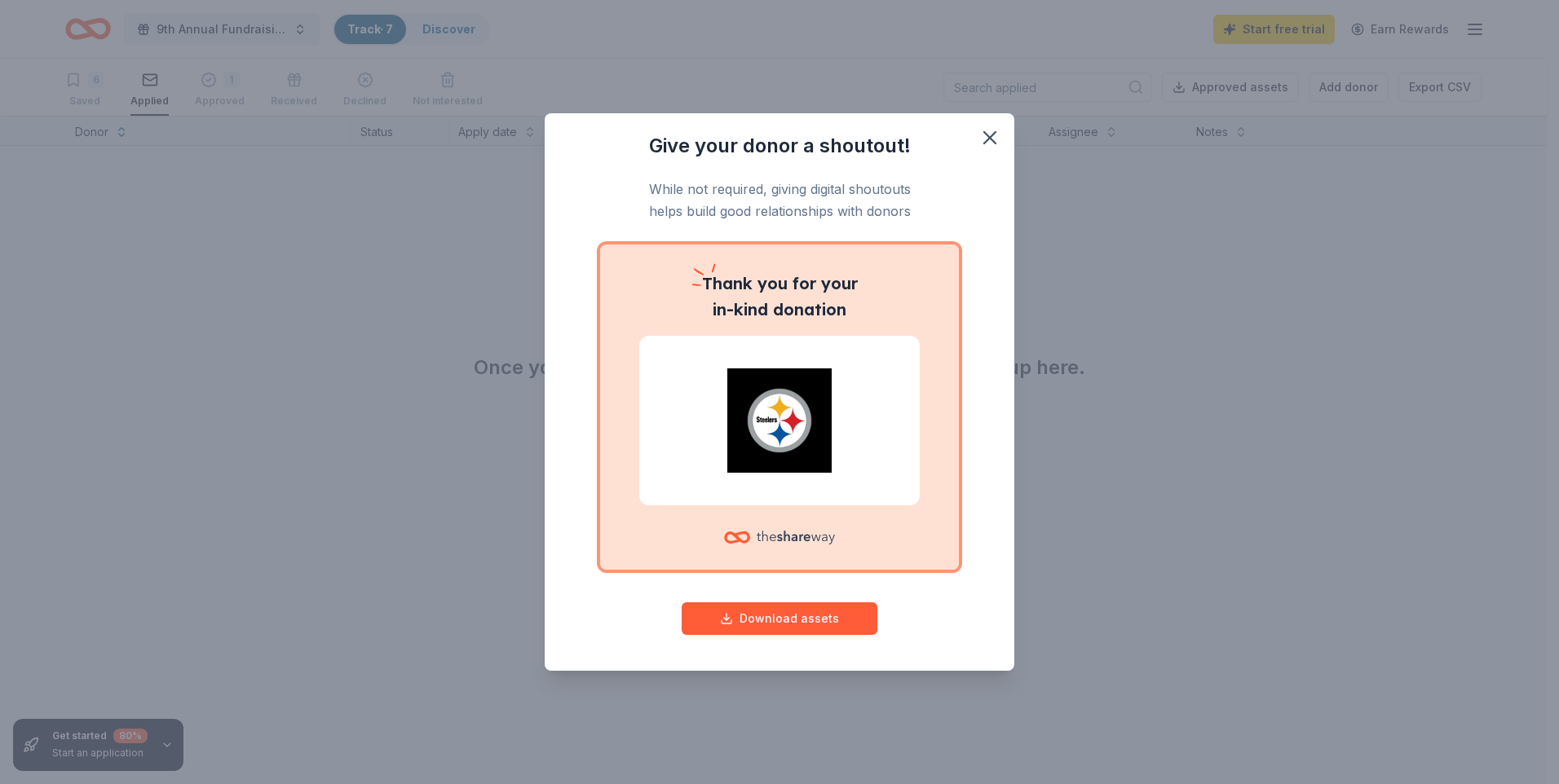
click at [737, 384] on img at bounding box center [779, 420] width 241 height 104
click at [794, 623] on button "Download assets" at bounding box center [780, 618] width 196 height 32
click at [991, 143] on icon "button" at bounding box center [990, 138] width 23 height 23
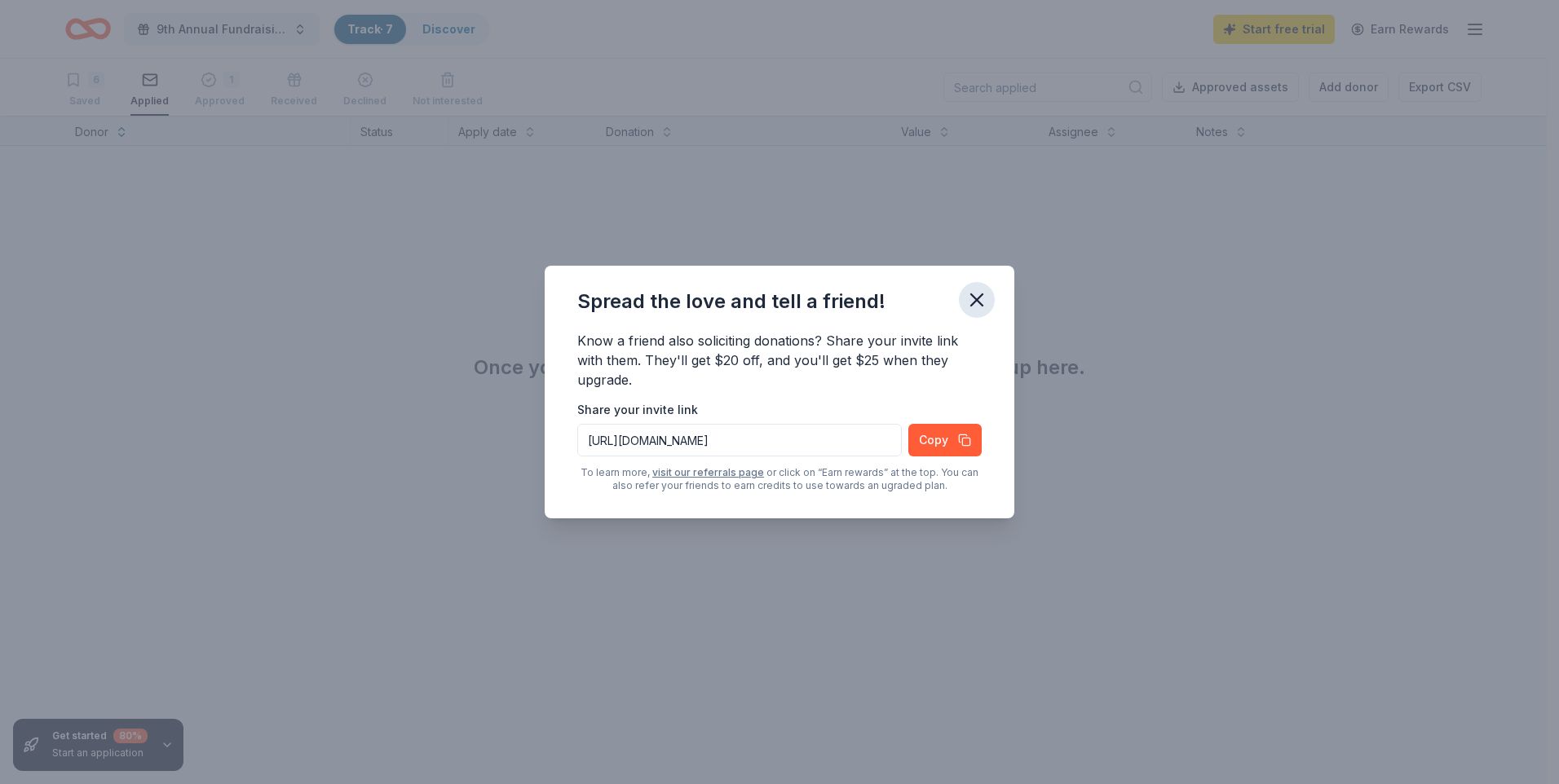
click at [974, 302] on icon "button" at bounding box center [977, 300] width 23 height 23
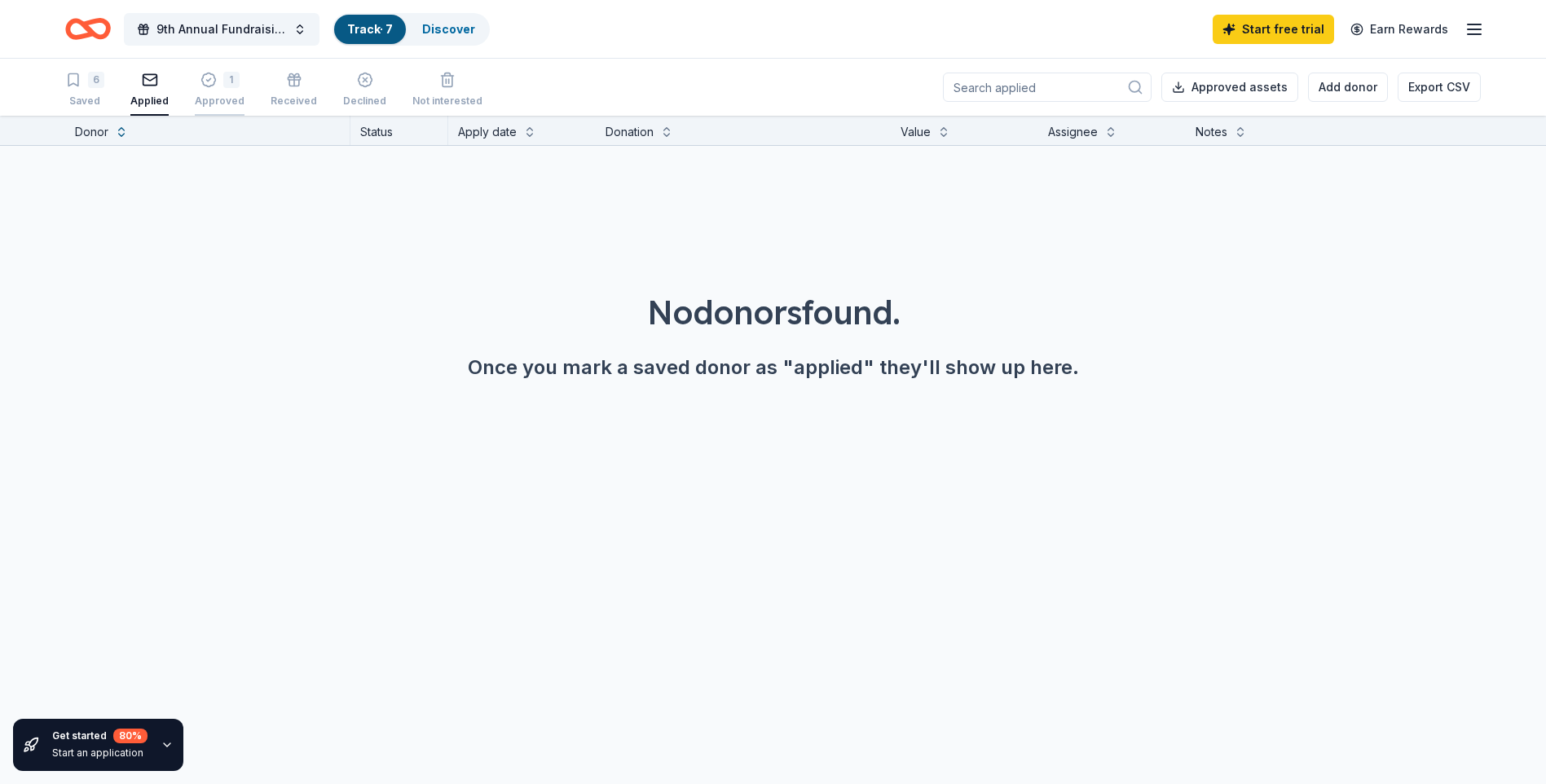
click at [216, 79] on div "1" at bounding box center [220, 71] width 50 height 17
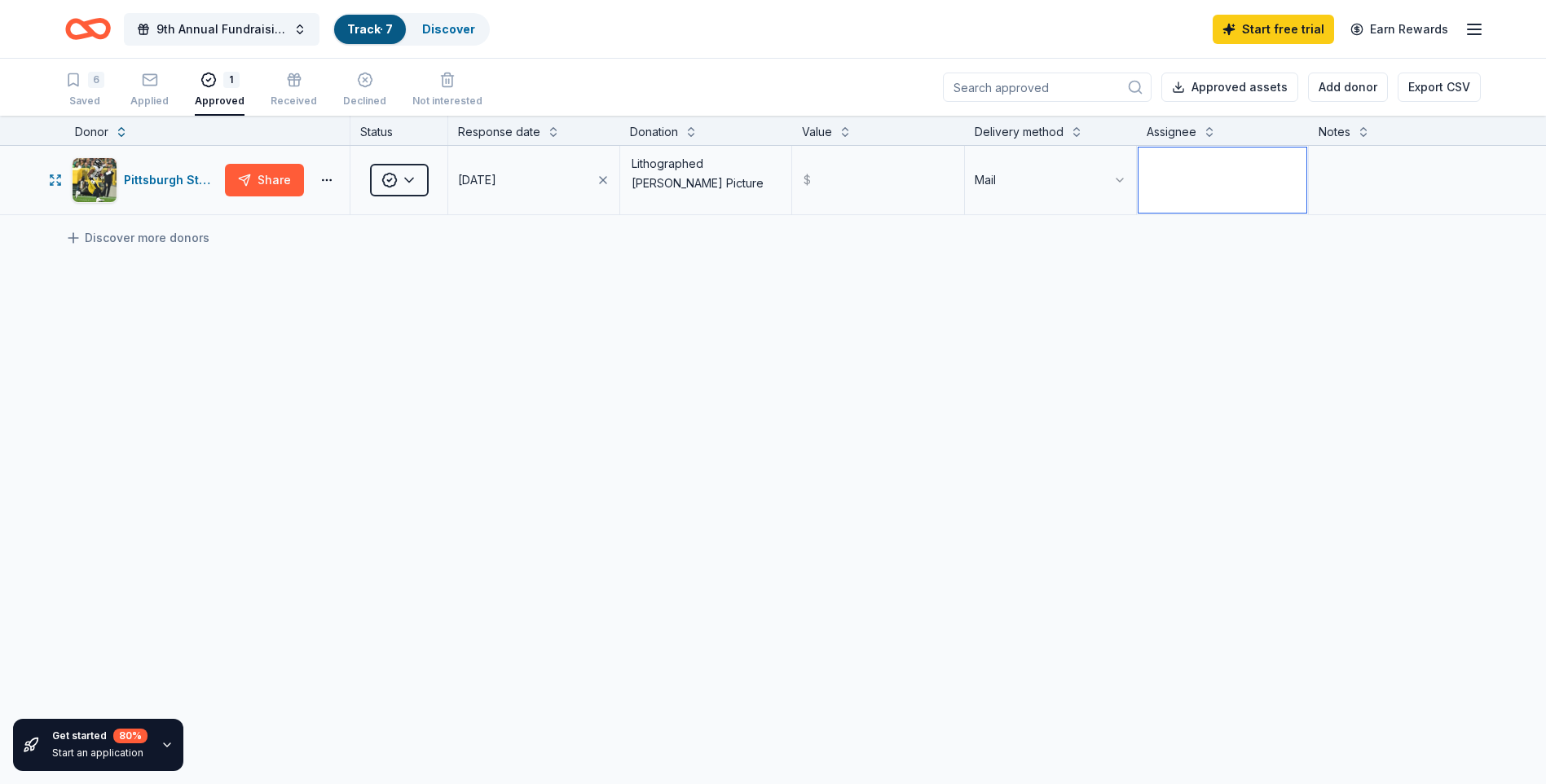
click at [1181, 190] on textarea at bounding box center [1222, 180] width 168 height 65
type textarea "Katelynn Roman-Lebo"
click at [1343, 186] on textarea at bounding box center [1395, 180] width 169 height 65
click at [101, 88] on div "6 Saved" at bounding box center [85, 90] width 39 height 36
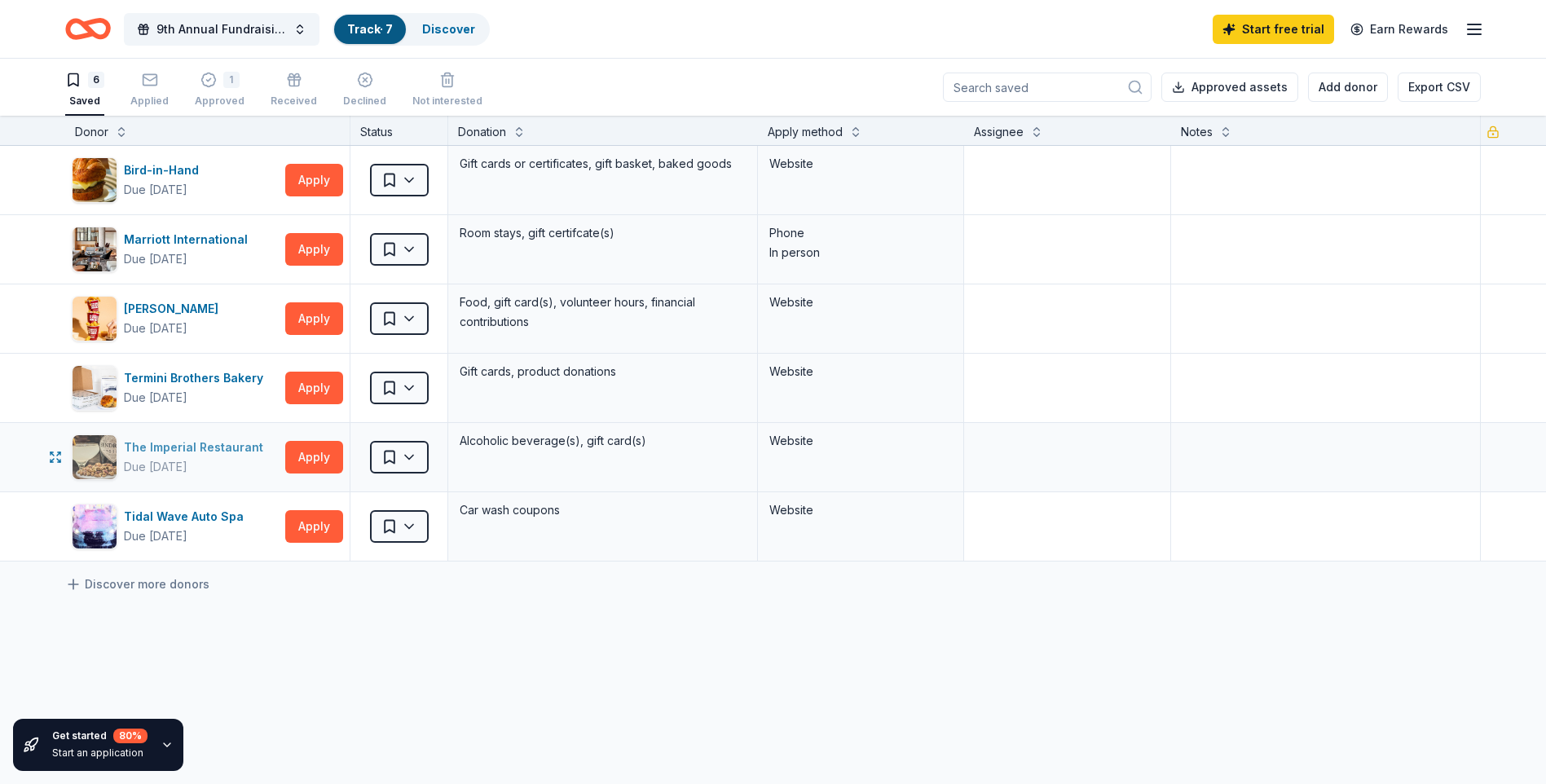
click at [230, 443] on div "The Imperial Restaurant" at bounding box center [196, 448] width 146 height 20
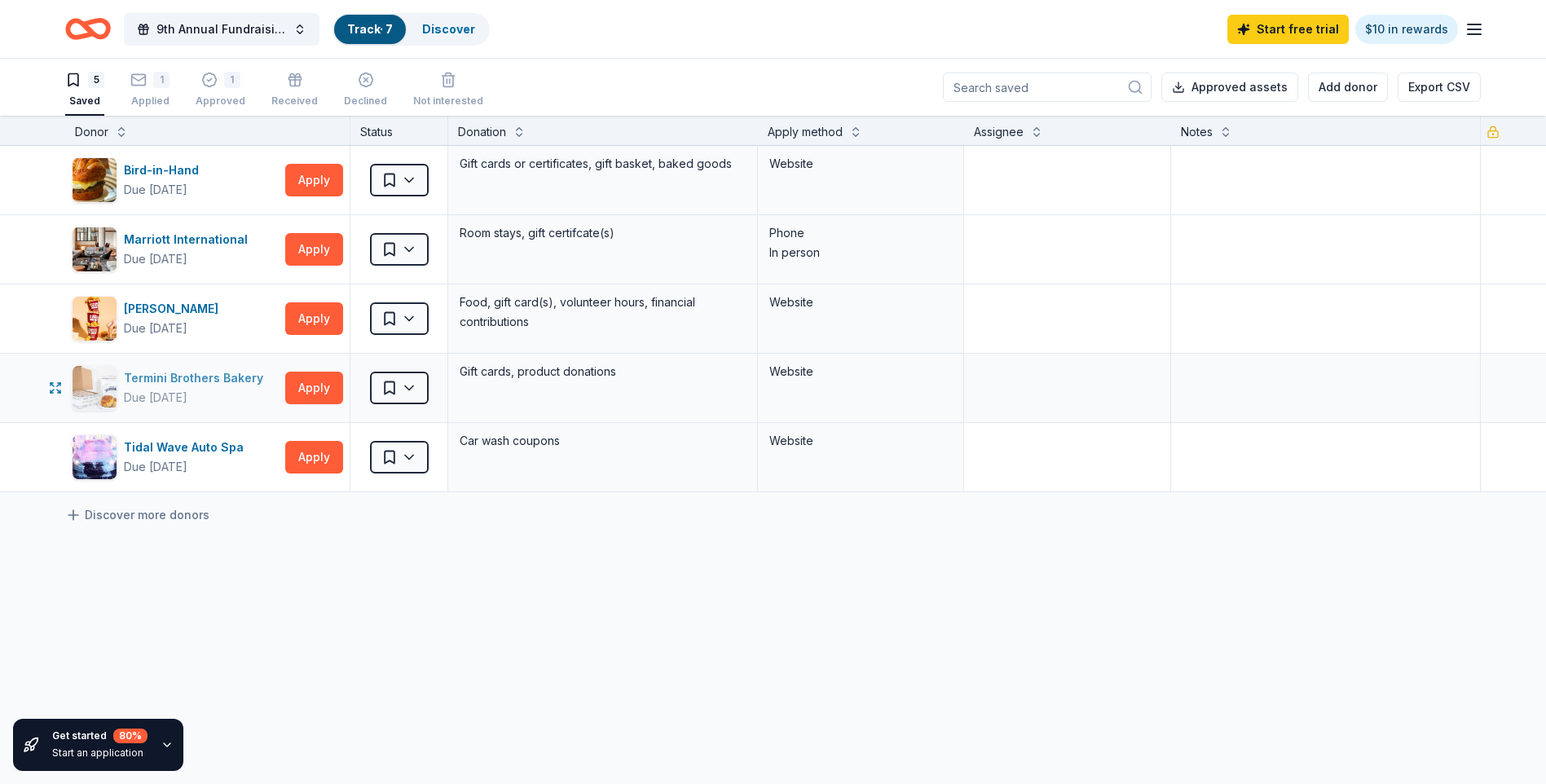
click at [227, 375] on div "Termini Brothers Bakery" at bounding box center [196, 378] width 146 height 20
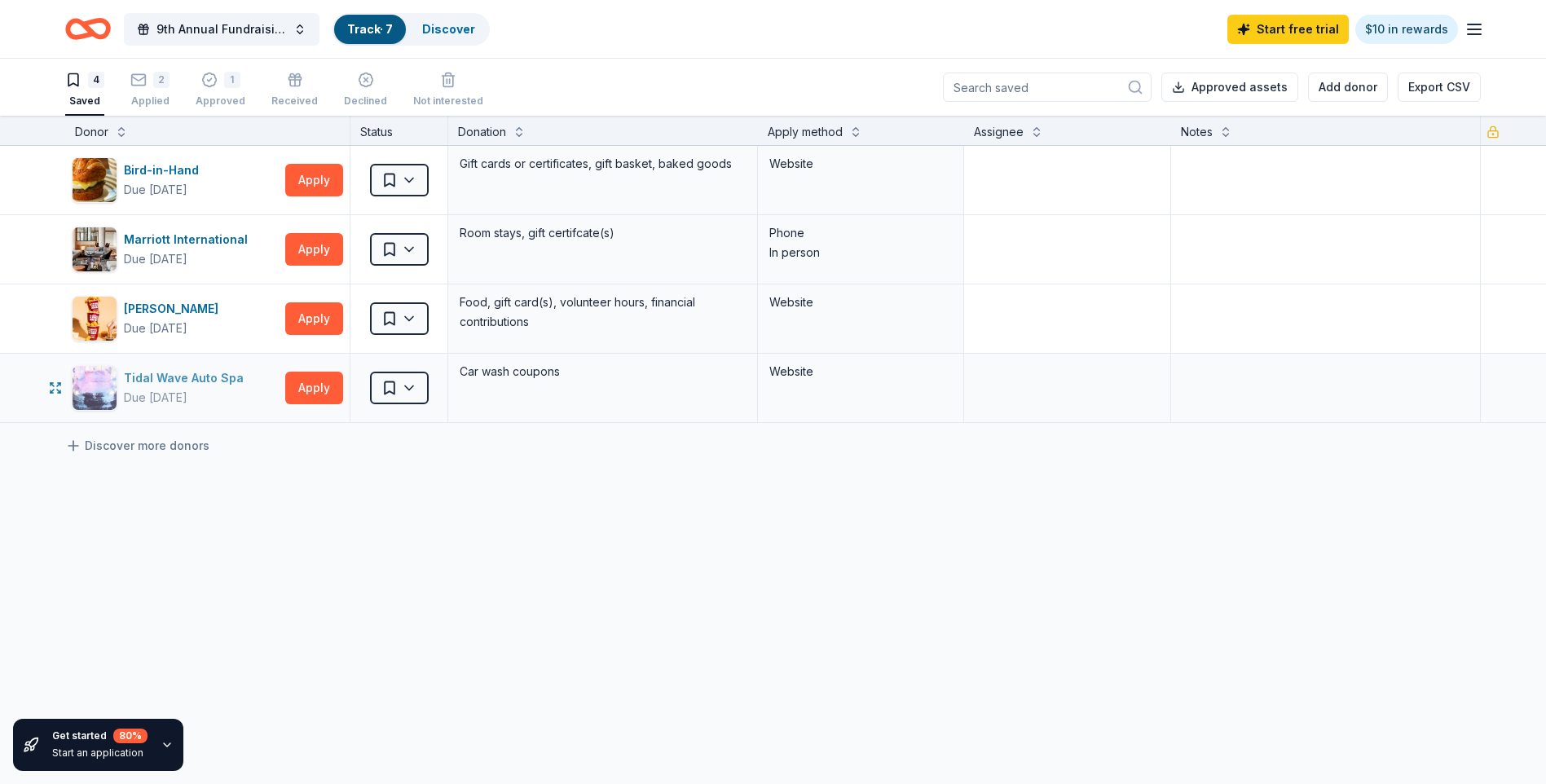
click at [205, 379] on div "Tidal Wave Auto Spa" at bounding box center [187, 378] width 126 height 20
click at [382, 398] on html "9th Annual Fundraising Gala Track · 7 Discover Start free trial $10 in rewards …" at bounding box center [773, 392] width 1546 height 784
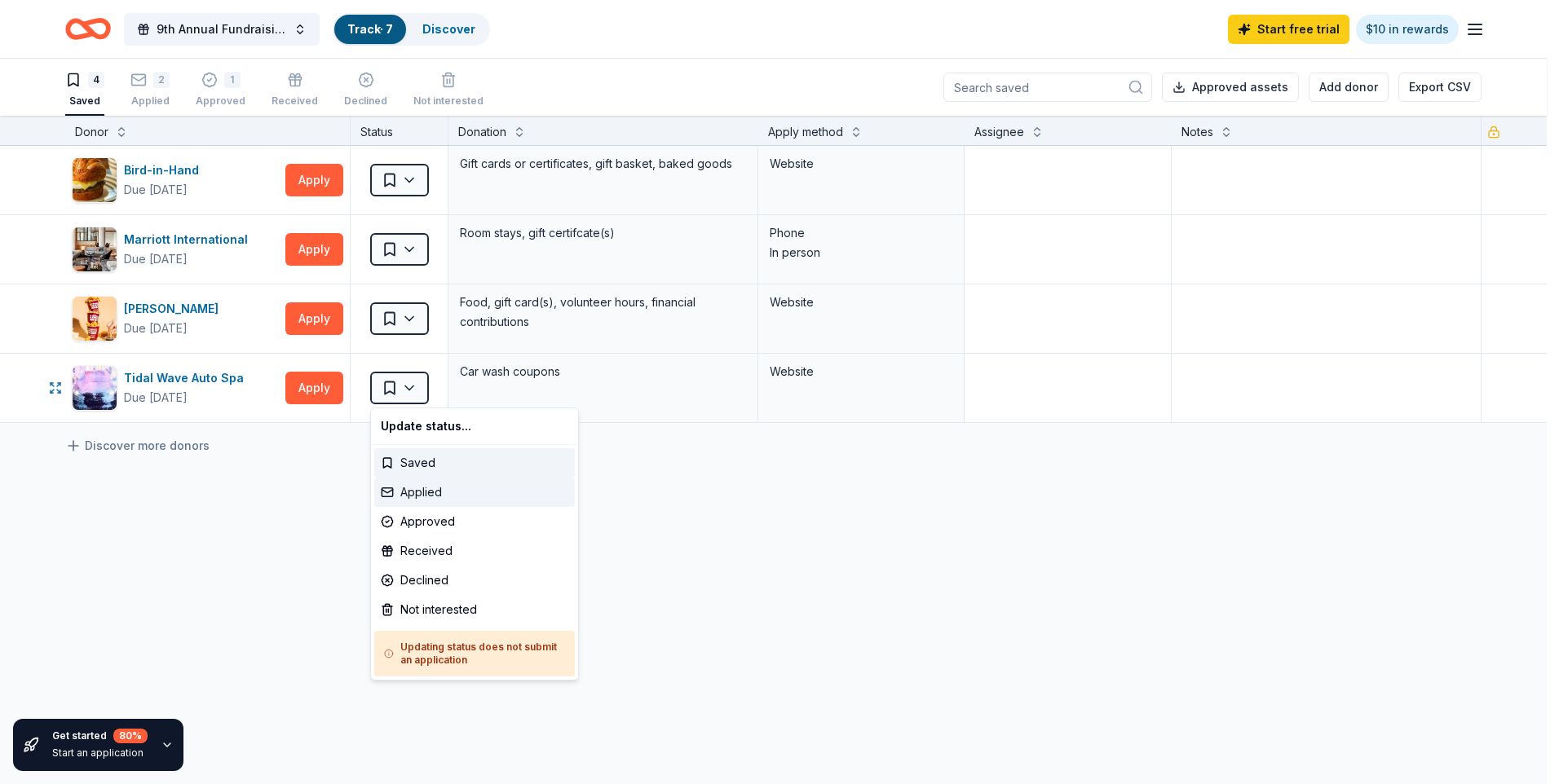
click at [425, 499] on div "Applied" at bounding box center [474, 491] width 201 height 29
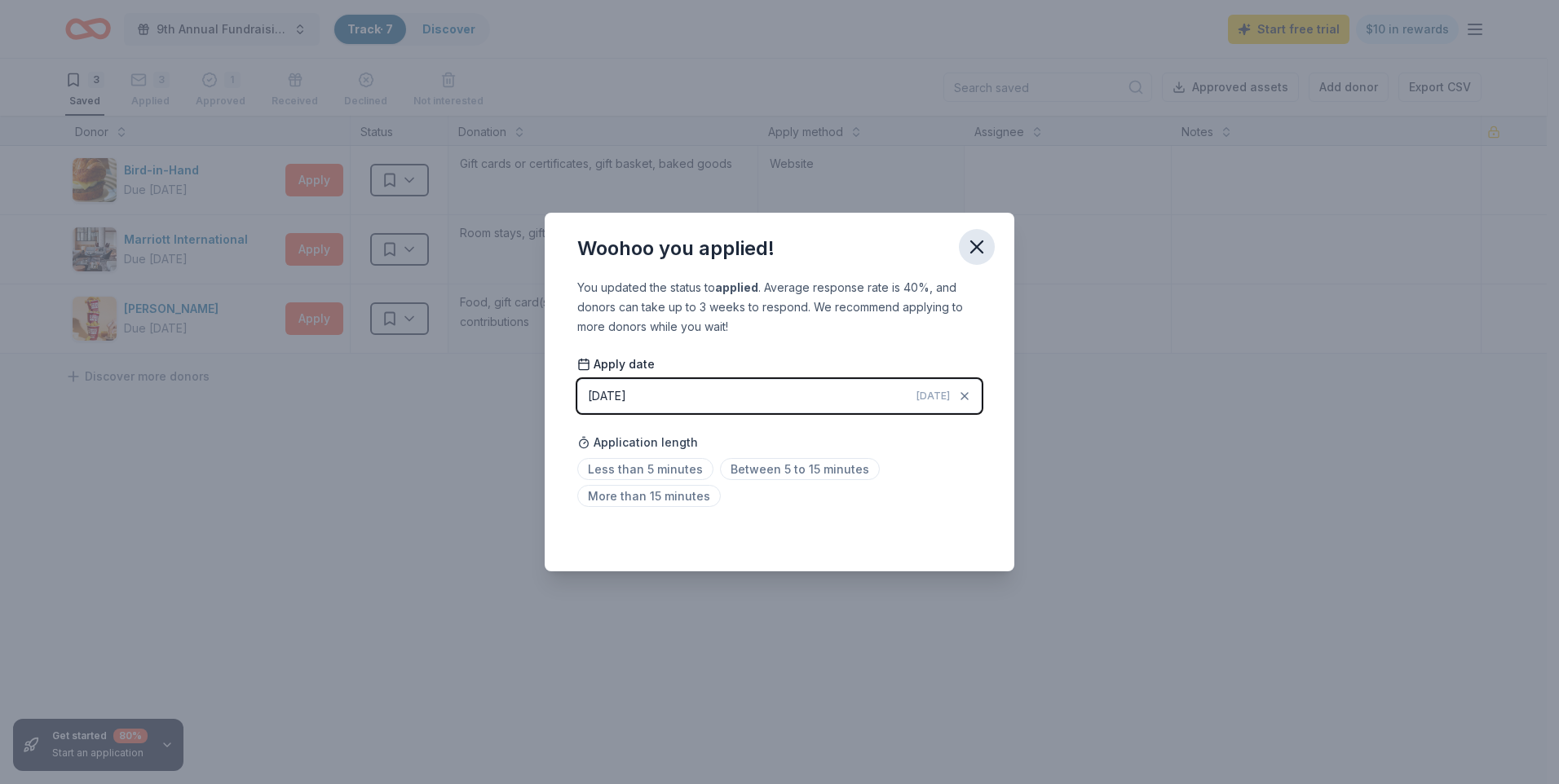
click at [977, 247] on icon "button" at bounding box center [977, 247] width 12 height 12
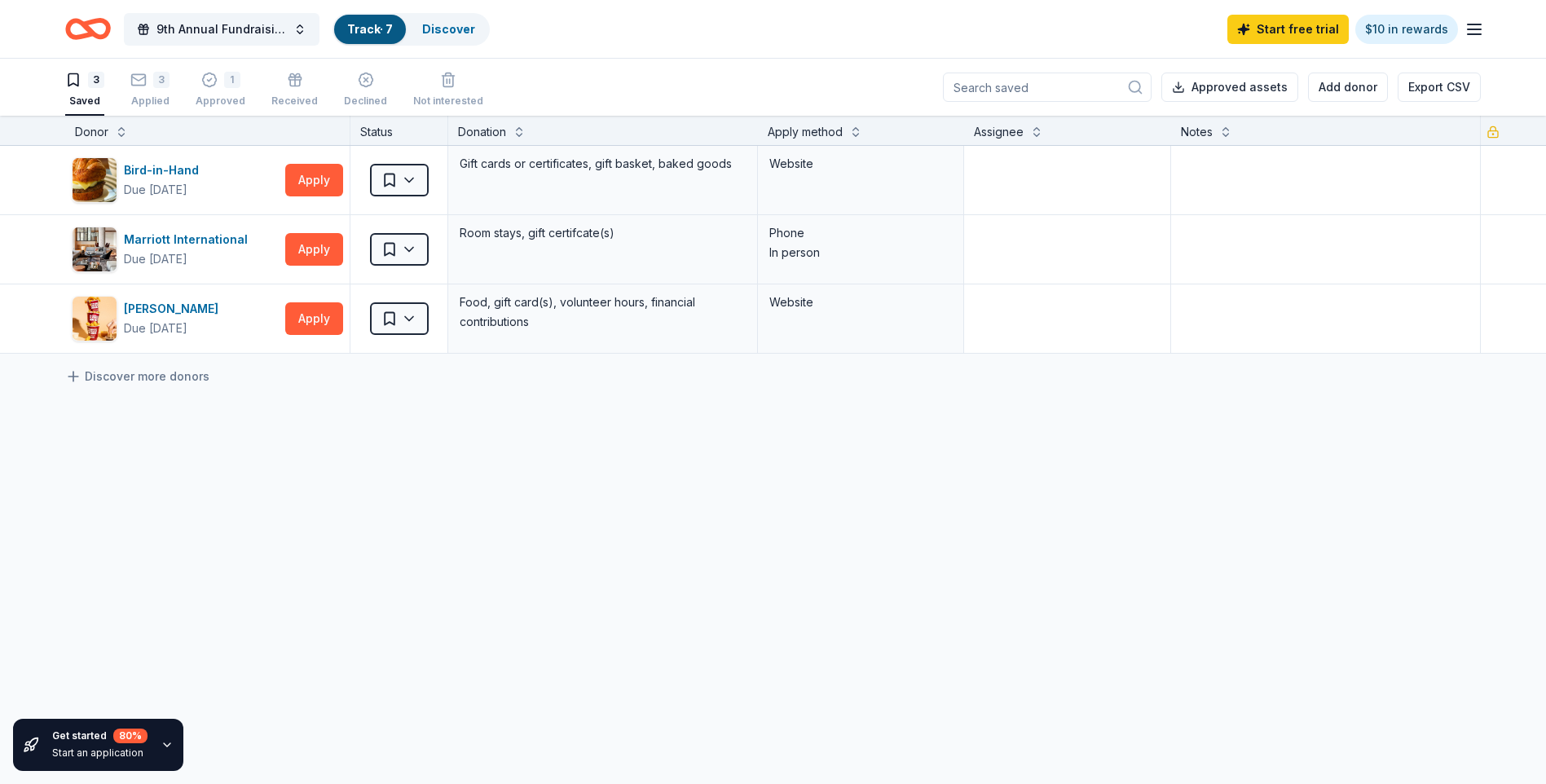
click at [697, 443] on div "Bird-in-Hand Due in 31 days Apply Saved Gift cards or certificates, gift basket…" at bounding box center [773, 403] width 1546 height 514
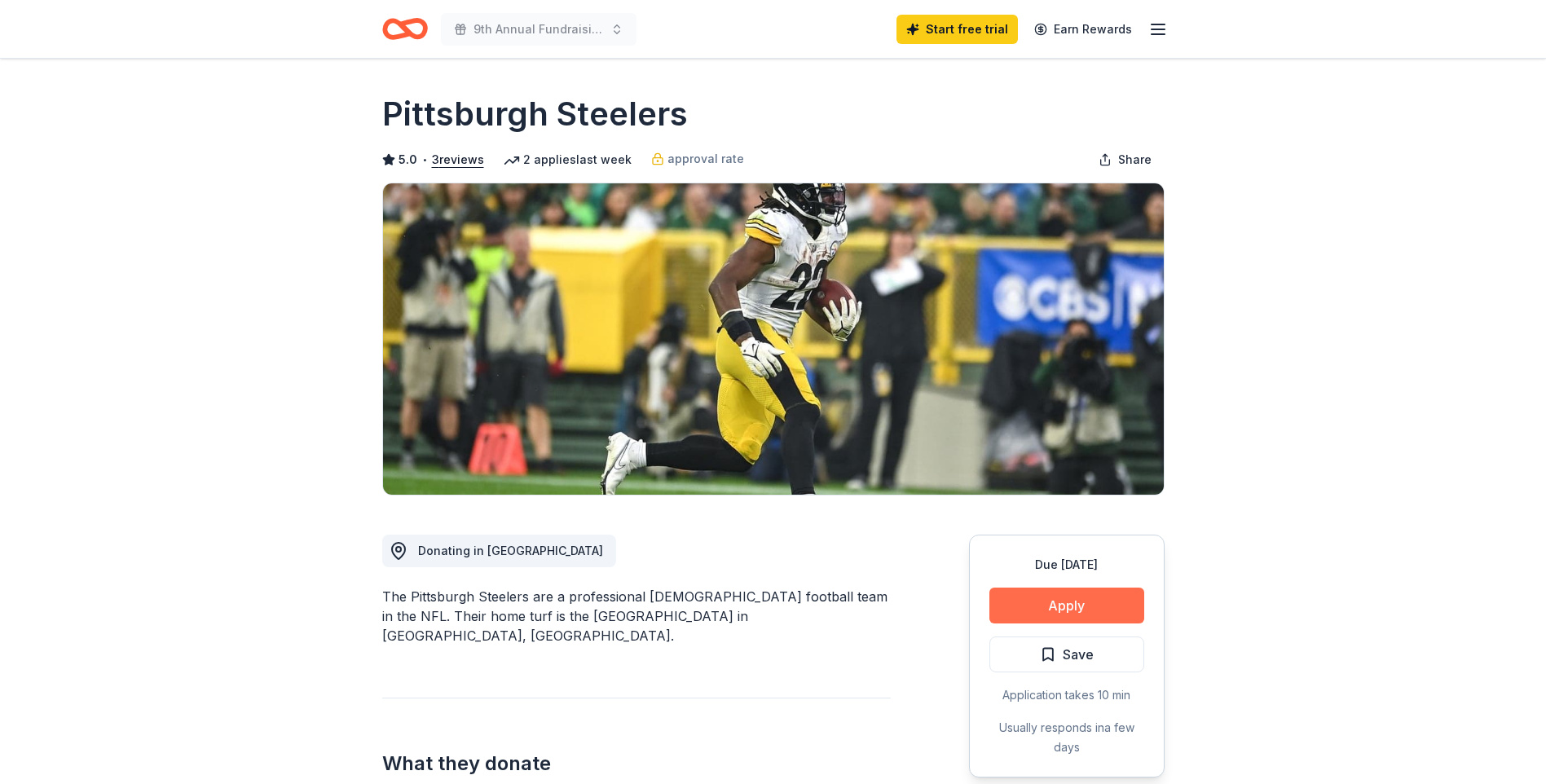
click at [1049, 607] on button "Apply" at bounding box center [1066, 605] width 155 height 36
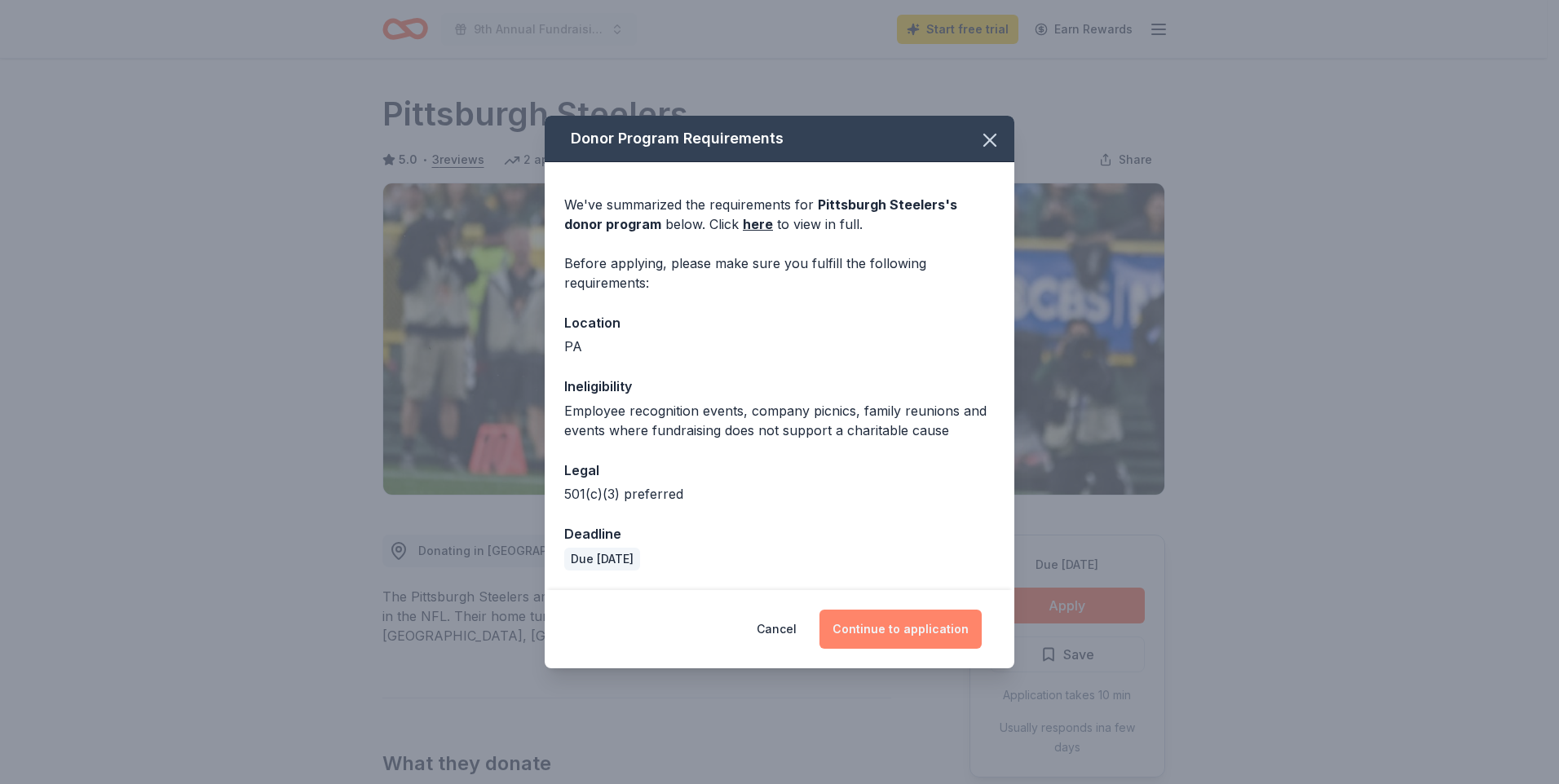
click at [906, 622] on button "Continue to application" at bounding box center [901, 628] width 163 height 39
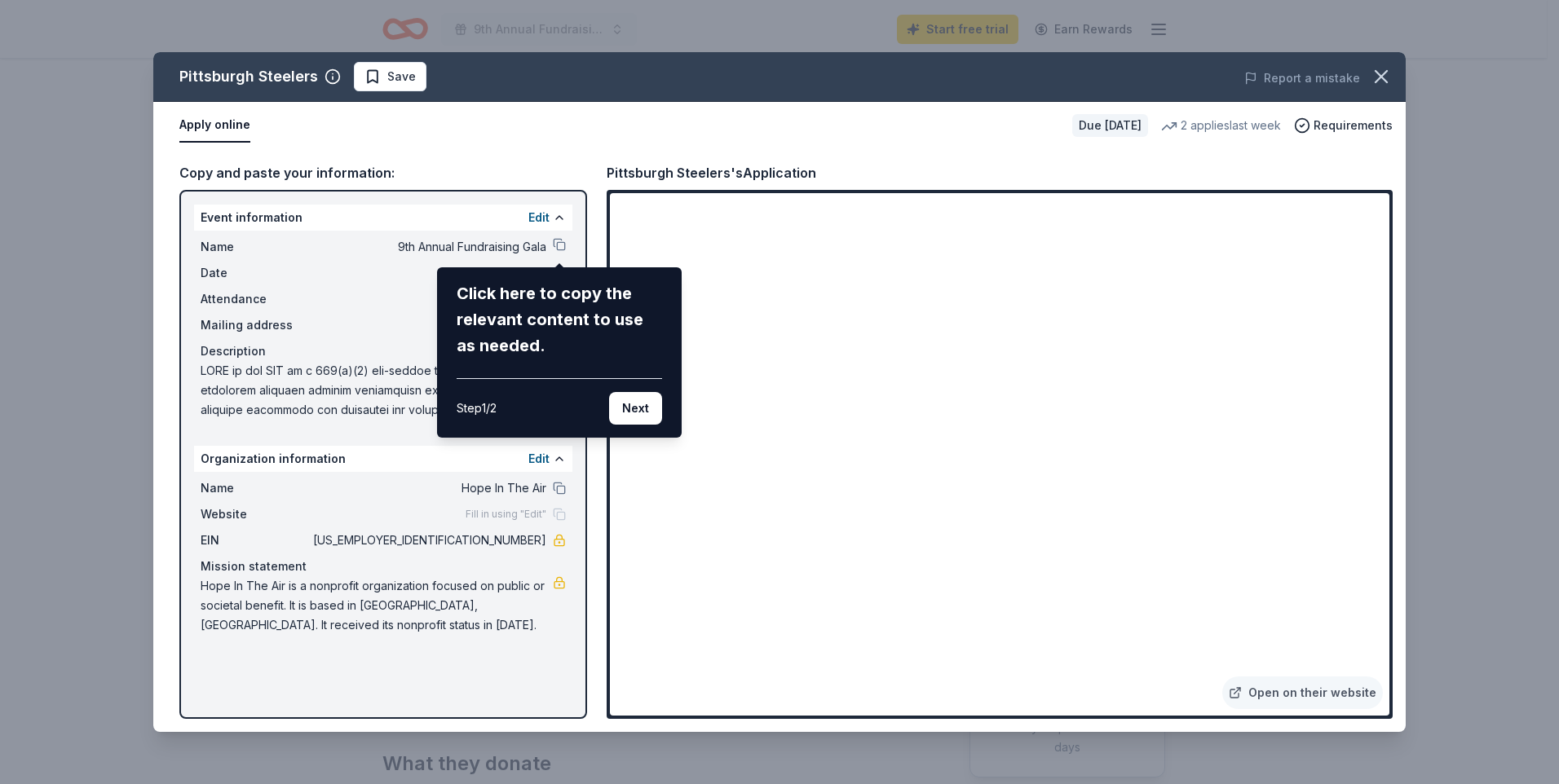
click at [557, 246] on div "Pittsburgh Steelers Save Report a mistake Apply online Due in 17 days 2 applies…" at bounding box center [780, 392] width 1252 height 680
click at [623, 409] on button "Next" at bounding box center [635, 408] width 53 height 32
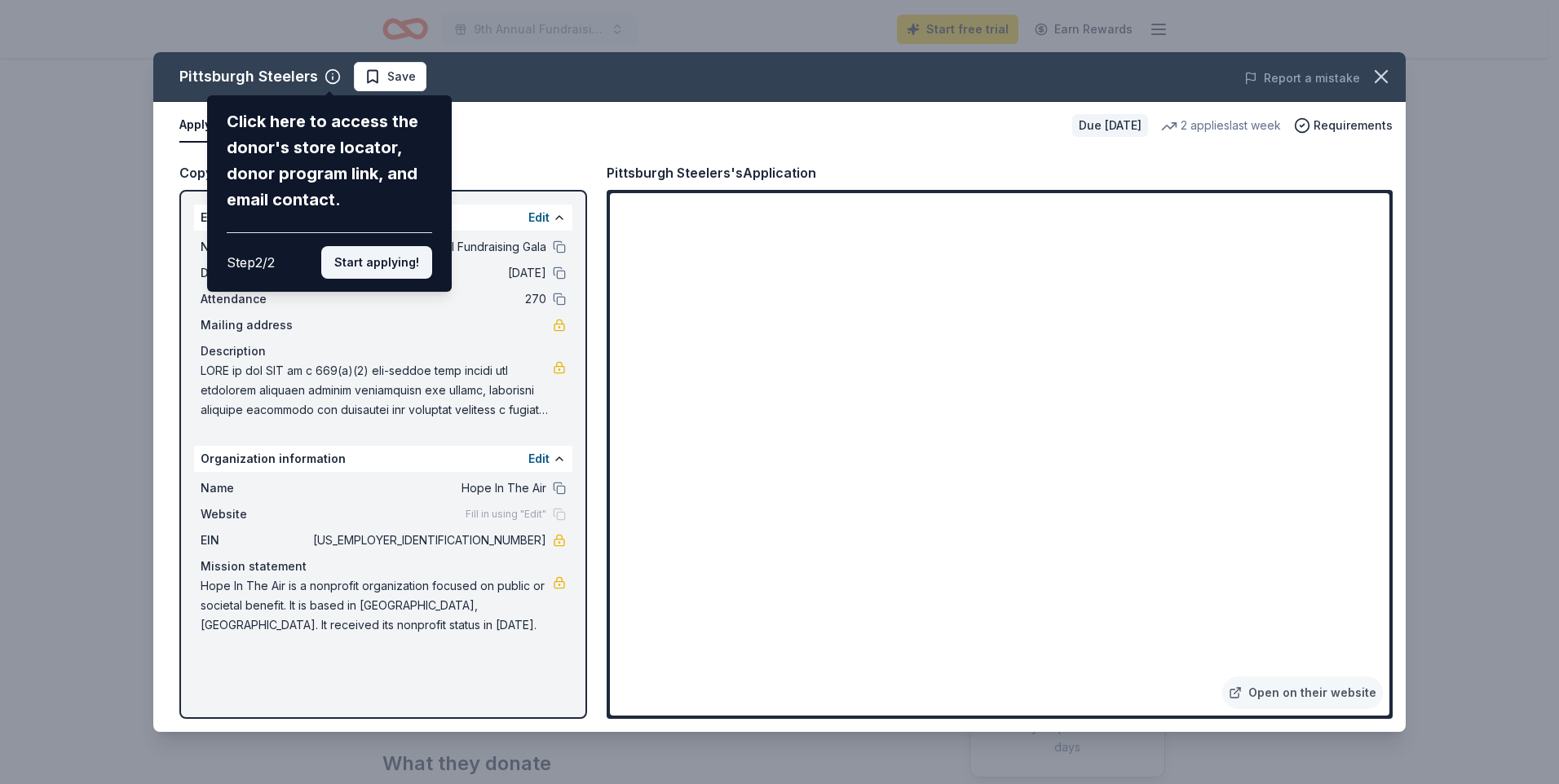
click at [362, 267] on button "Start applying!" at bounding box center [376, 262] width 111 height 32
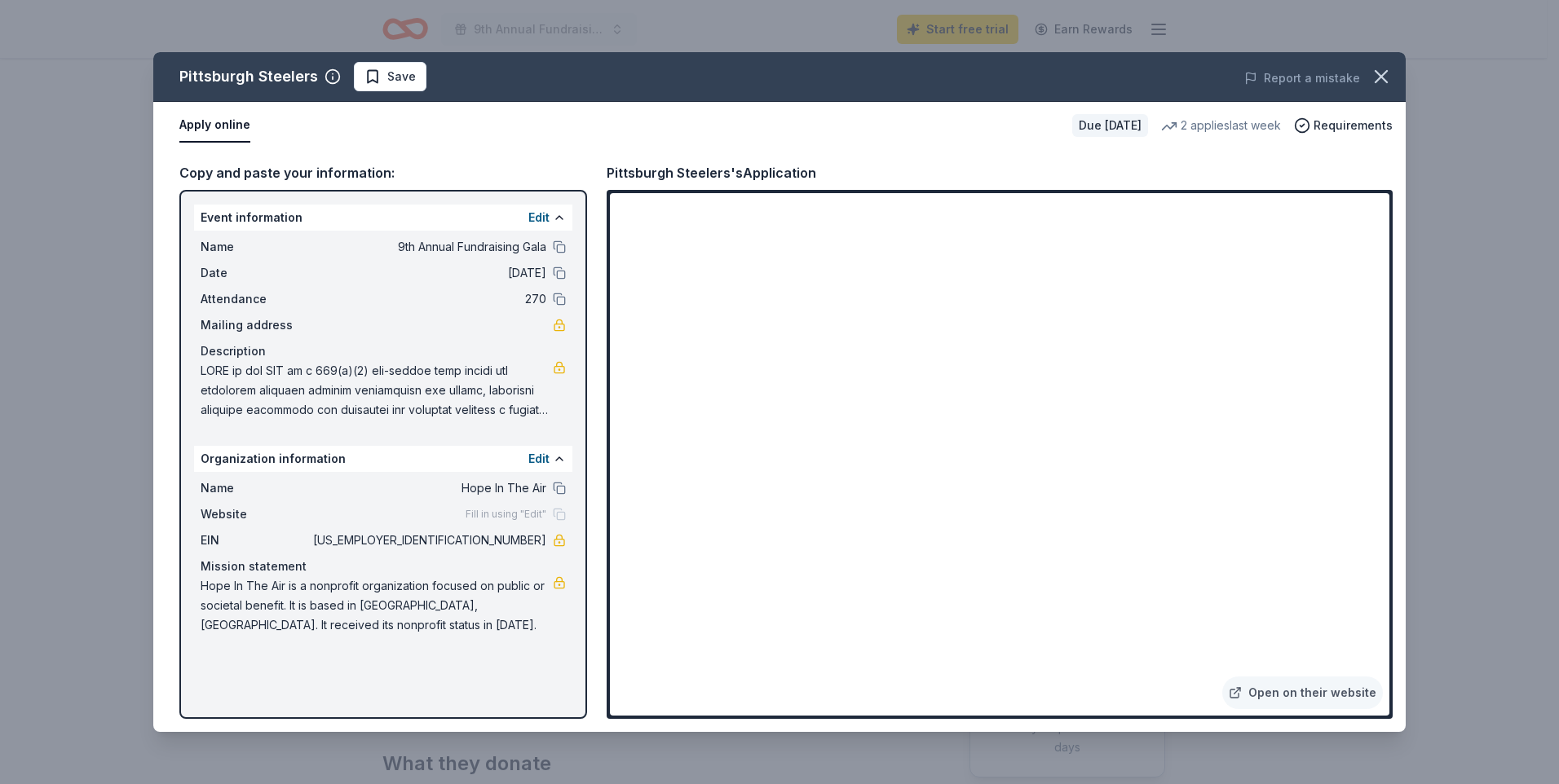
click at [535, 535] on span "83-1228153" at bounding box center [428, 540] width 236 height 20
drag, startPoint x: 535, startPoint y: 540, endPoint x: 508, endPoint y: 540, distance: 27.0
click at [508, 540] on span "83-1228153" at bounding box center [428, 540] width 236 height 20
drag, startPoint x: 474, startPoint y: 541, endPoint x: 546, endPoint y: 546, distance: 72.2
click at [546, 546] on span "83-1228153" at bounding box center [428, 540] width 236 height 20
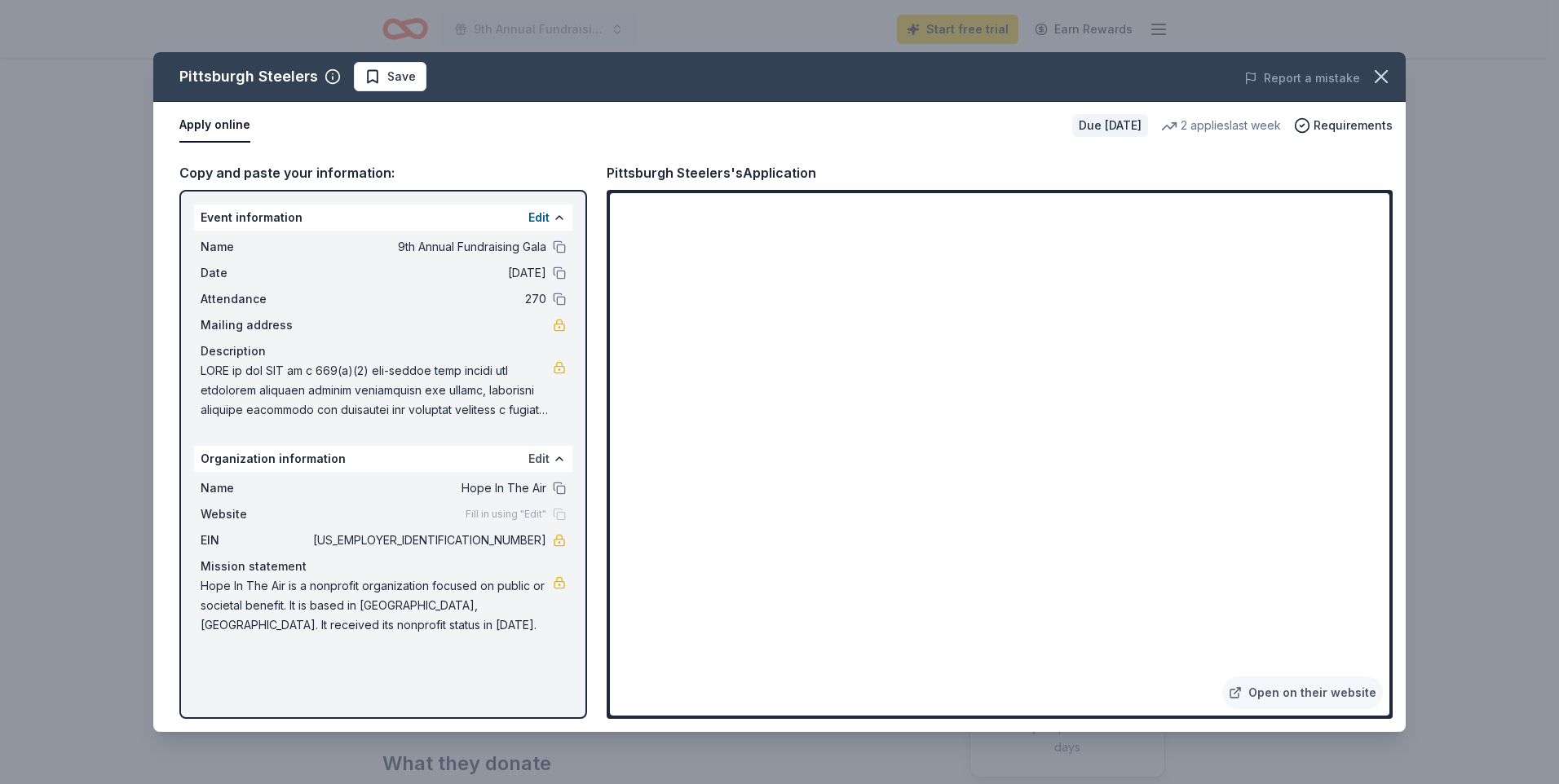
click at [541, 458] on button "Edit" at bounding box center [539, 459] width 22 height 20
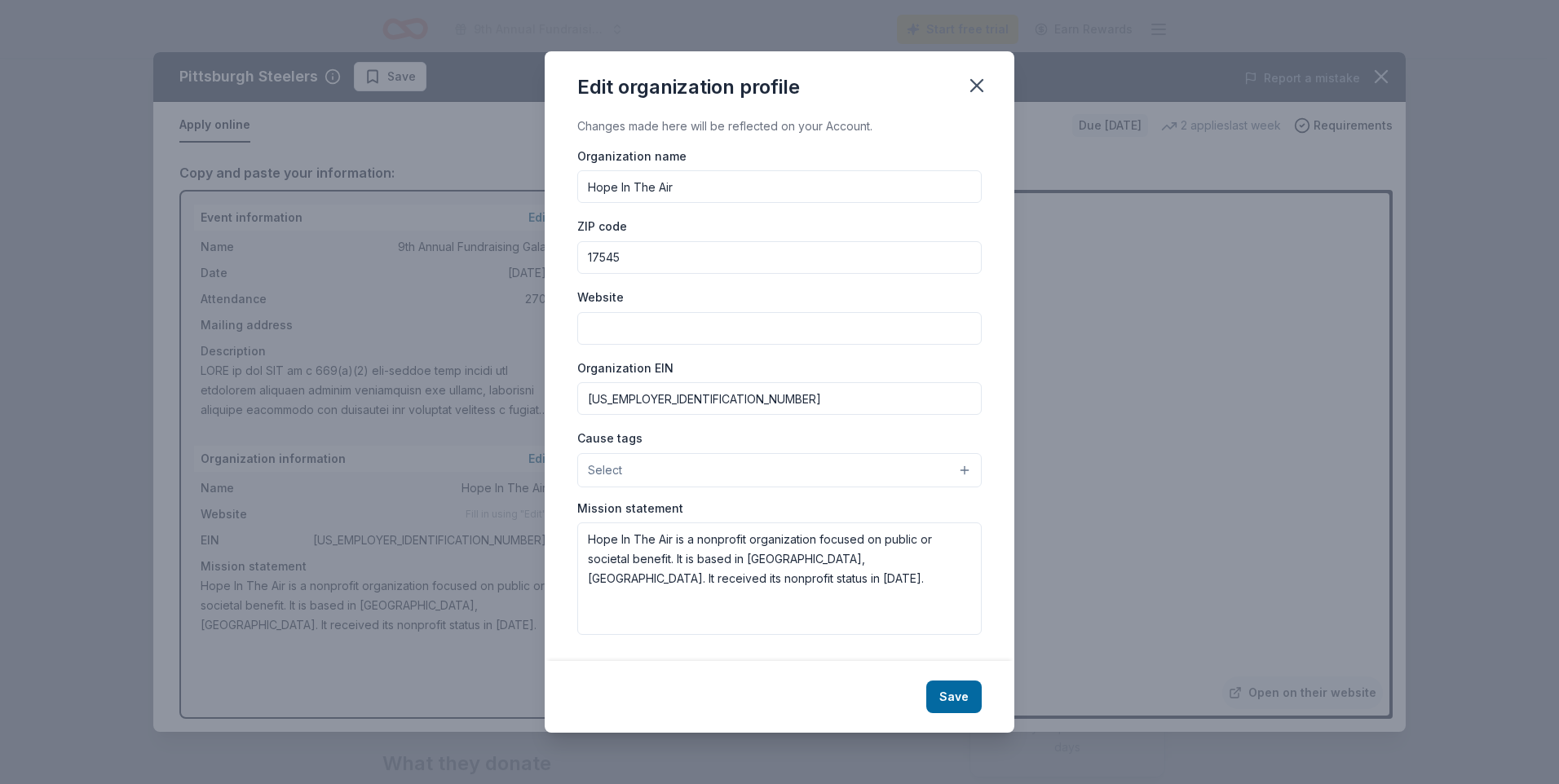
click at [666, 322] on input "Website" at bounding box center [780, 328] width 405 height 32
paste input "https://www.hopeintheair.org/"
type input "https://www.hopeintheair.org/"
click at [959, 694] on button "Save" at bounding box center [954, 696] width 56 height 32
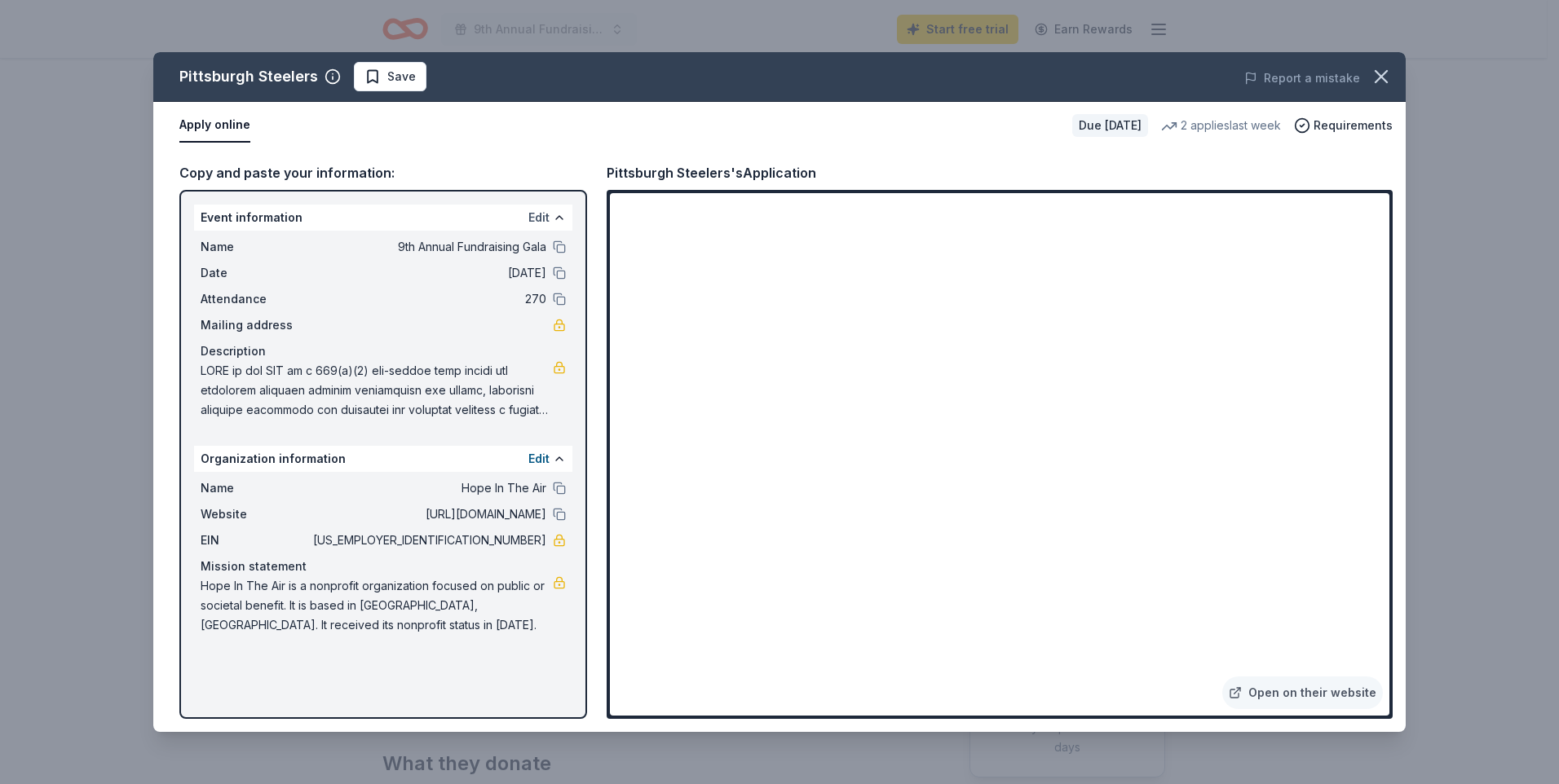
click at [536, 218] on button "Edit" at bounding box center [539, 218] width 22 height 20
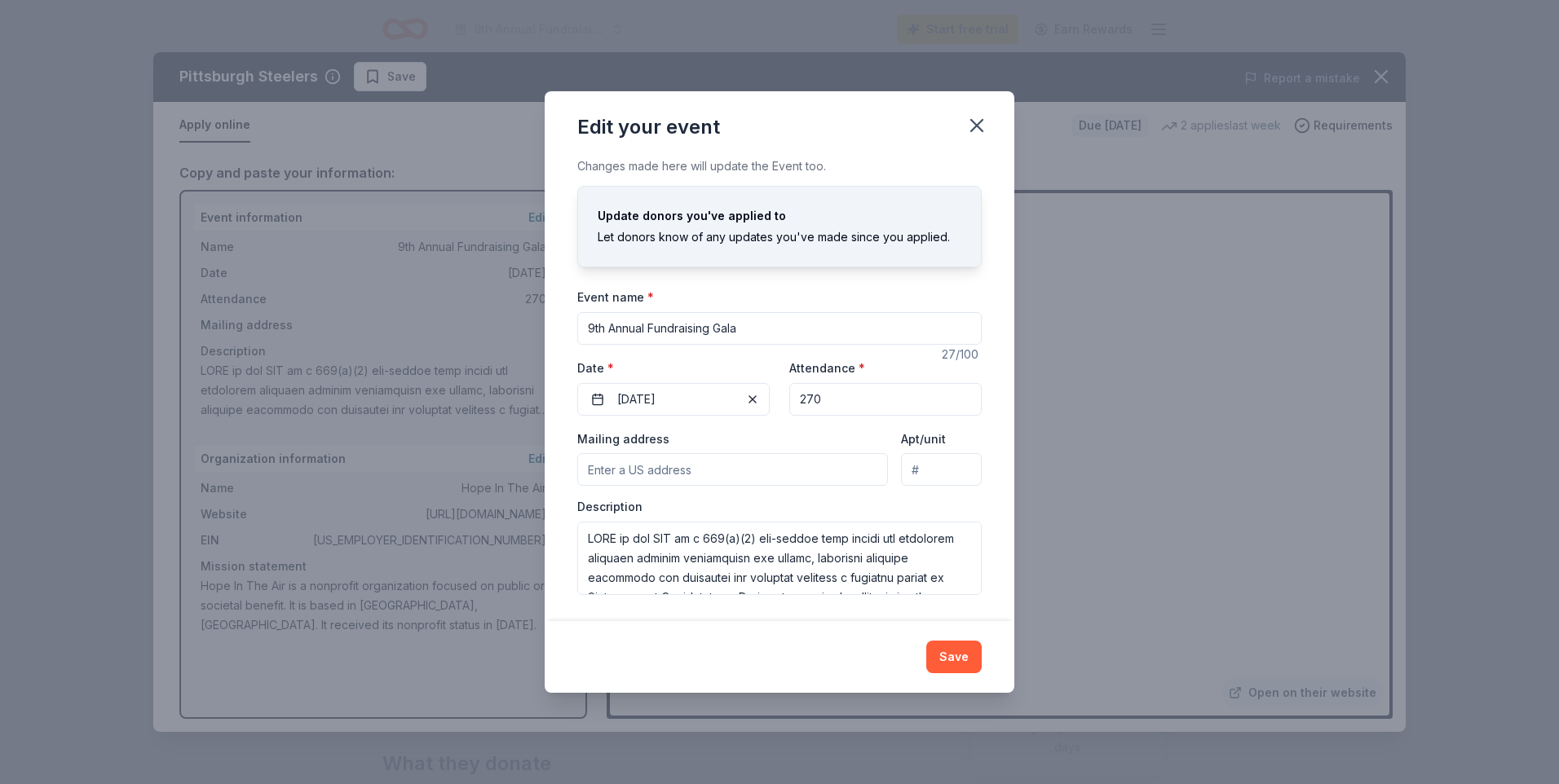
click at [766, 472] on input "Mailing address" at bounding box center [732, 469] width 311 height 32
click at [768, 465] on input "1831 Auction Road" at bounding box center [732, 469] width 311 height 32
type input "1831 Auction Road, Manheim, PA, 17545"
click at [954, 656] on button "Save" at bounding box center [954, 656] width 56 height 32
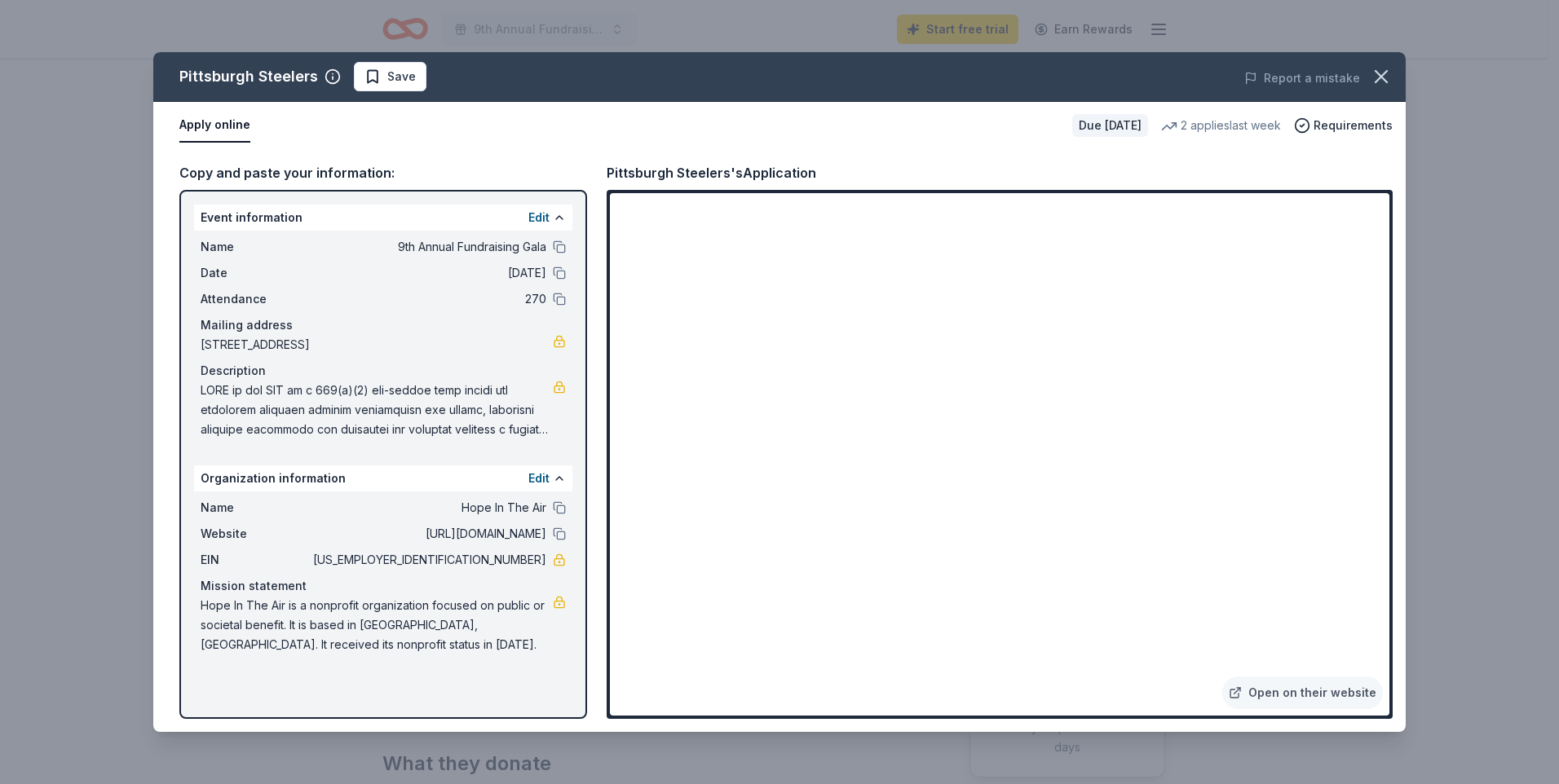
click at [366, 73] on span "Save" at bounding box center [390, 77] width 51 height 20
click at [1382, 76] on icon "button" at bounding box center [1381, 77] width 12 height 12
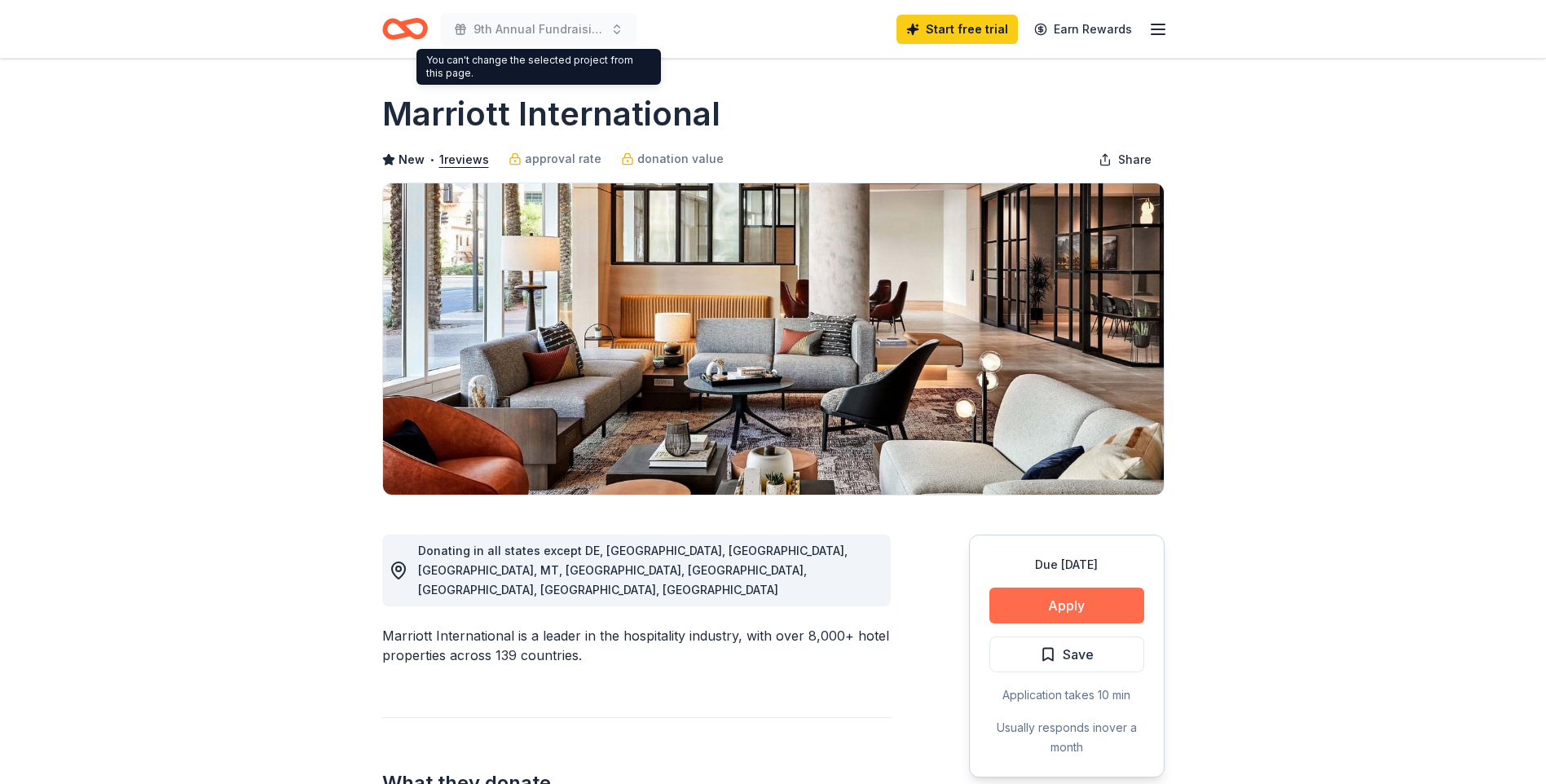
click at [1057, 606] on button "Apply" at bounding box center [1066, 605] width 155 height 36
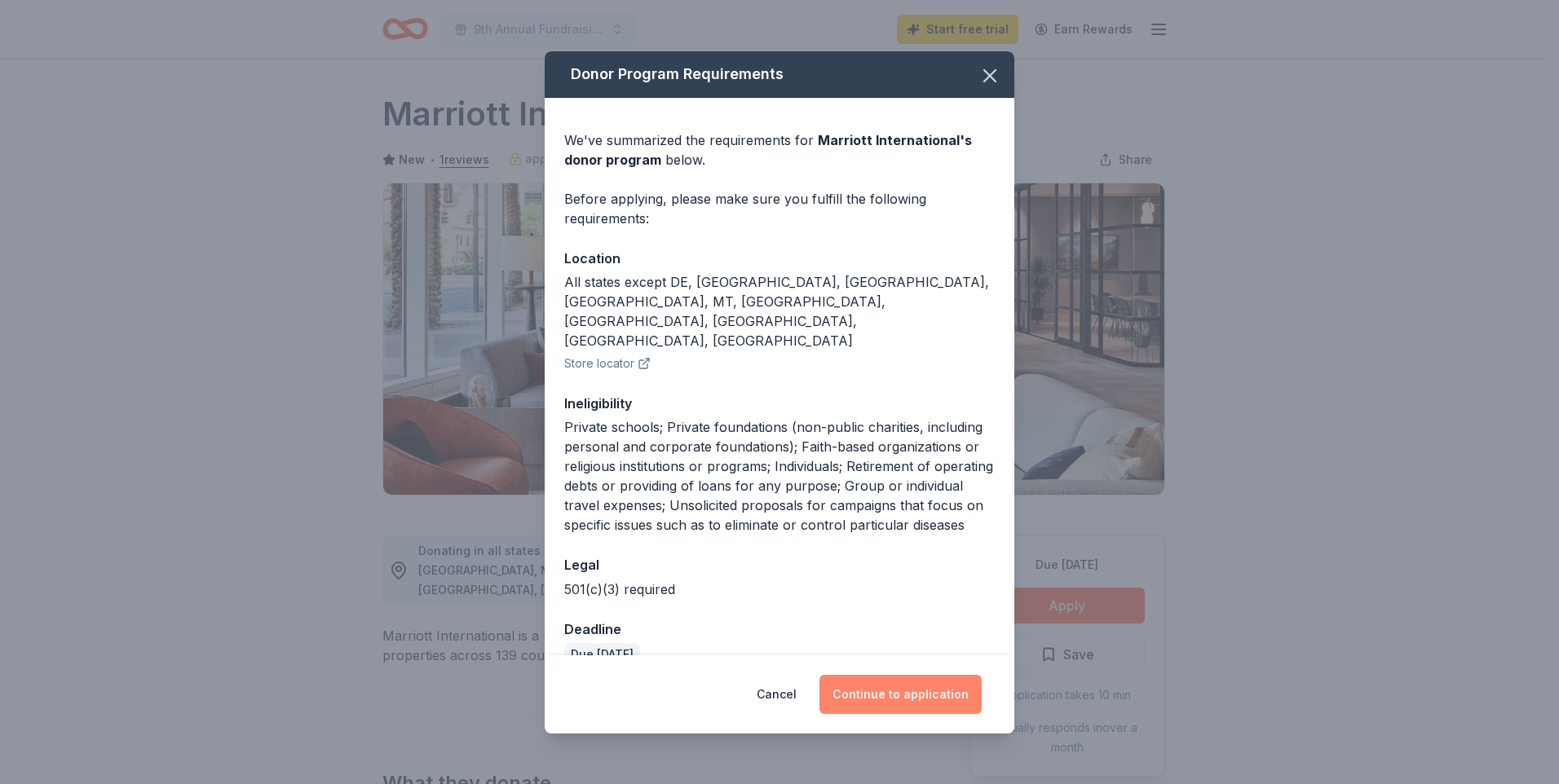
click at [854, 679] on button "Continue to application" at bounding box center [901, 694] width 163 height 39
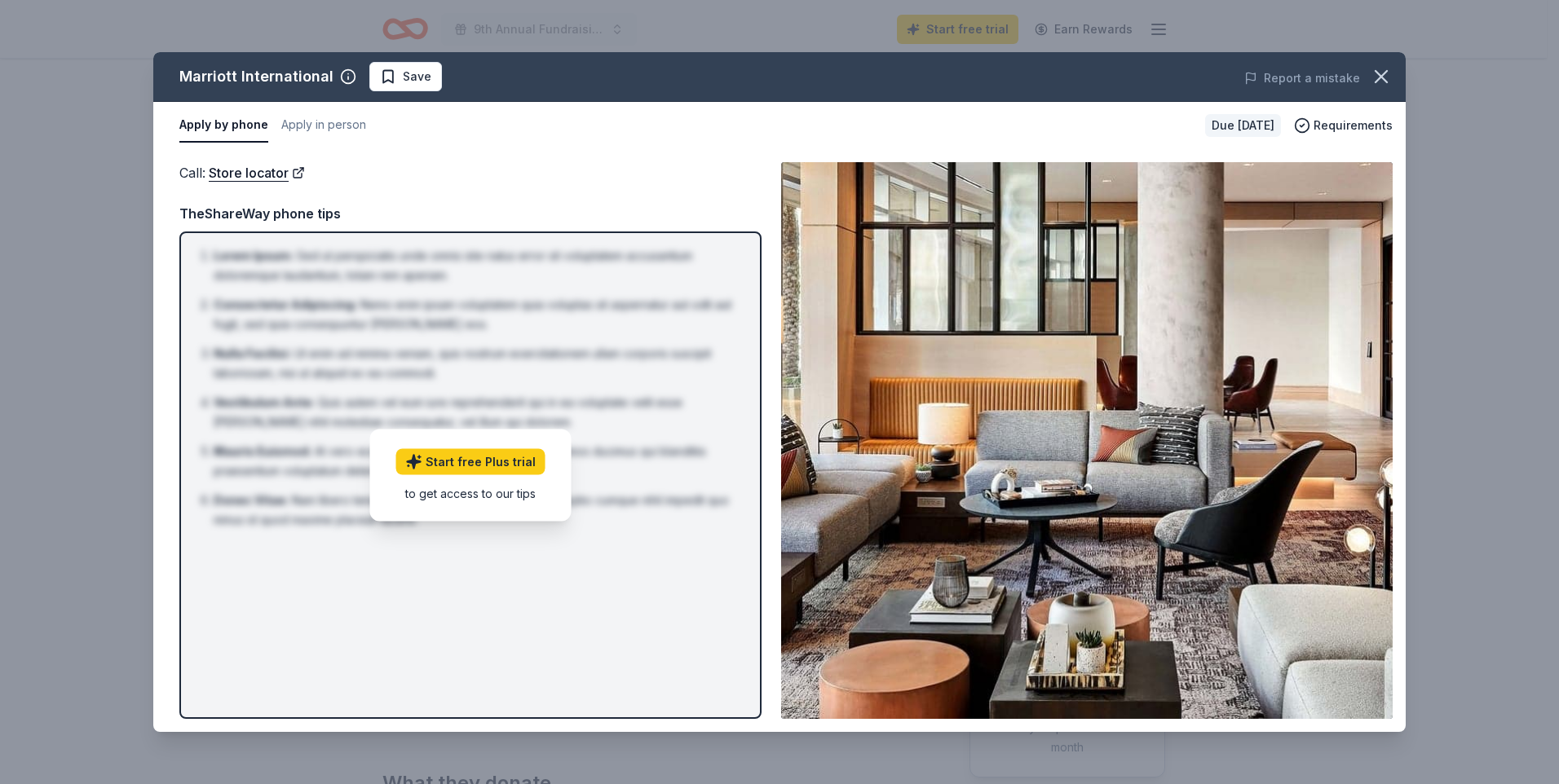
click at [507, 172] on div "Call : Store locator" at bounding box center [470, 173] width 582 height 22
click at [1380, 80] on icon "button" at bounding box center [1382, 77] width 23 height 23
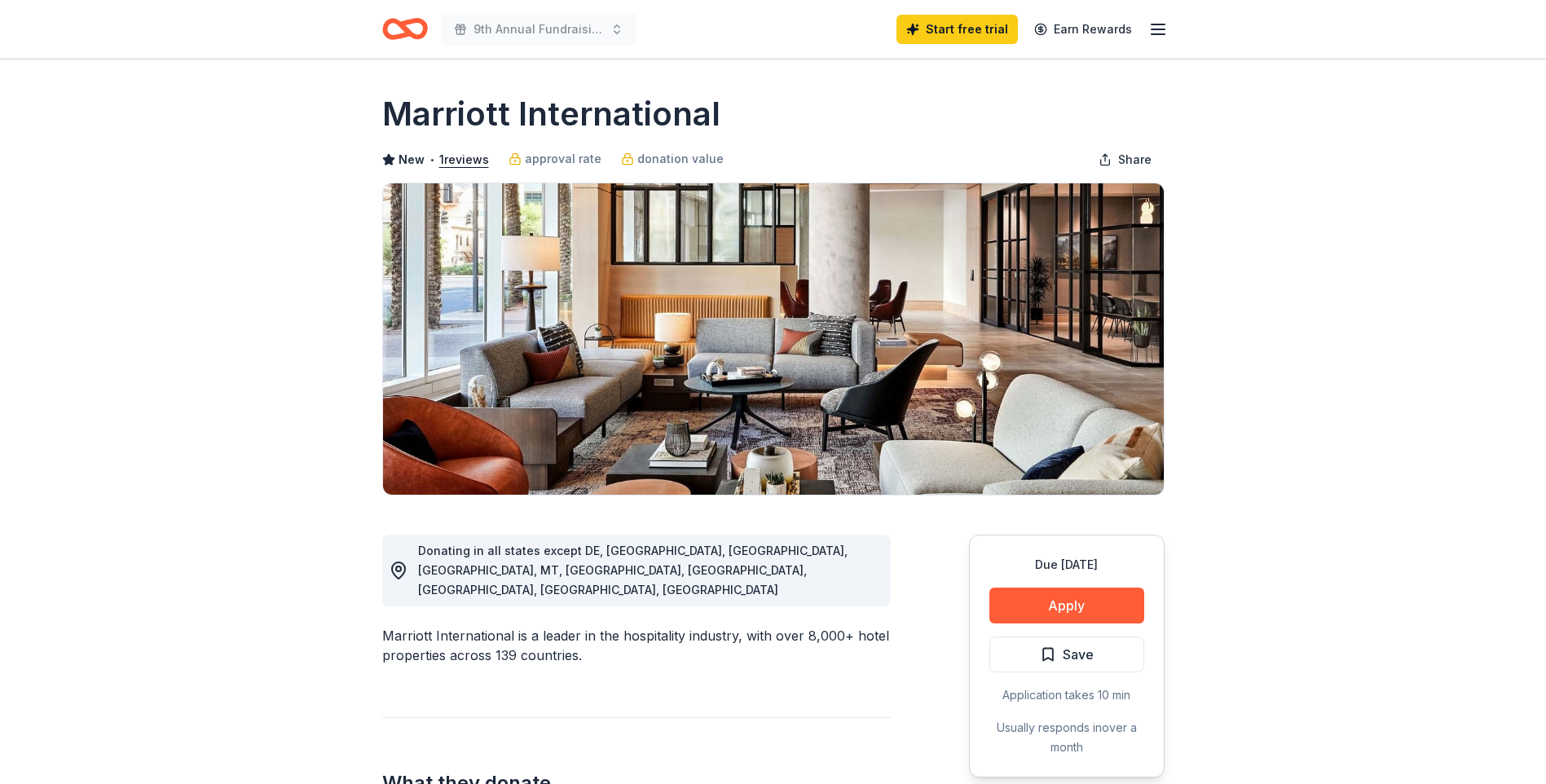
click at [562, 119] on h1 "Marriott International" at bounding box center [551, 114] width 338 height 46
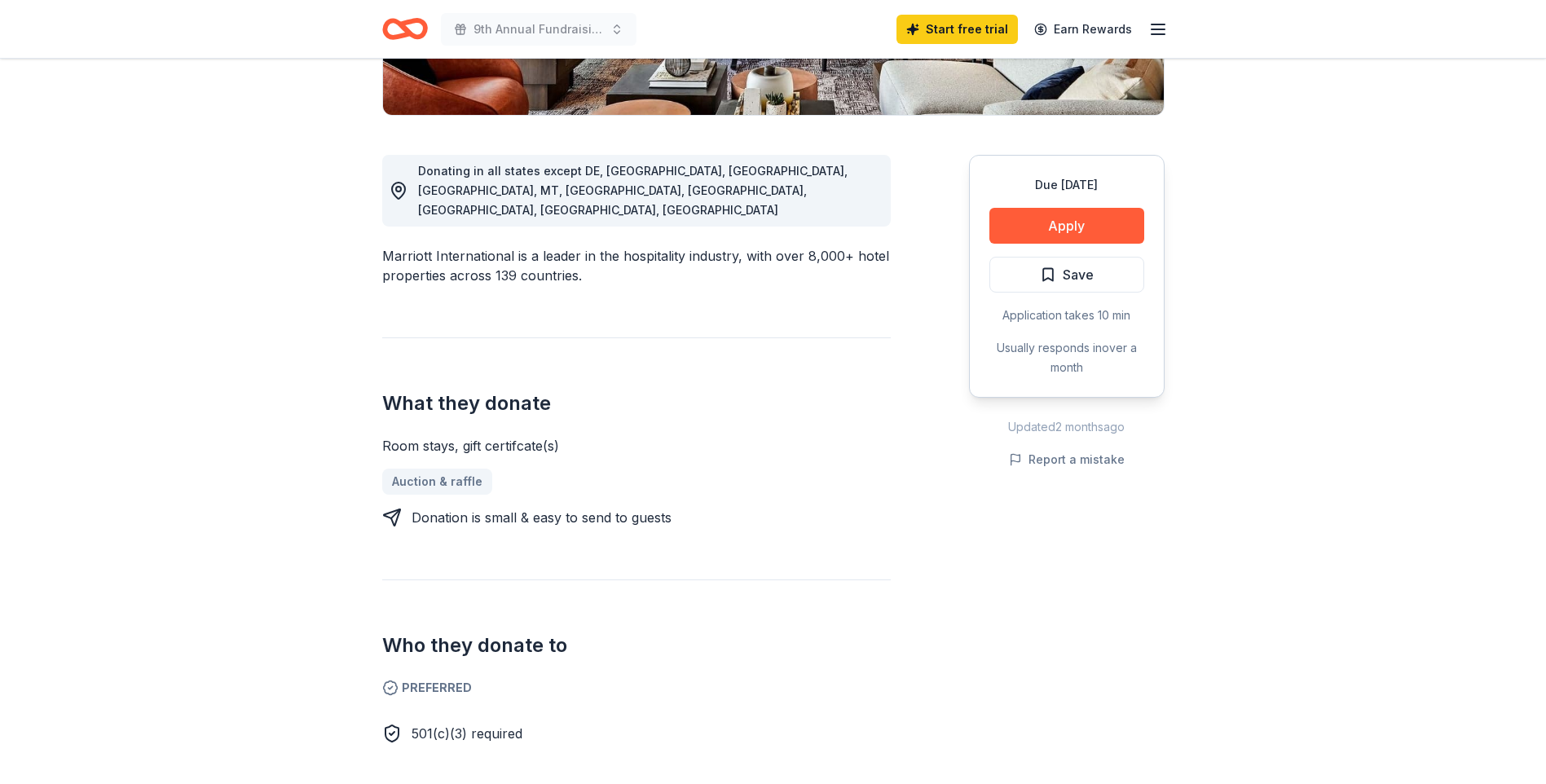
scroll to position [163, 0]
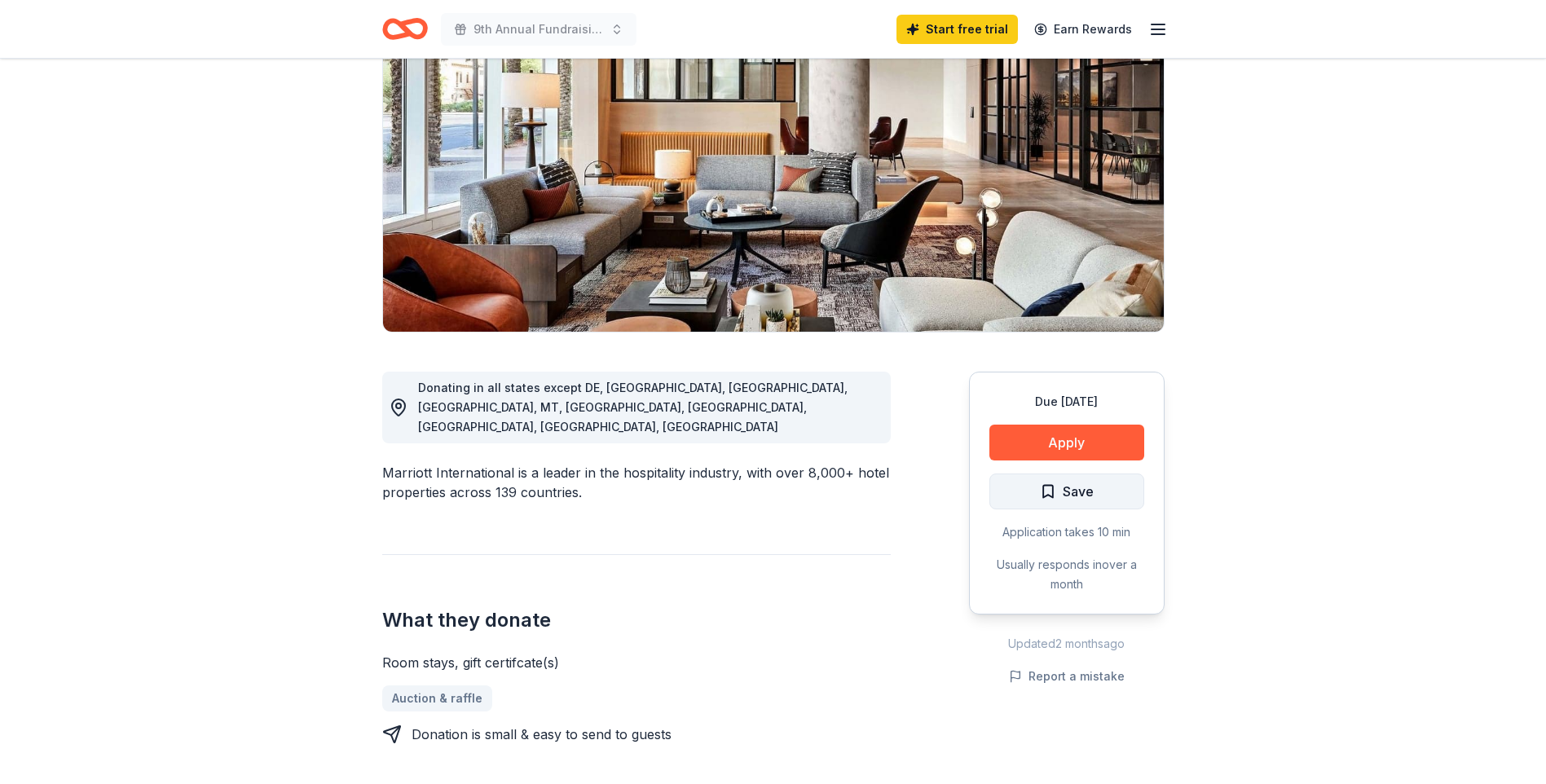
click at [1055, 498] on span "Save" at bounding box center [1066, 491] width 54 height 22
click at [1054, 441] on button "Apply" at bounding box center [1066, 442] width 155 height 36
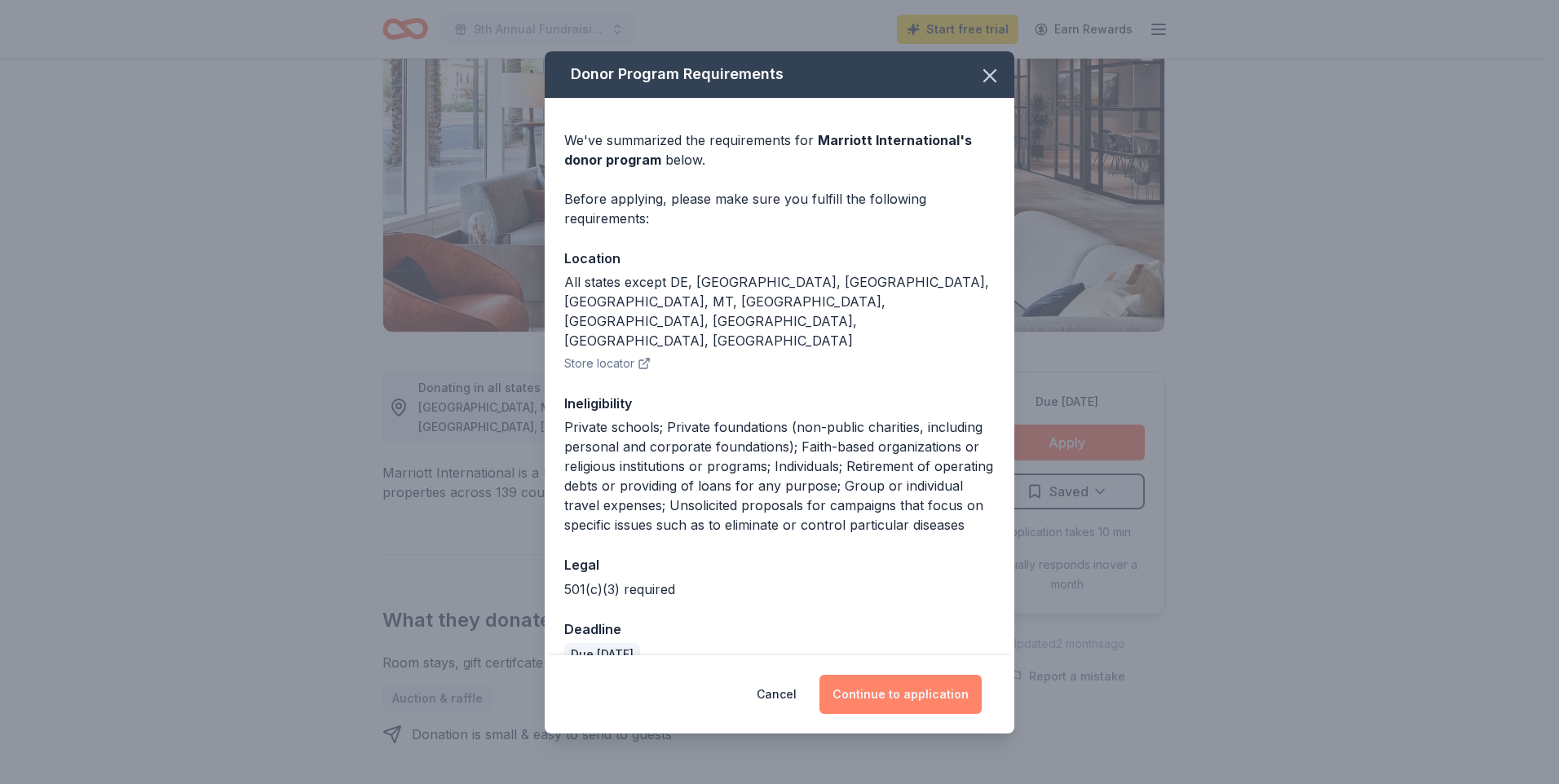
click at [877, 680] on button "Continue to application" at bounding box center [901, 694] width 163 height 39
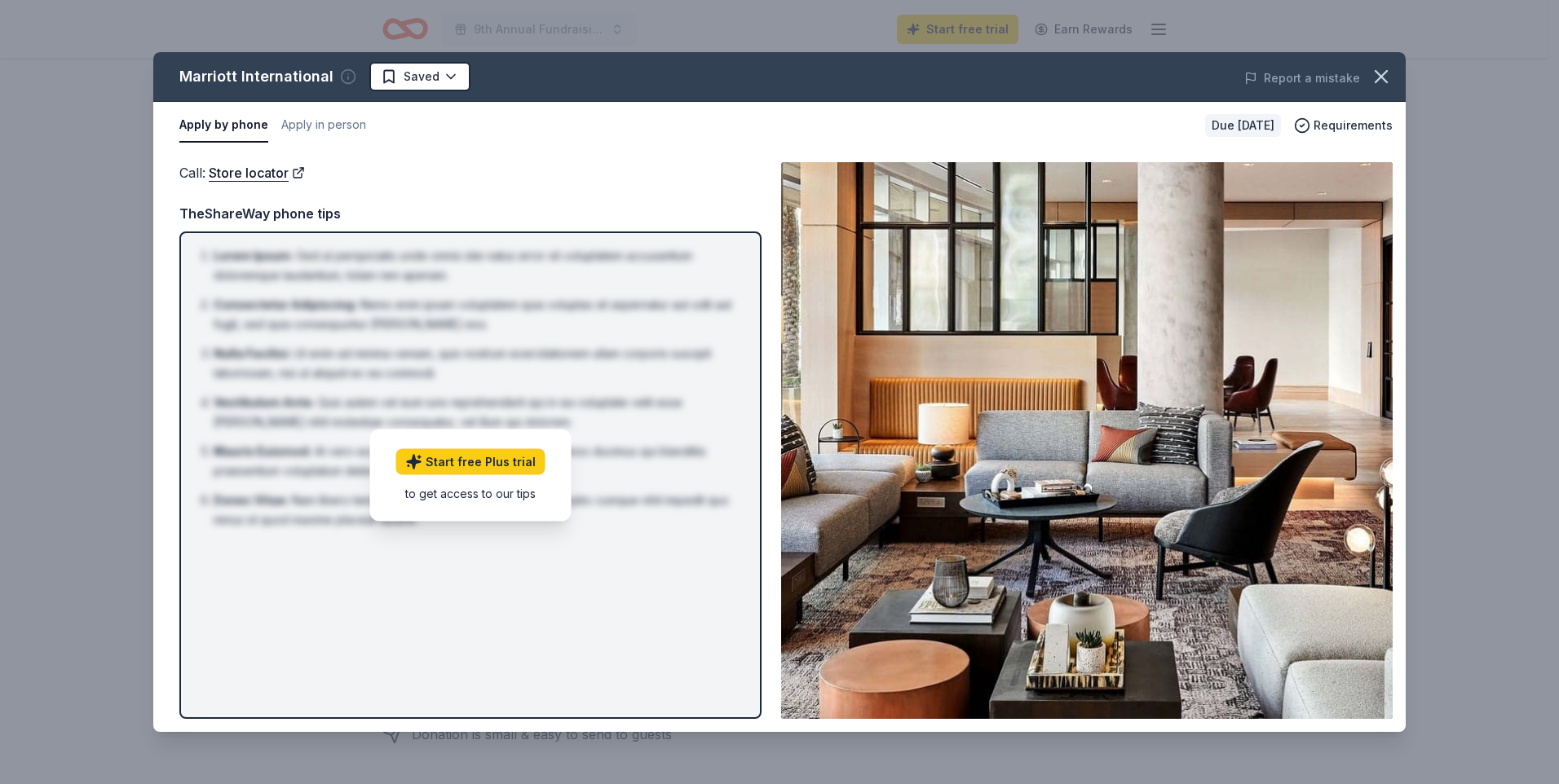
click at [342, 75] on icon "button" at bounding box center [348, 77] width 17 height 17
click at [512, 172] on icon at bounding box center [512, 180] width 17 height 17
click at [452, 462] on link "Start free Plus trial" at bounding box center [471, 461] width 149 height 26
click at [468, 499] on div "to get access to our tips" at bounding box center [471, 492] width 149 height 17
click at [468, 496] on div "to get access to our tips" at bounding box center [471, 492] width 149 height 17
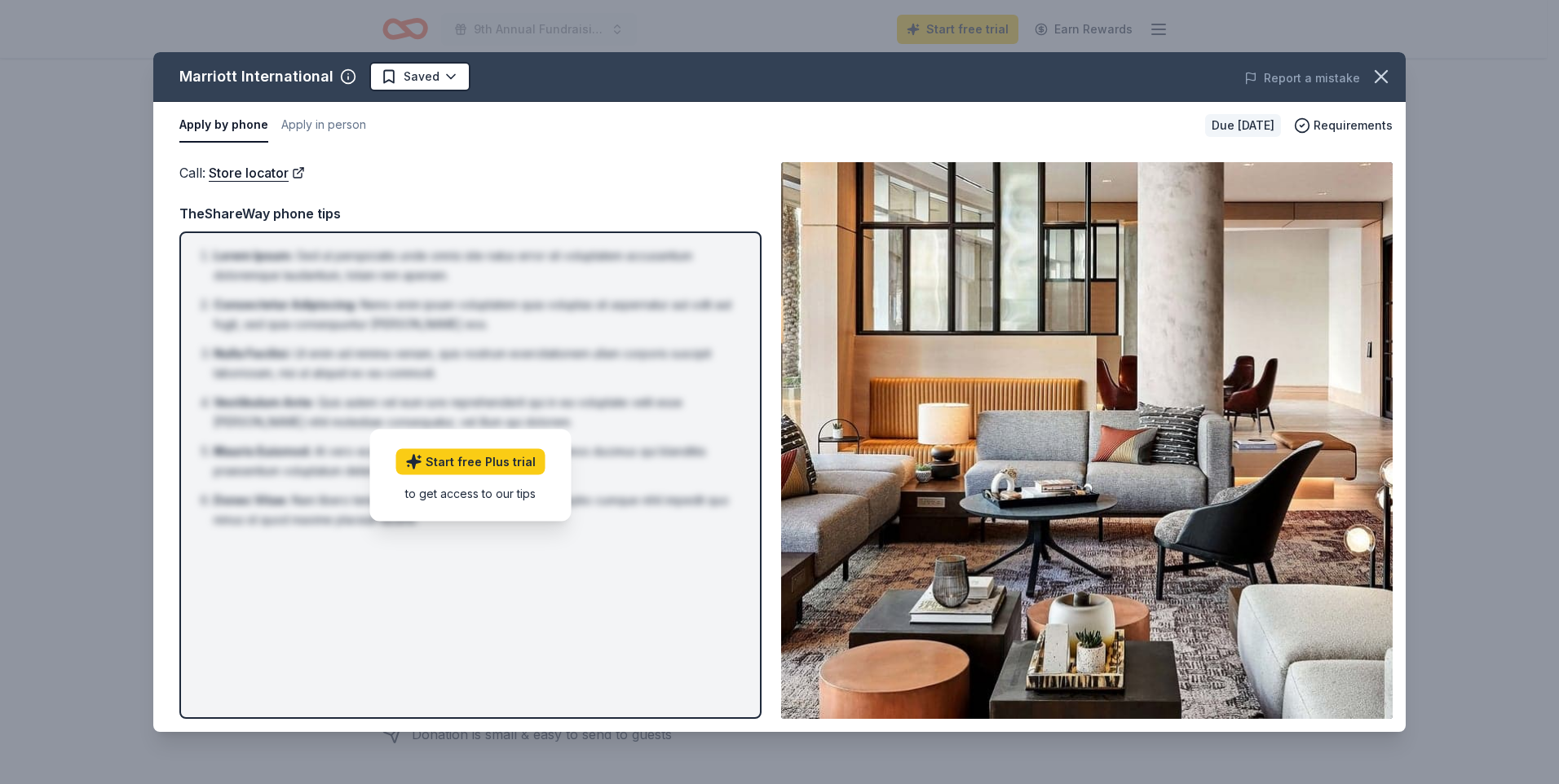
click at [452, 212] on div "TheShareWay phone tips" at bounding box center [470, 214] width 582 height 22
click at [1383, 75] on icon "button" at bounding box center [1381, 77] width 12 height 12
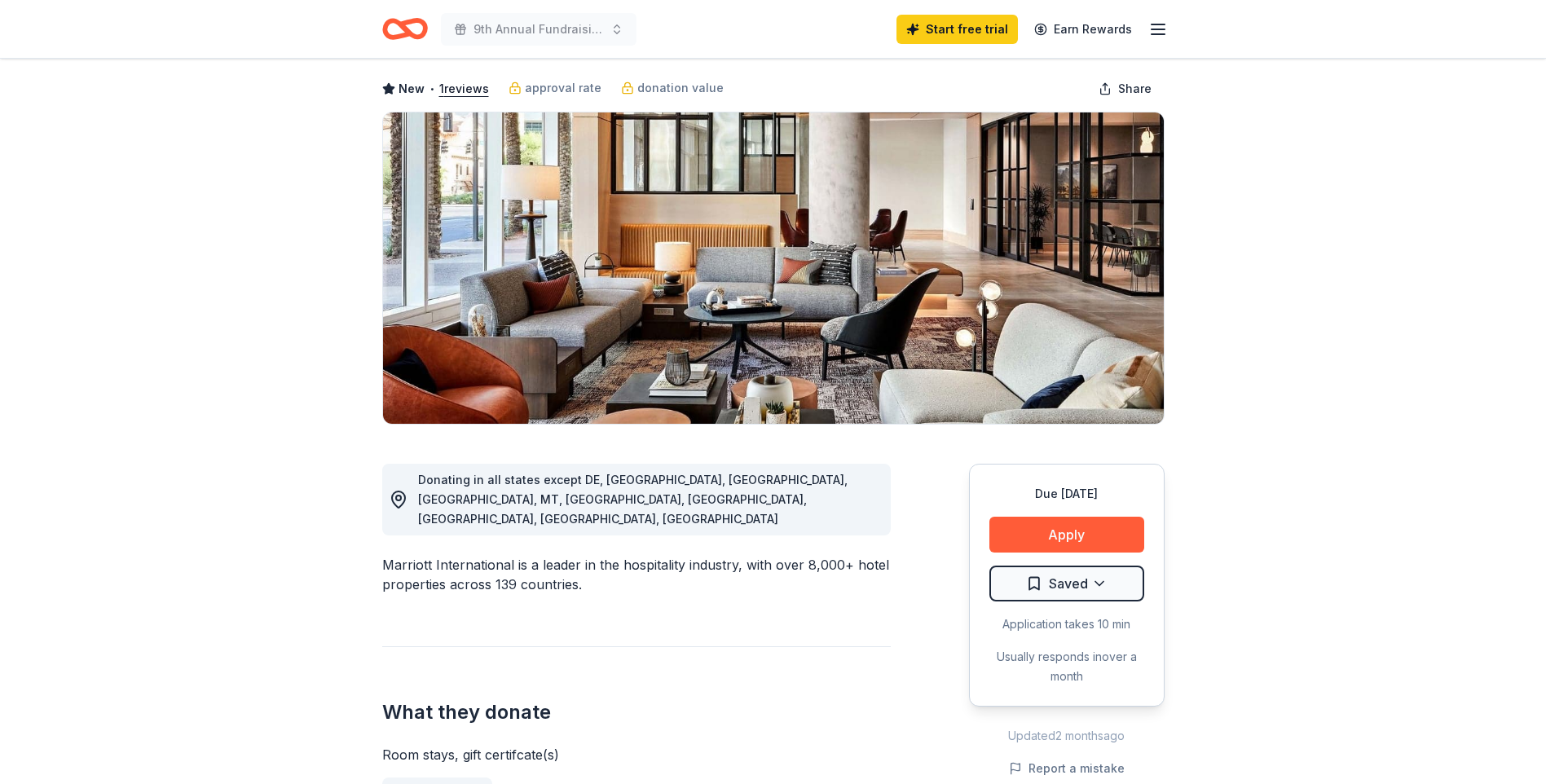
scroll to position [0, 0]
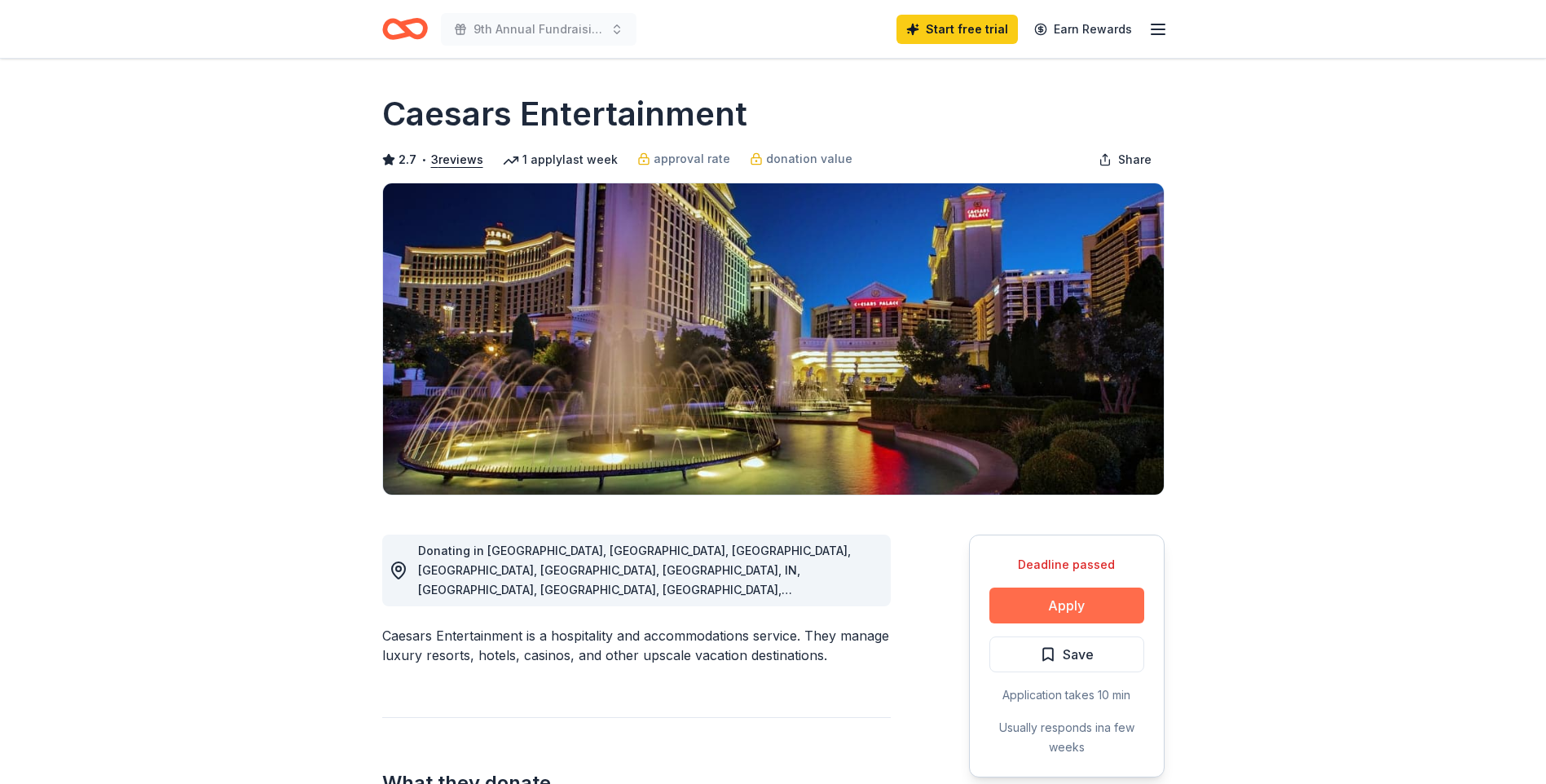
click at [1048, 604] on button "Apply" at bounding box center [1066, 605] width 155 height 36
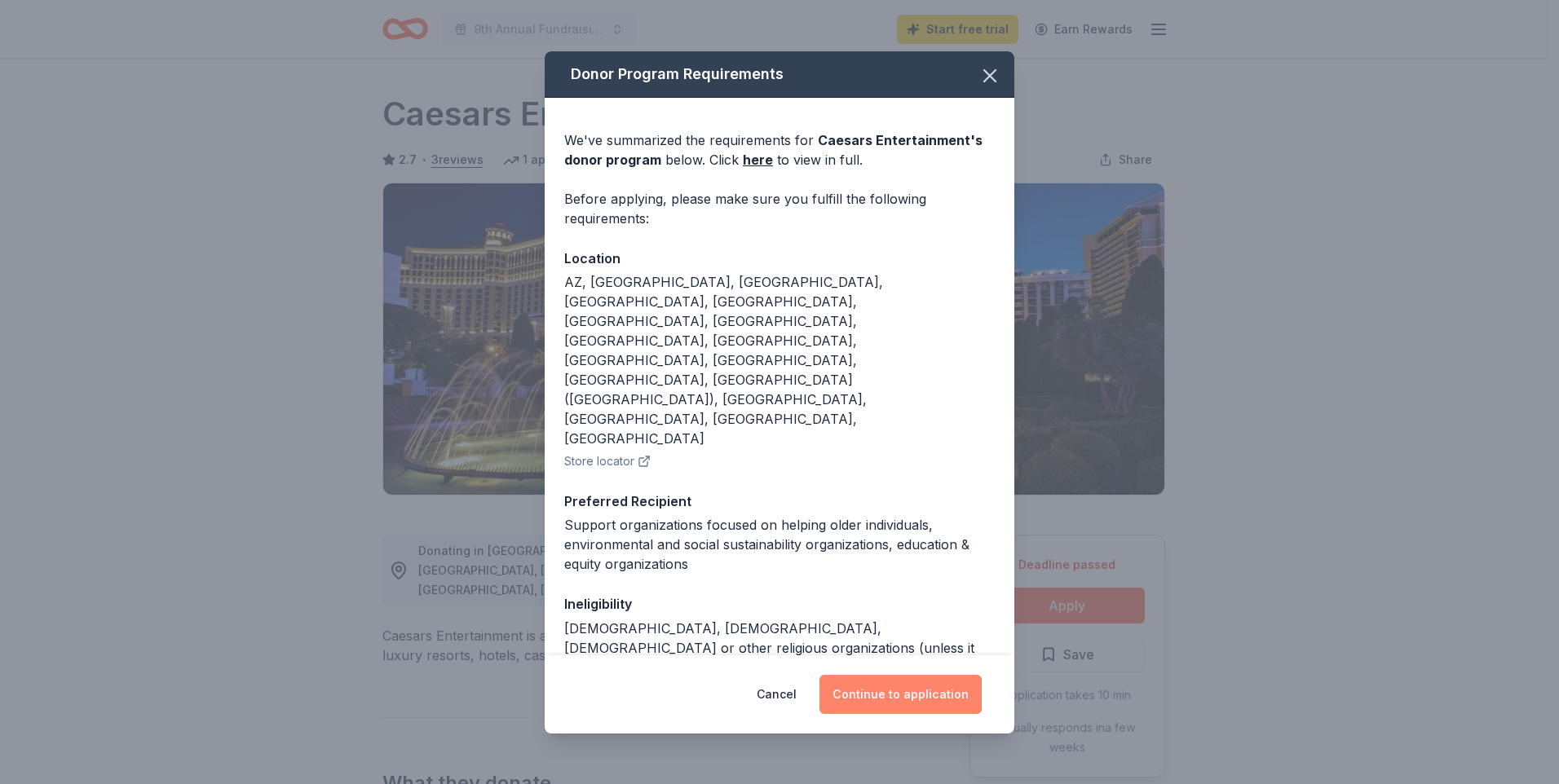
click at [894, 699] on button "Continue to application" at bounding box center [901, 694] width 163 height 39
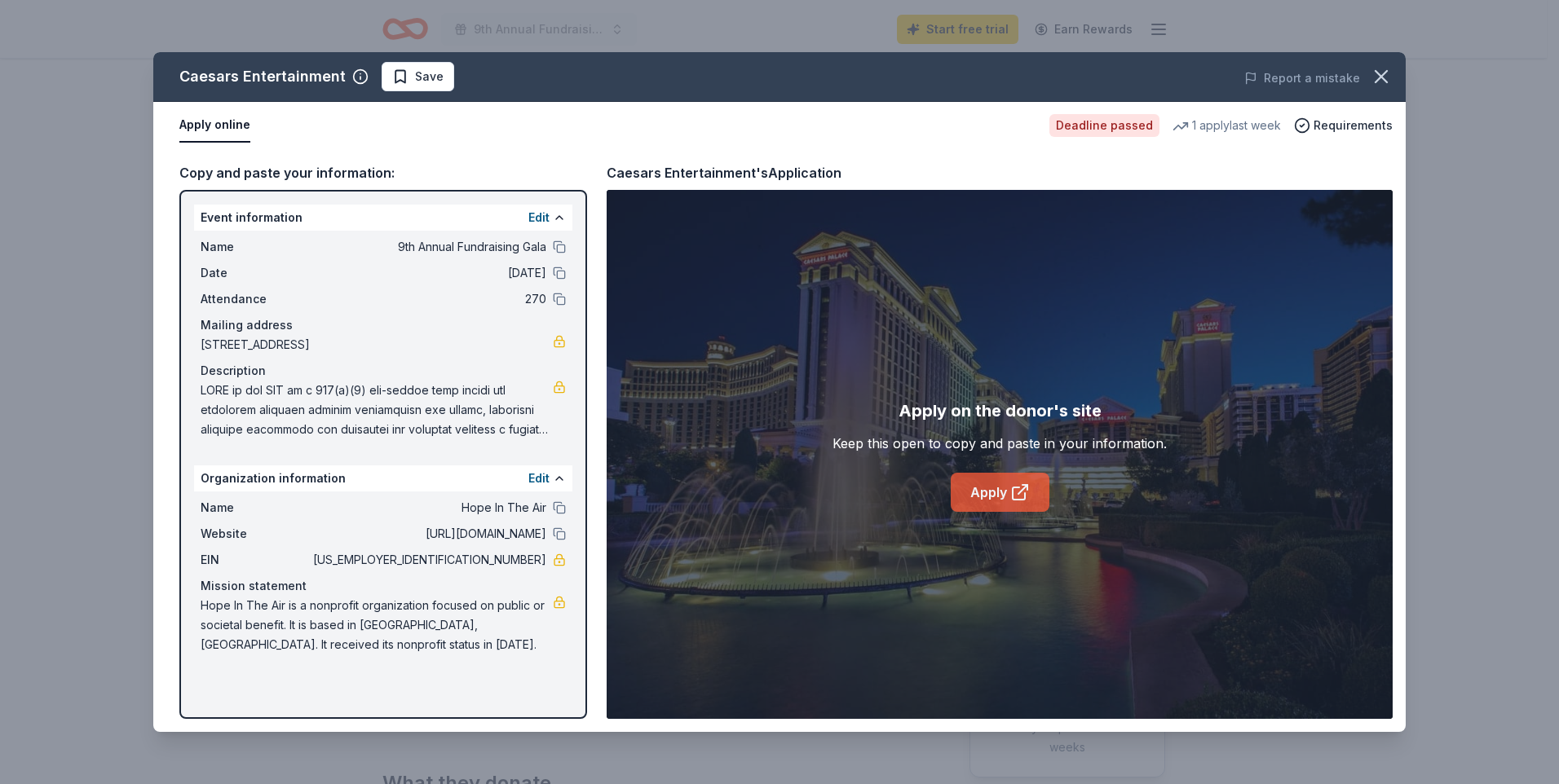
click at [1003, 495] on link "Apply" at bounding box center [999, 491] width 99 height 39
click at [1093, 125] on div "Deadline passed" at bounding box center [1104, 126] width 110 height 23
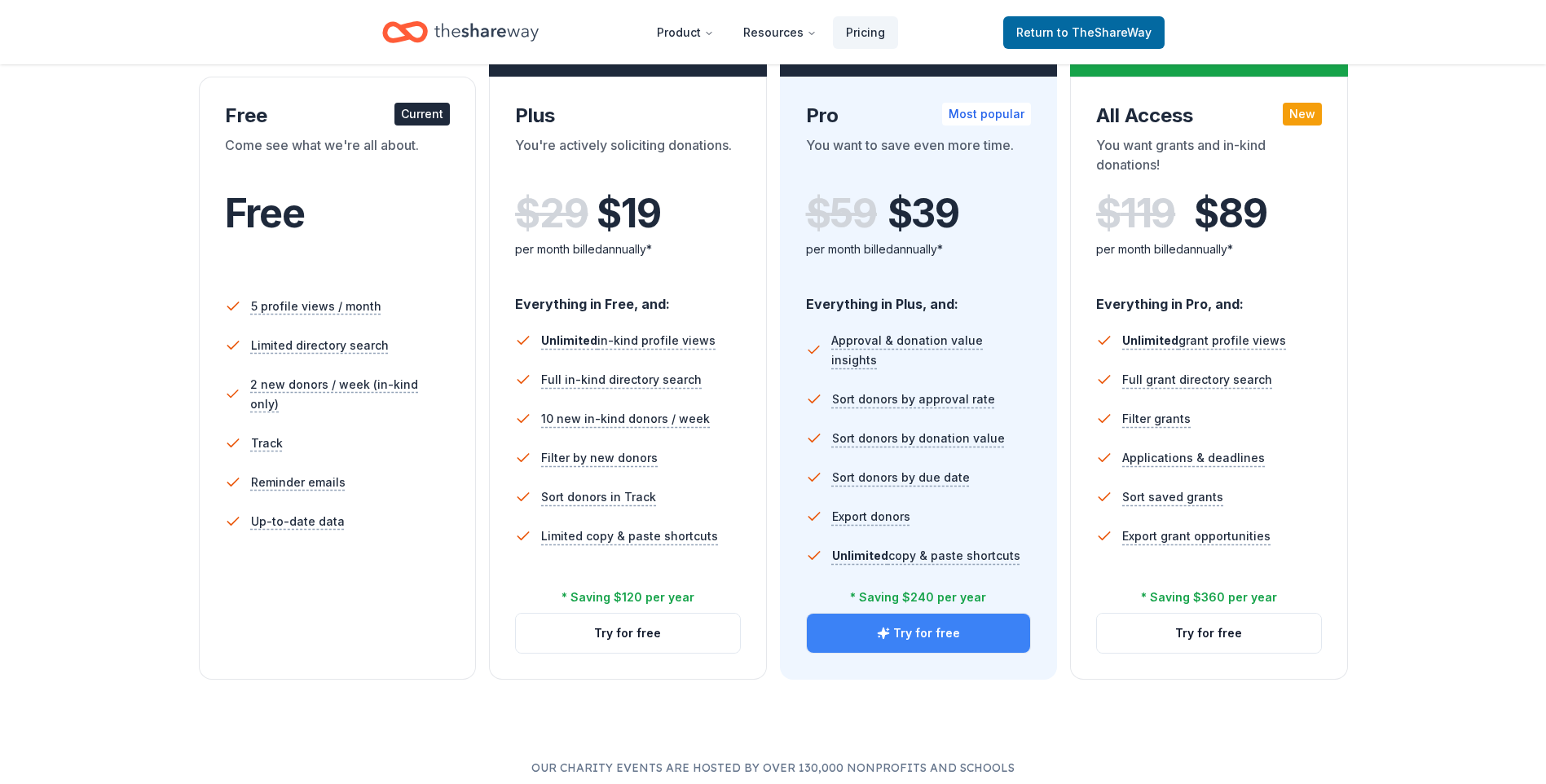
scroll to position [244, 0]
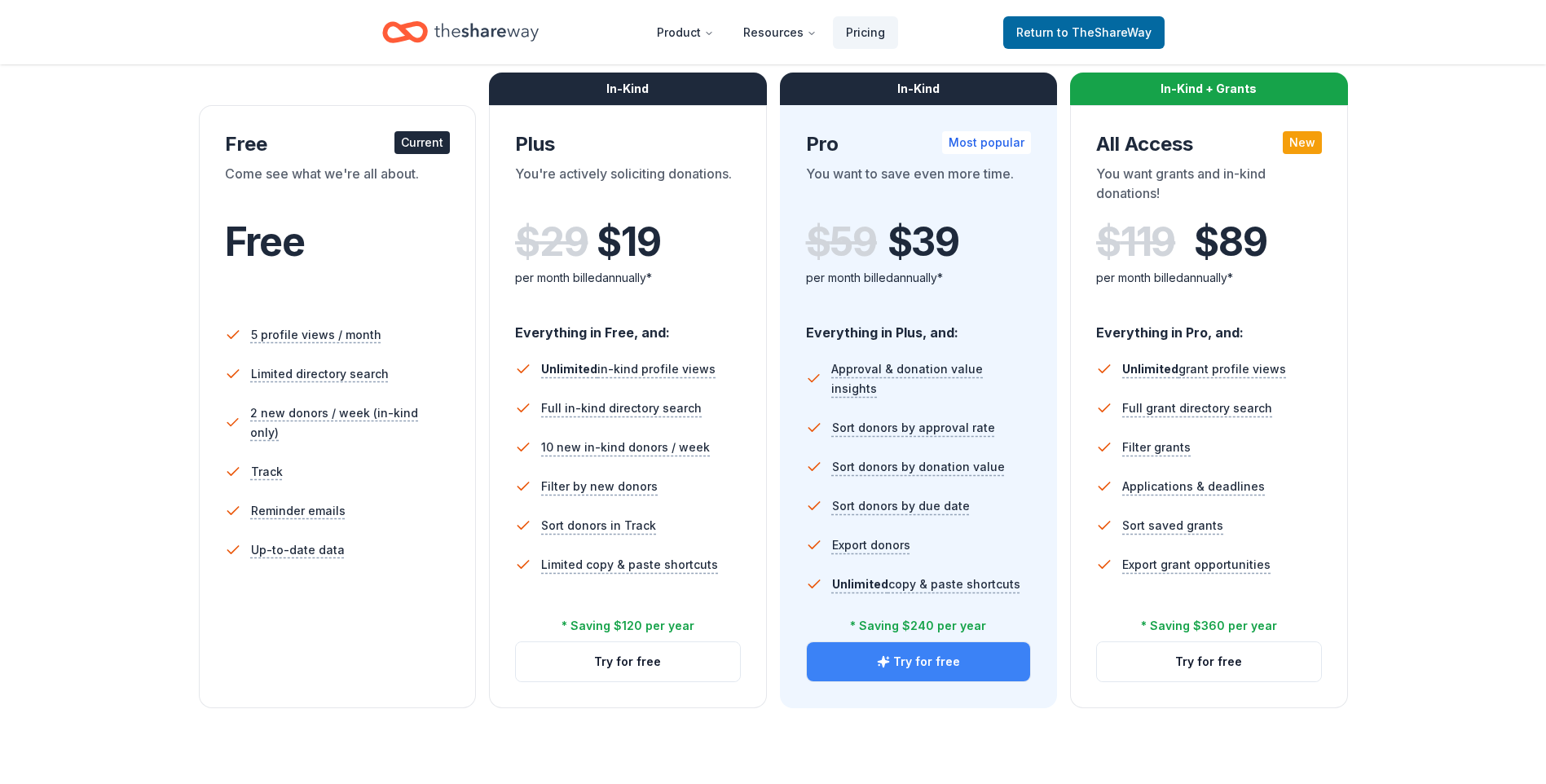
click at [907, 661] on button "Try for free" at bounding box center [918, 661] width 224 height 39
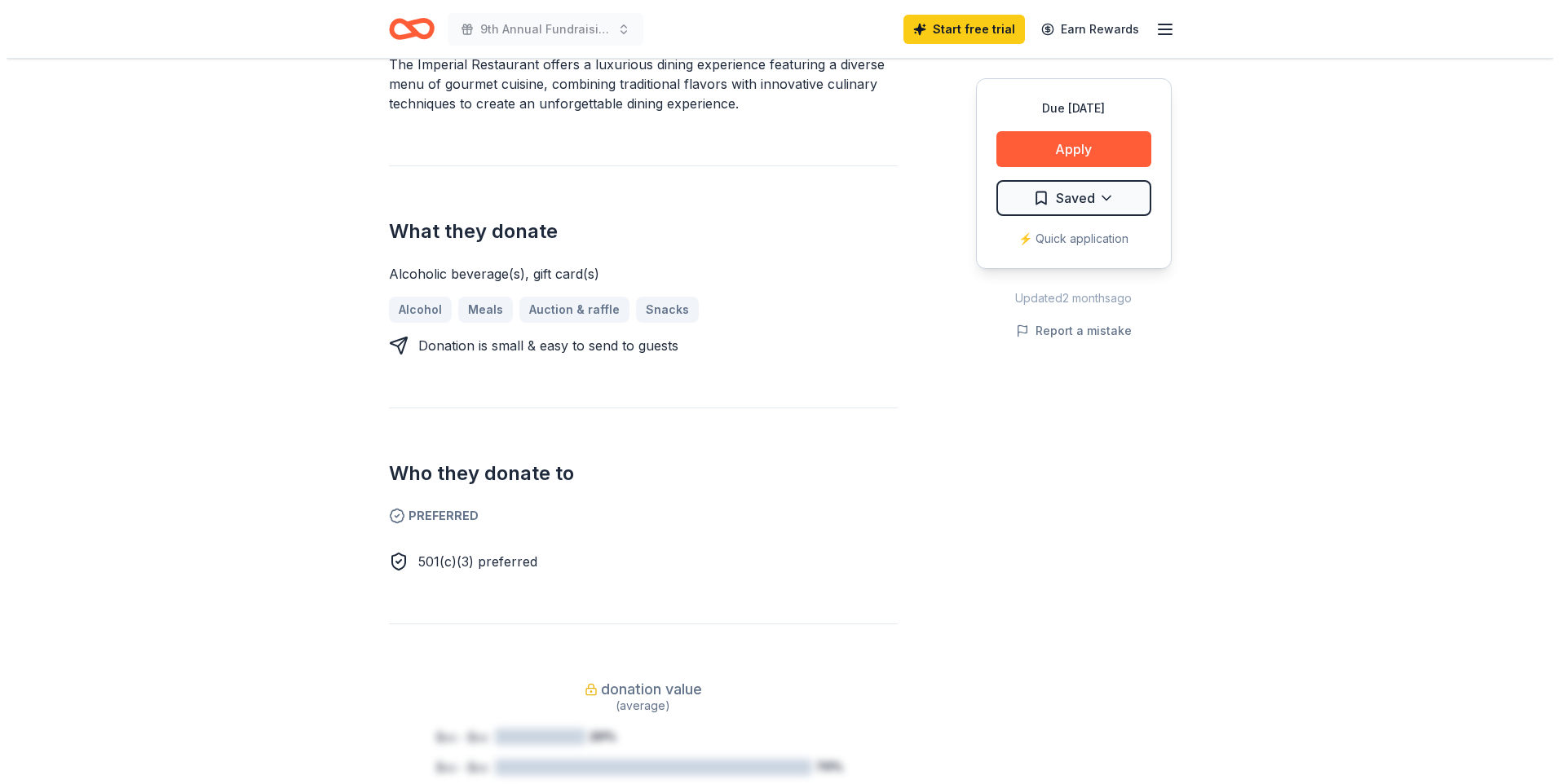
scroll to position [326, 0]
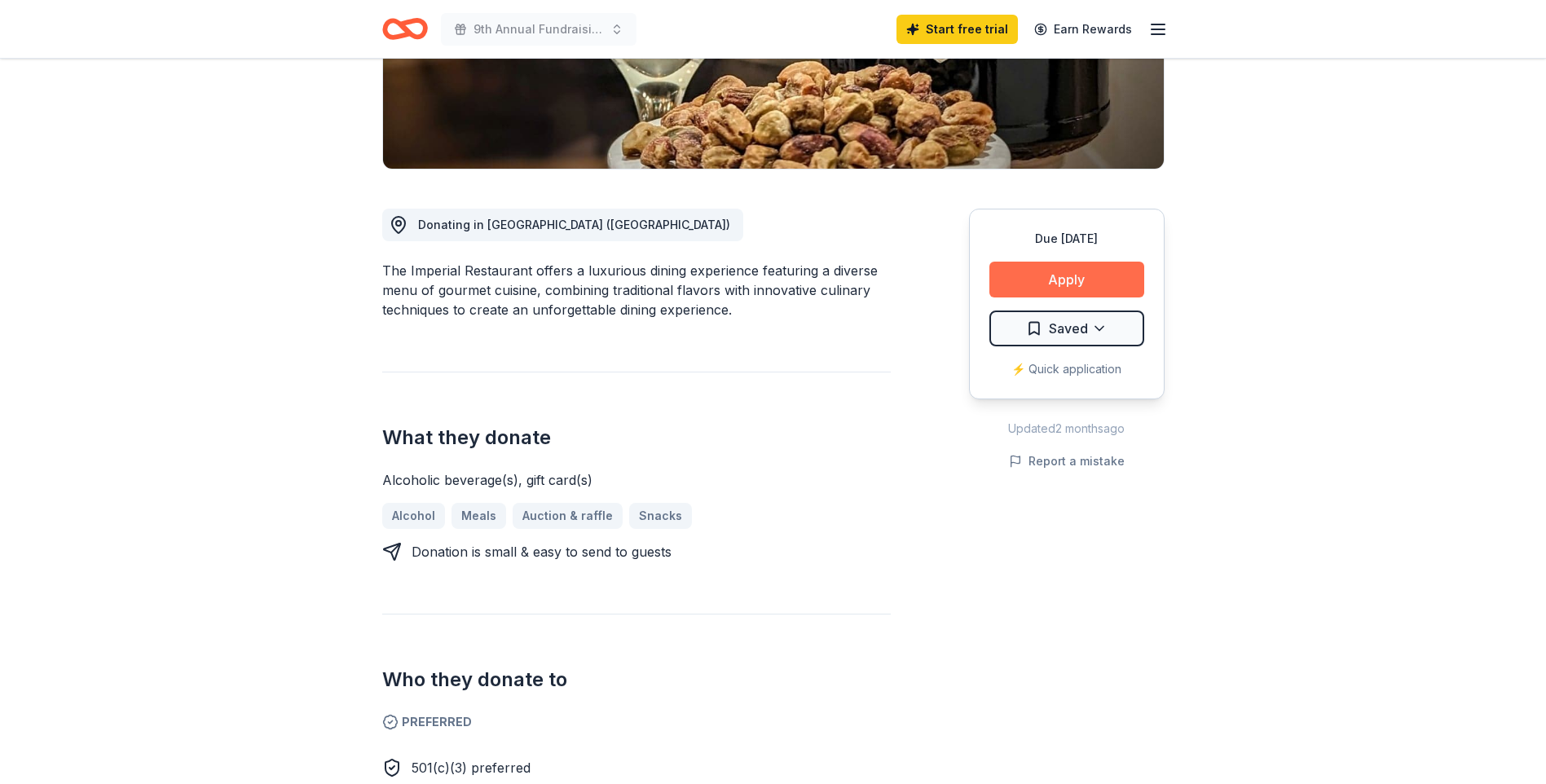
click at [1056, 274] on button "Apply" at bounding box center [1066, 279] width 155 height 36
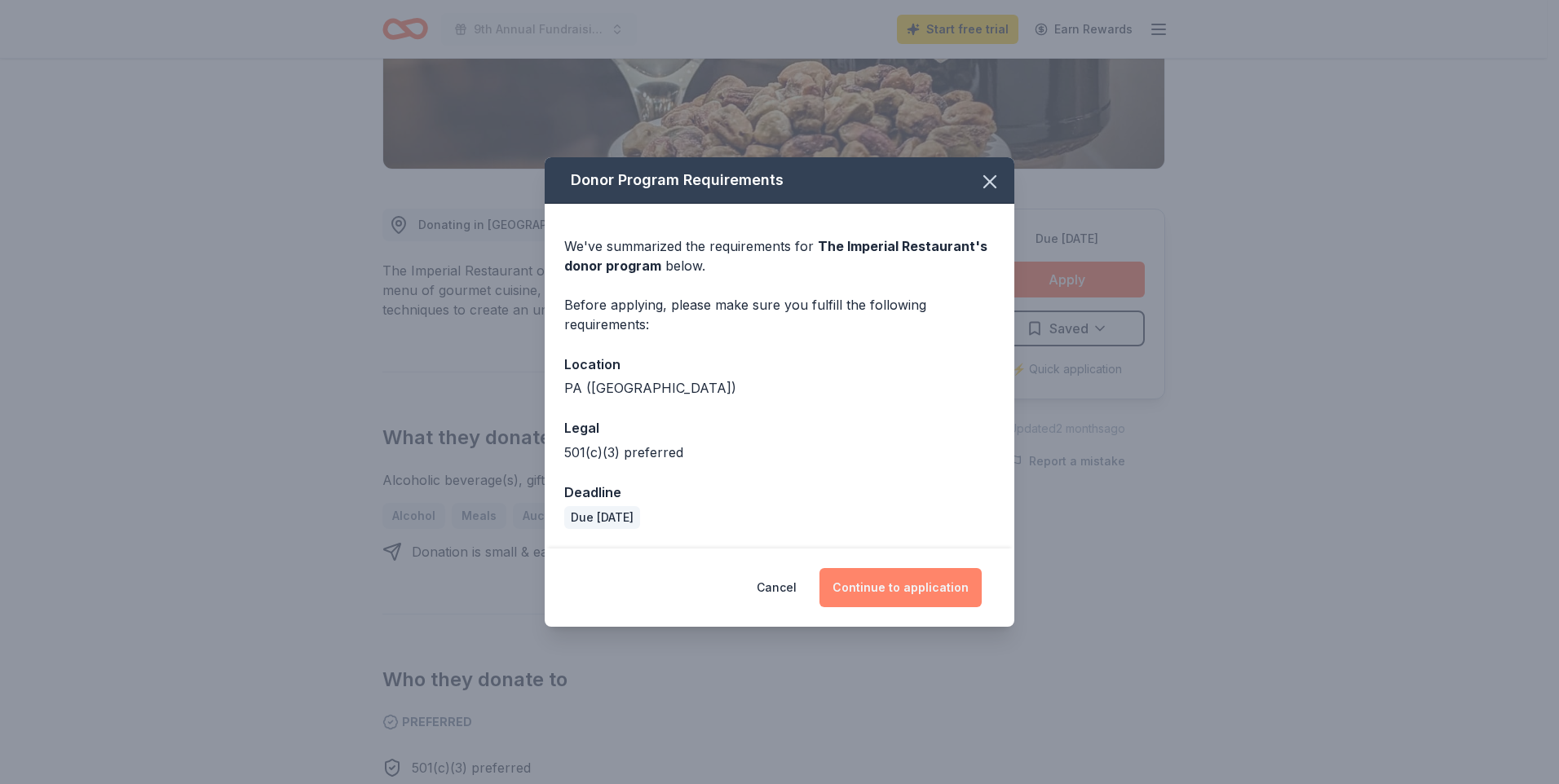
click at [933, 585] on button "Continue to application" at bounding box center [901, 587] width 163 height 39
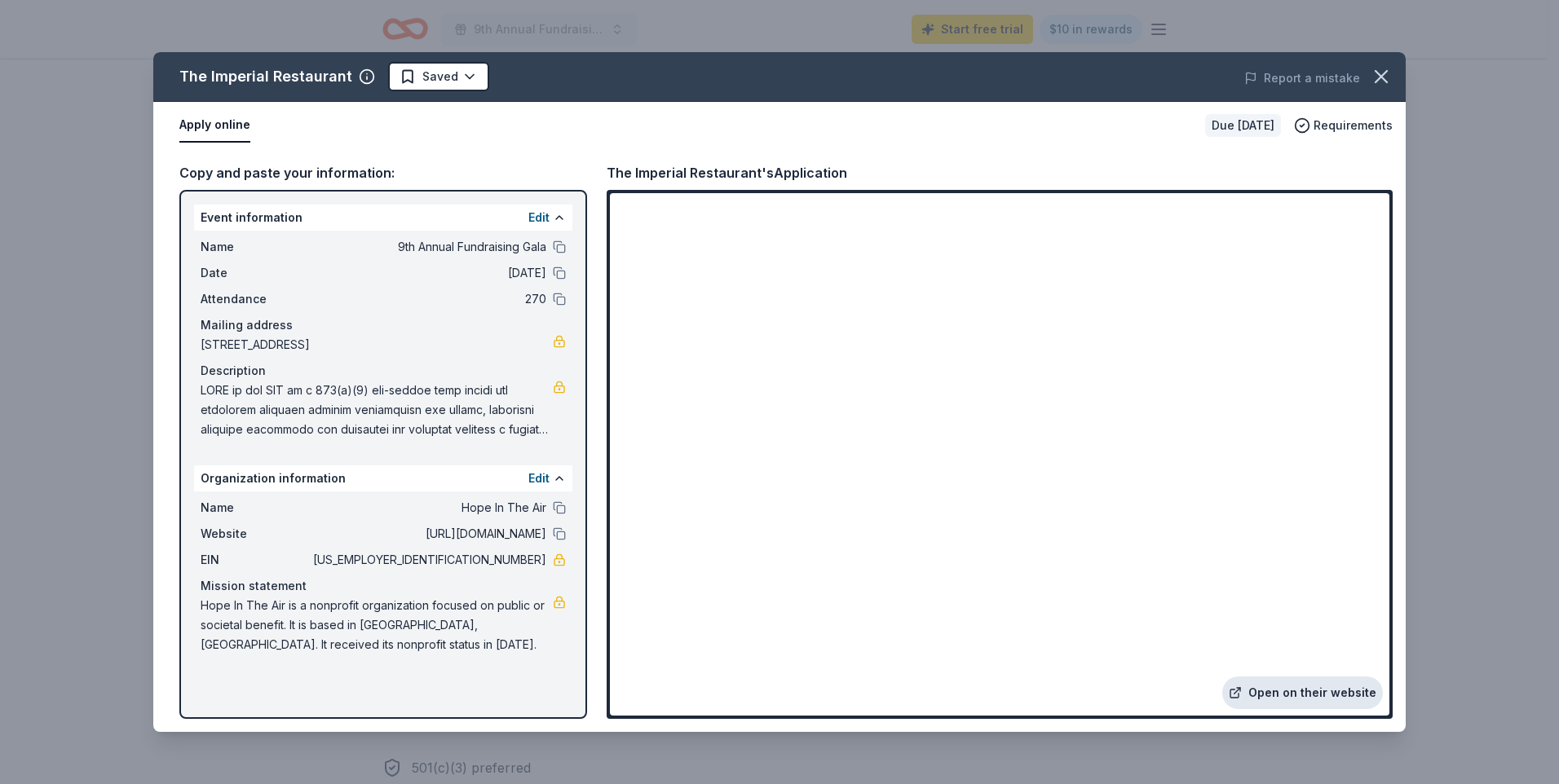
click at [1265, 689] on link "Open on their website" at bounding box center [1303, 692] width 161 height 32
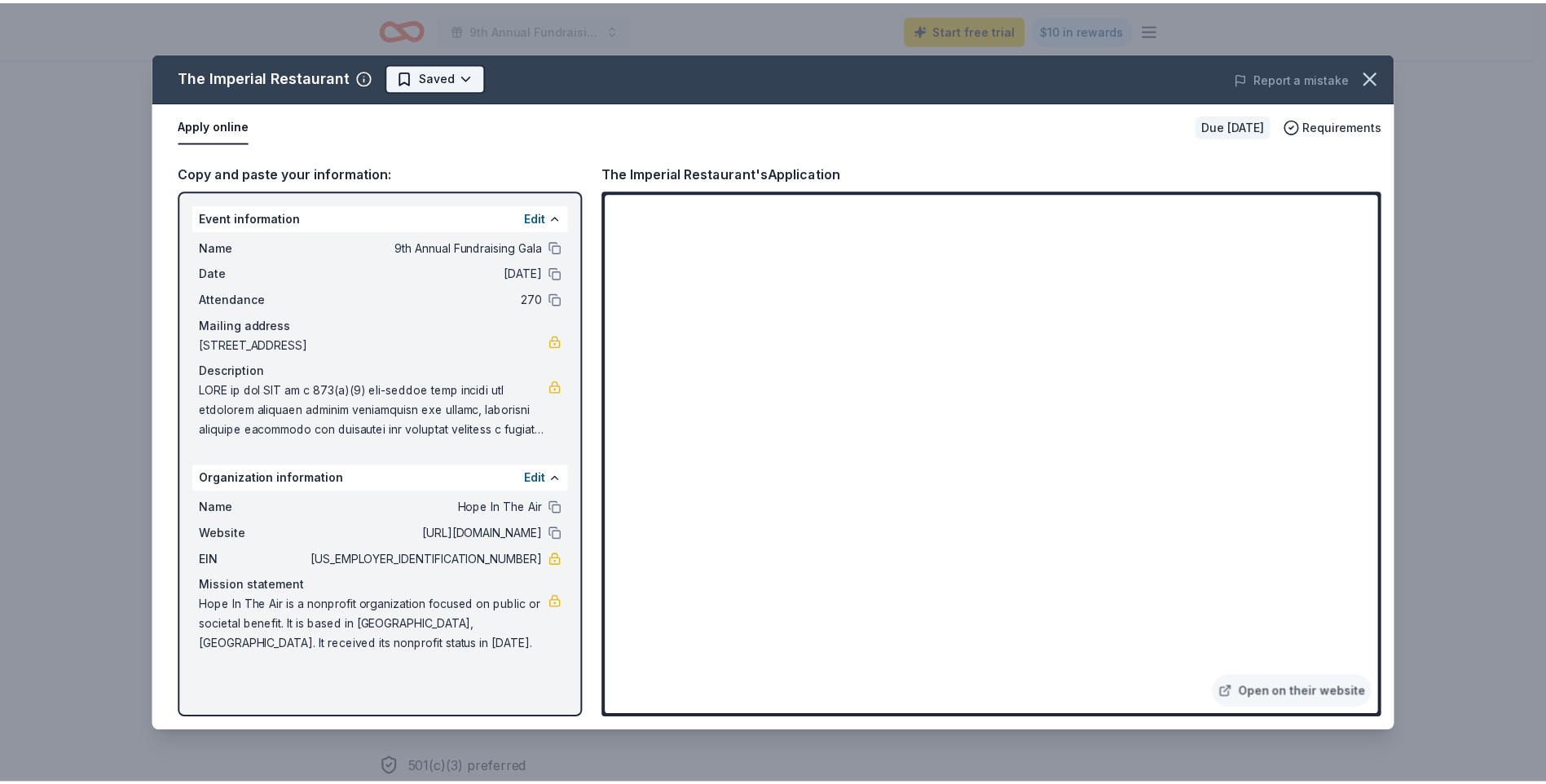
scroll to position [0, 0]
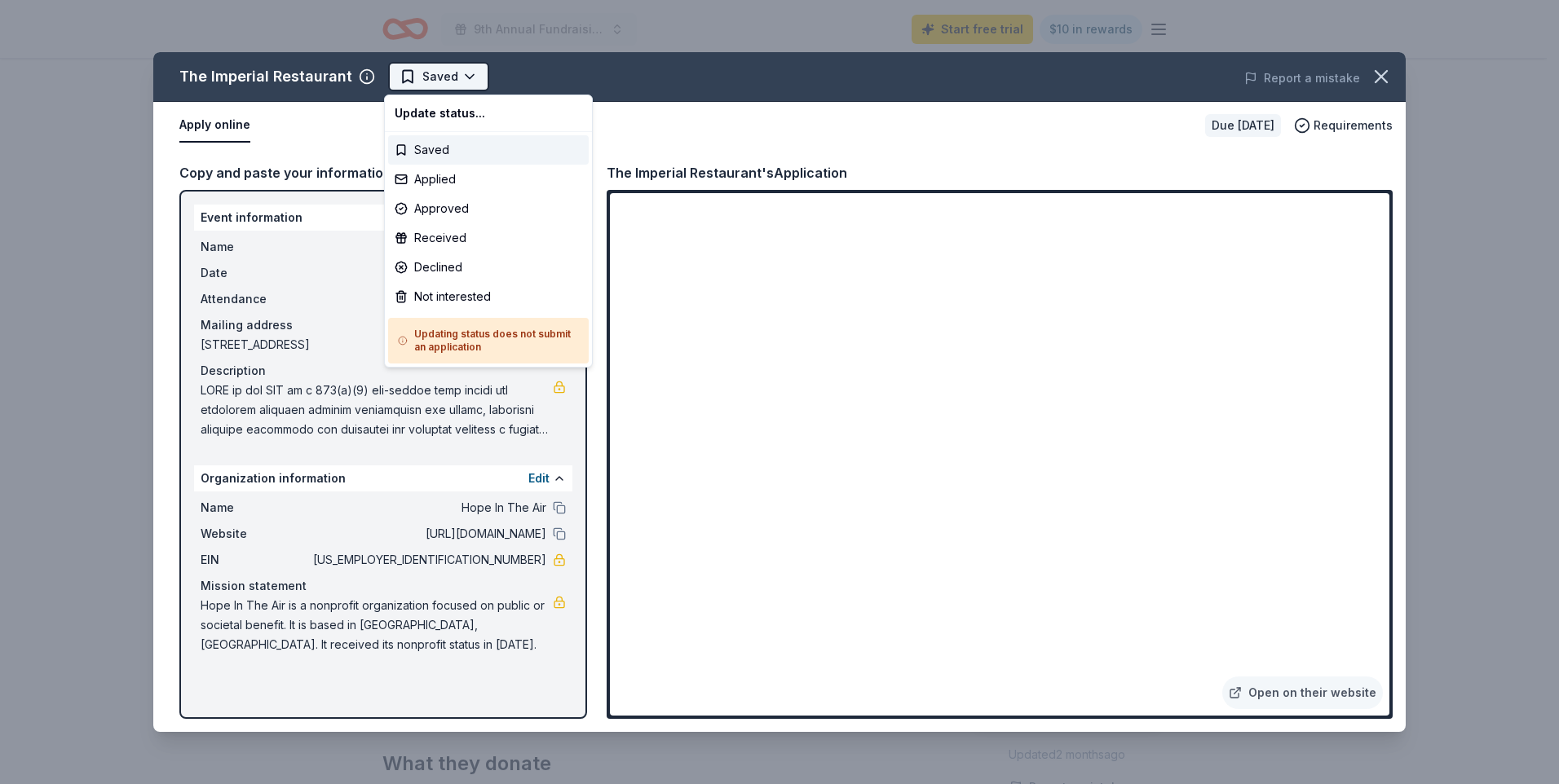
click at [469, 76] on html "9th Annual Fundraising Gala Start free trial $10 in rewards Due [DATE] Share Th…" at bounding box center [780, 392] width 1559 height 784
click at [442, 180] on div "Applied" at bounding box center [488, 179] width 201 height 29
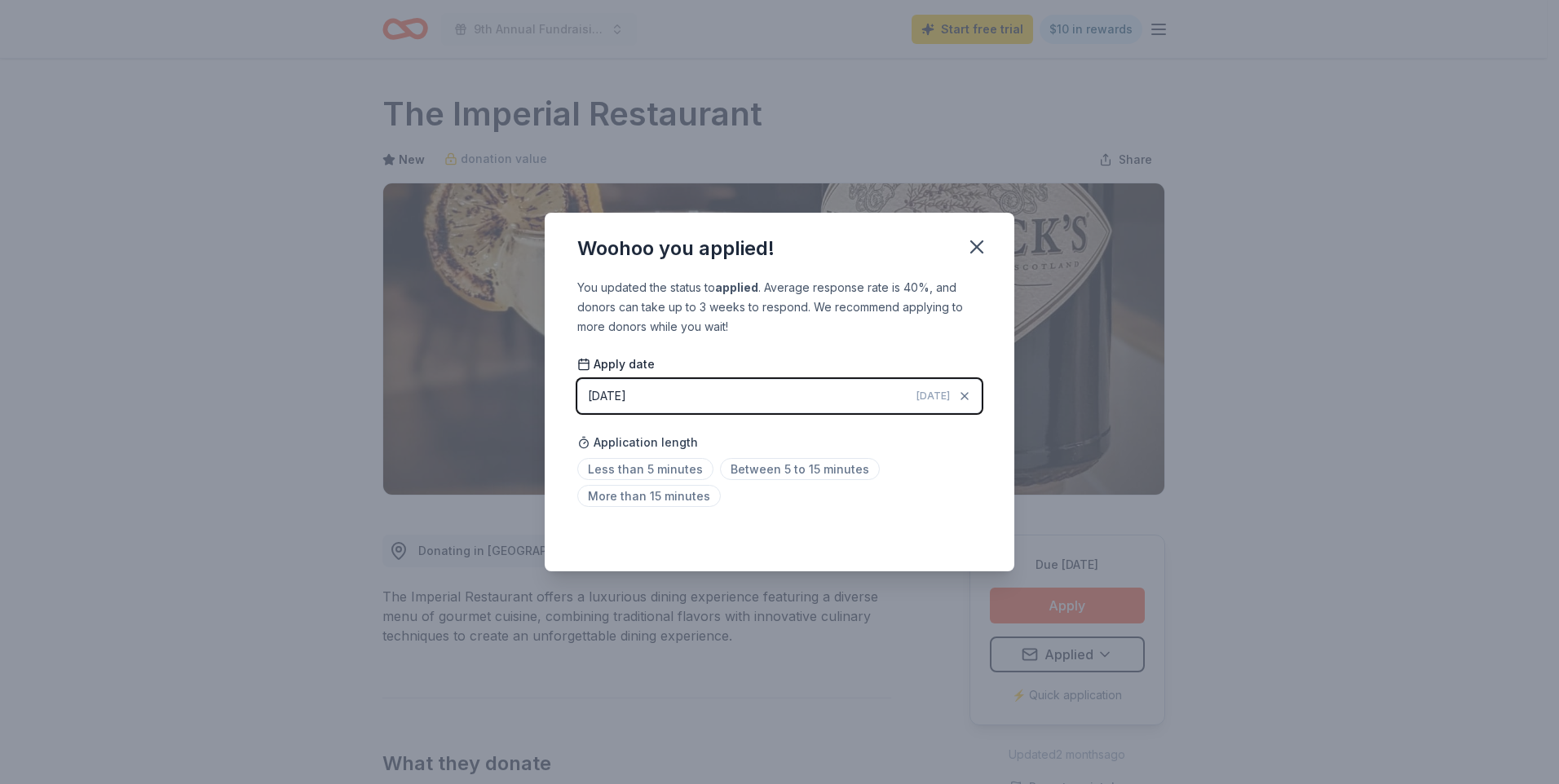
click at [877, 396] on button "[DATE] [DATE]" at bounding box center [780, 395] width 405 height 34
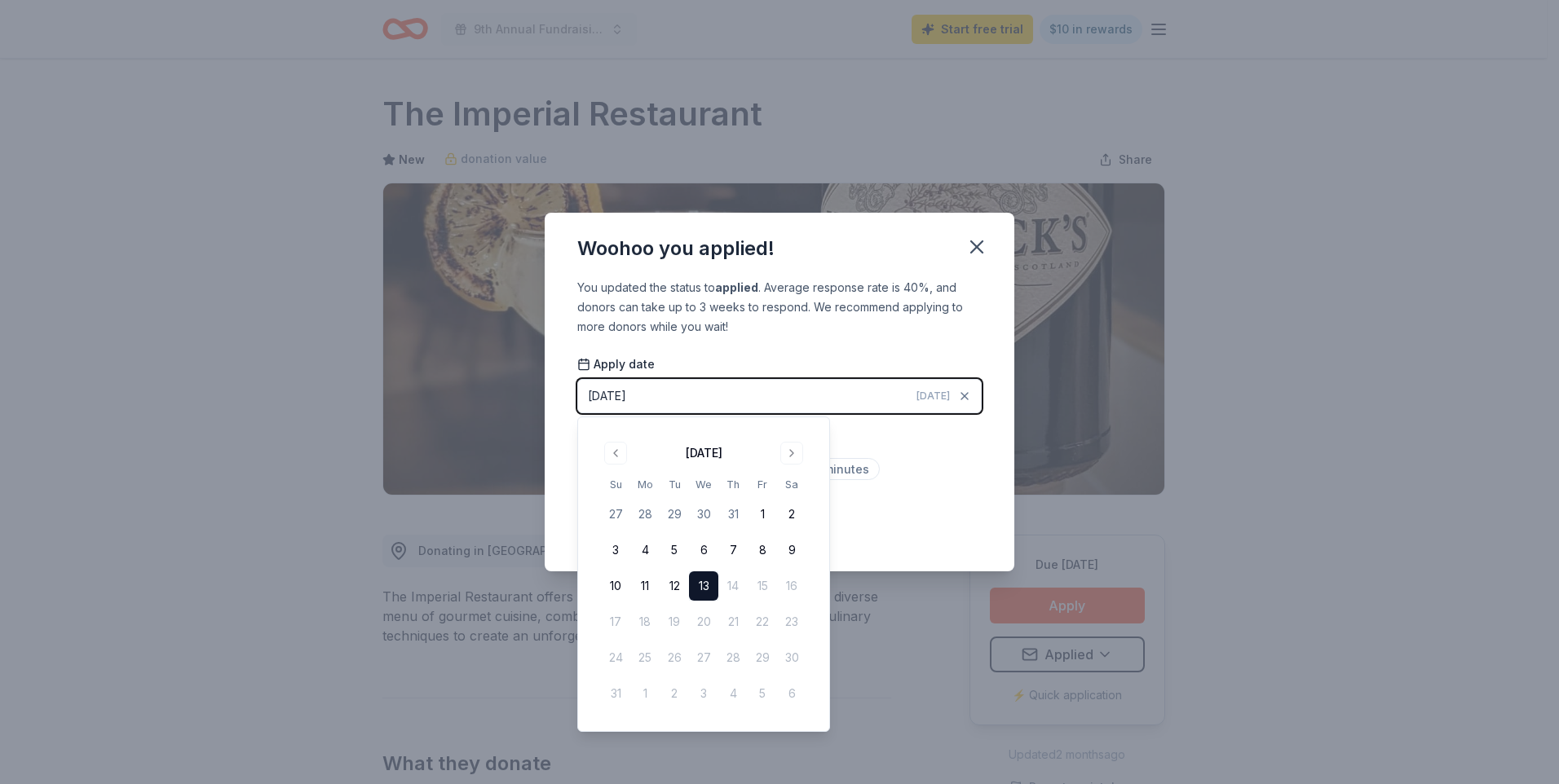
click at [931, 496] on div "Less than 5 minutes Between 5 to 15 minutes More than 15 minutes" at bounding box center [780, 485] width 405 height 54
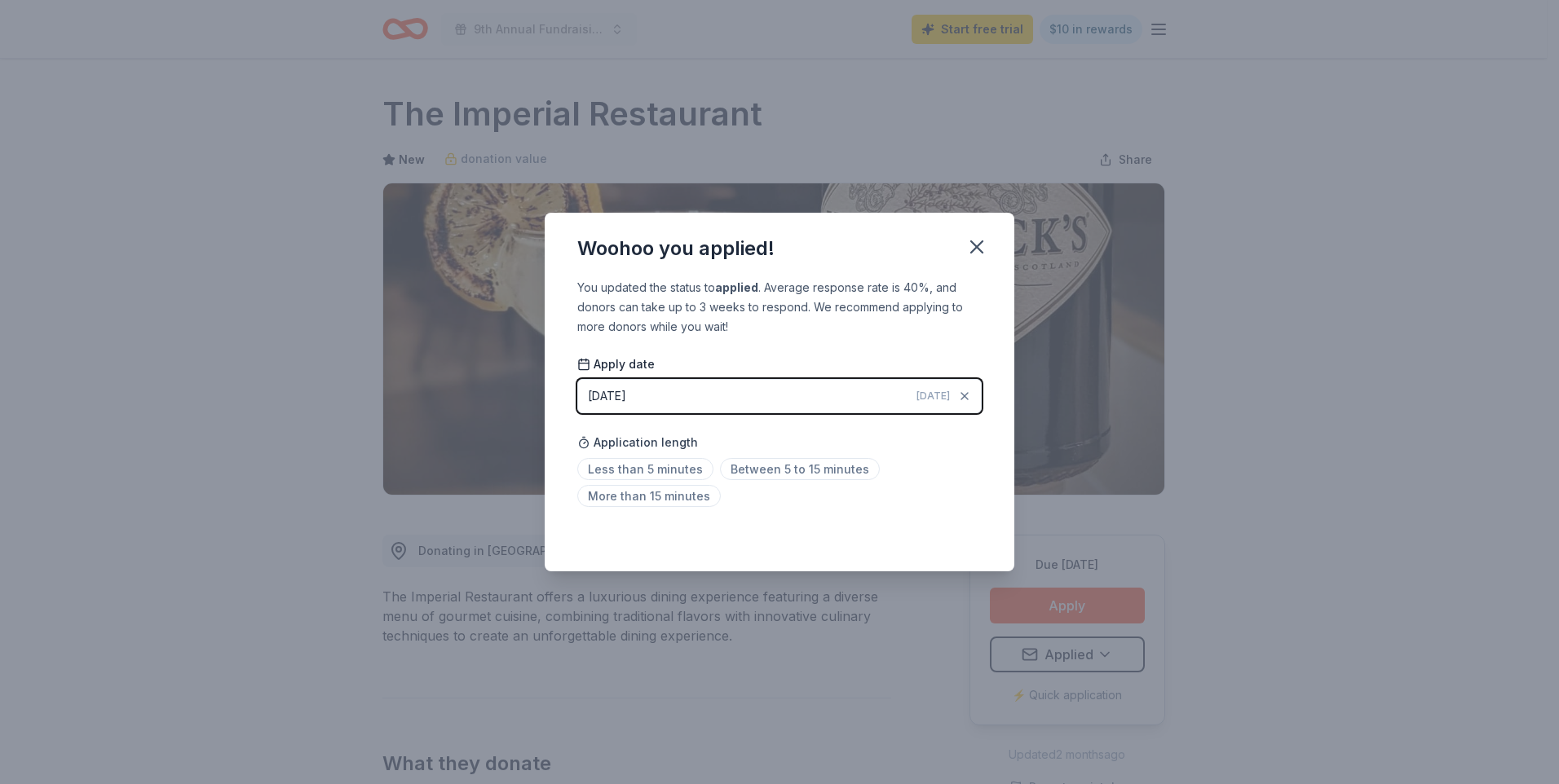
click at [900, 480] on div "Less than 5 minutes Between 5 to 15 minutes More than 15 minutes" at bounding box center [780, 485] width 405 height 54
click at [974, 242] on icon "button" at bounding box center [977, 247] width 23 height 23
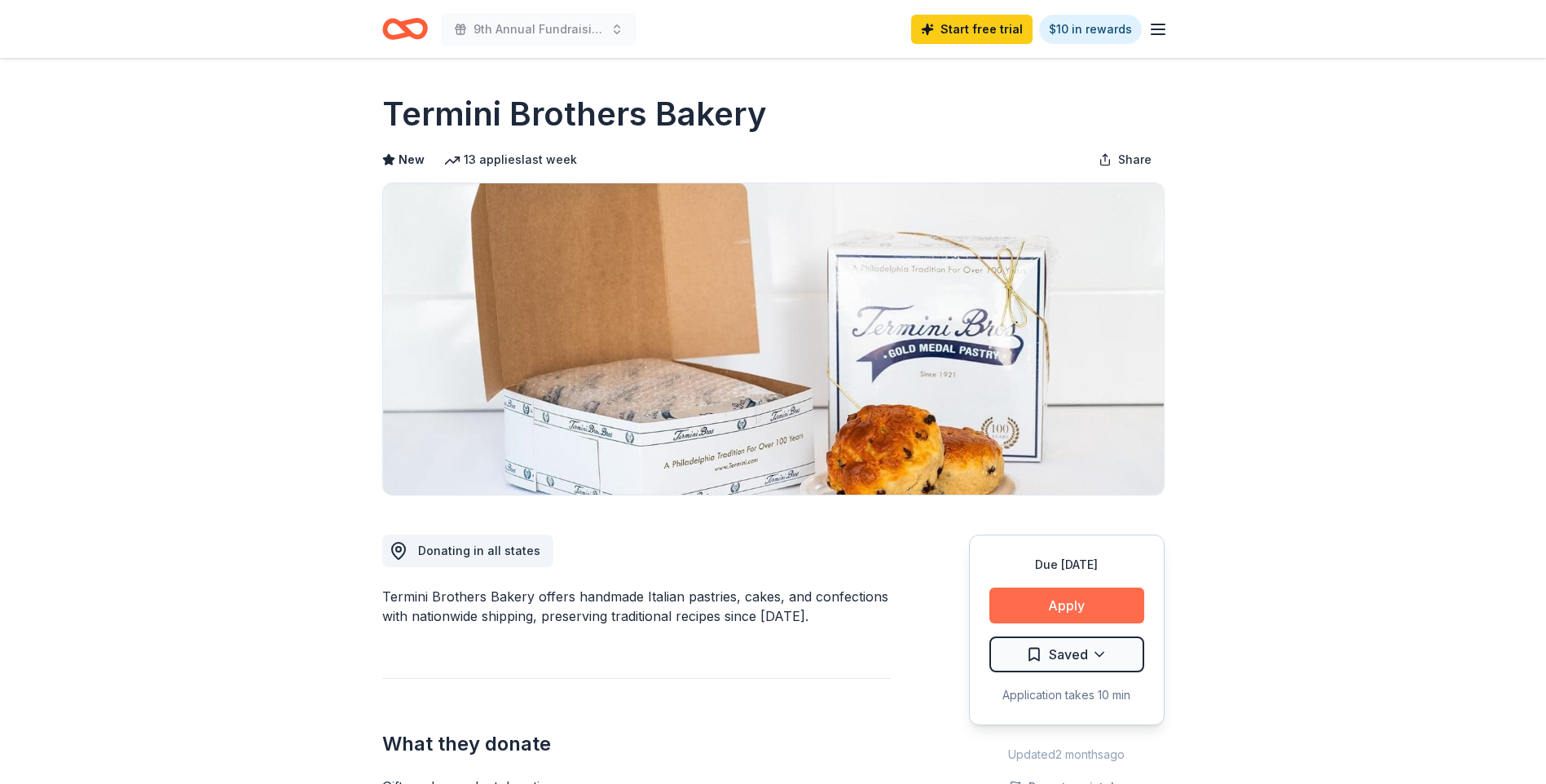
click at [1078, 600] on button "Apply" at bounding box center [1066, 605] width 155 height 36
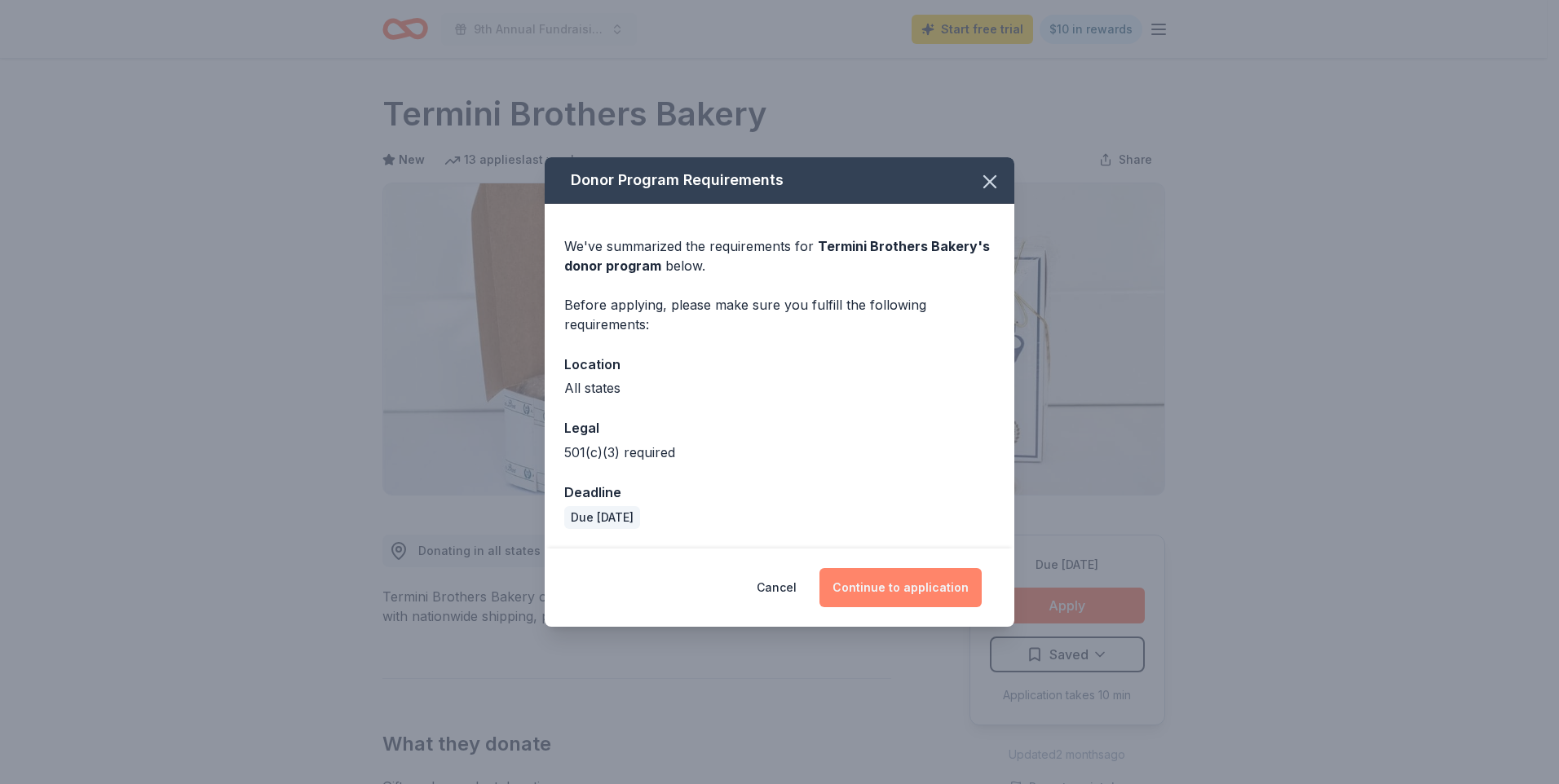
click at [930, 587] on button "Continue to application" at bounding box center [901, 587] width 163 height 39
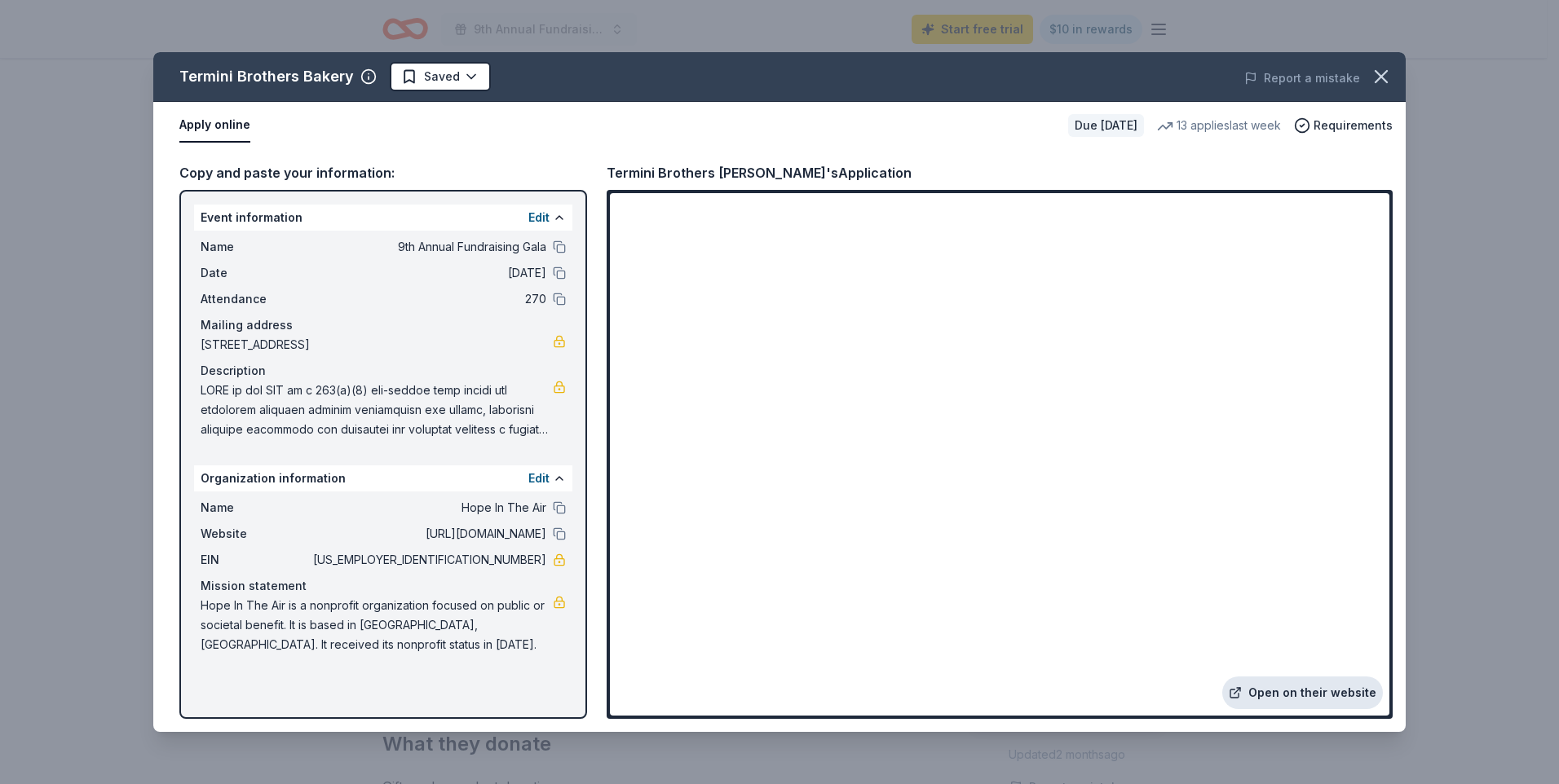
click at [1253, 693] on link "Open on their website" at bounding box center [1303, 692] width 161 height 32
click at [433, 78] on html "9th Annual Fundraising Gala Start free trial $10 in rewards Due [DATE] Share Te…" at bounding box center [780, 392] width 1559 height 784
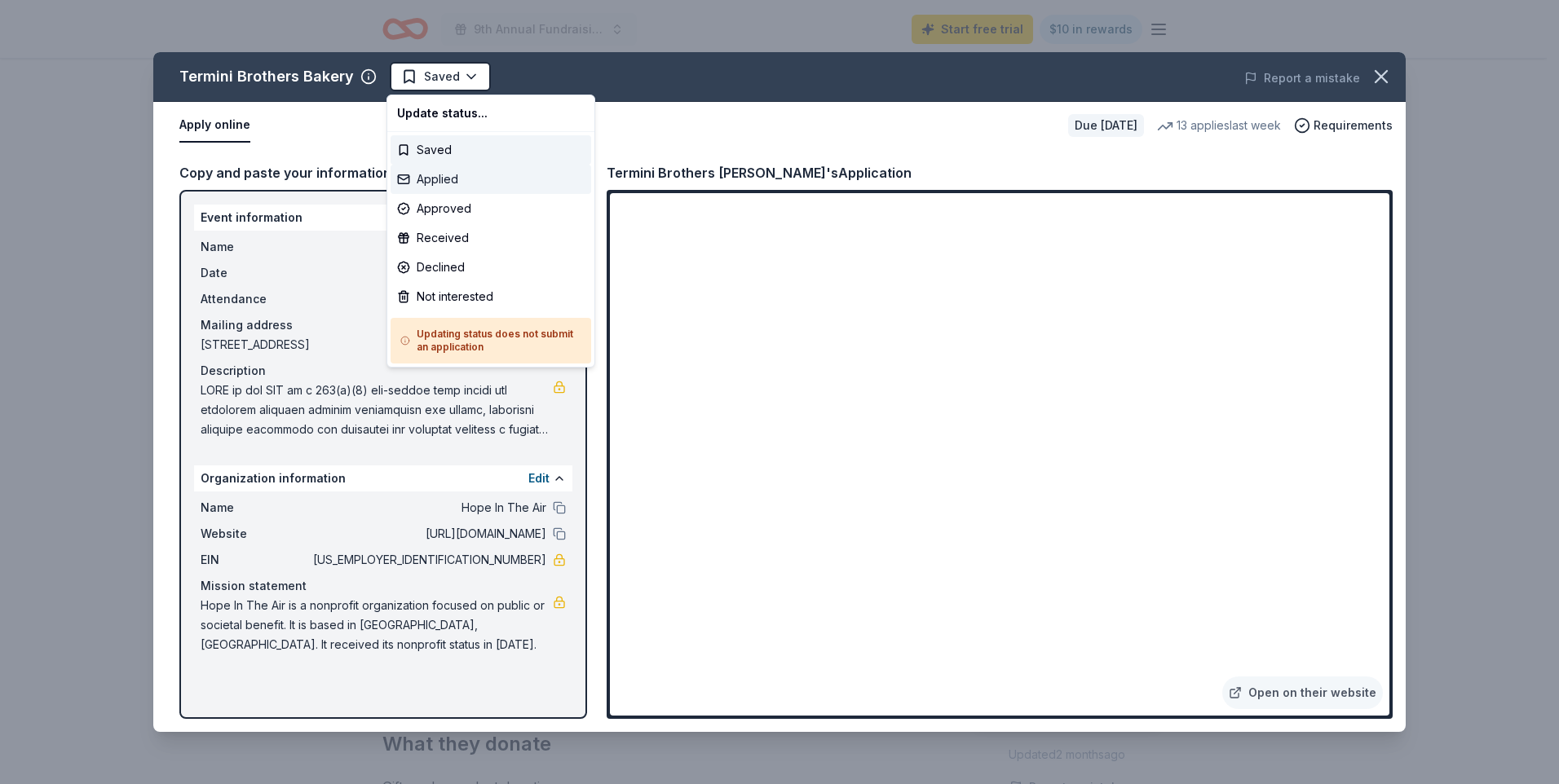
click at [434, 179] on div "Applied" at bounding box center [491, 179] width 201 height 29
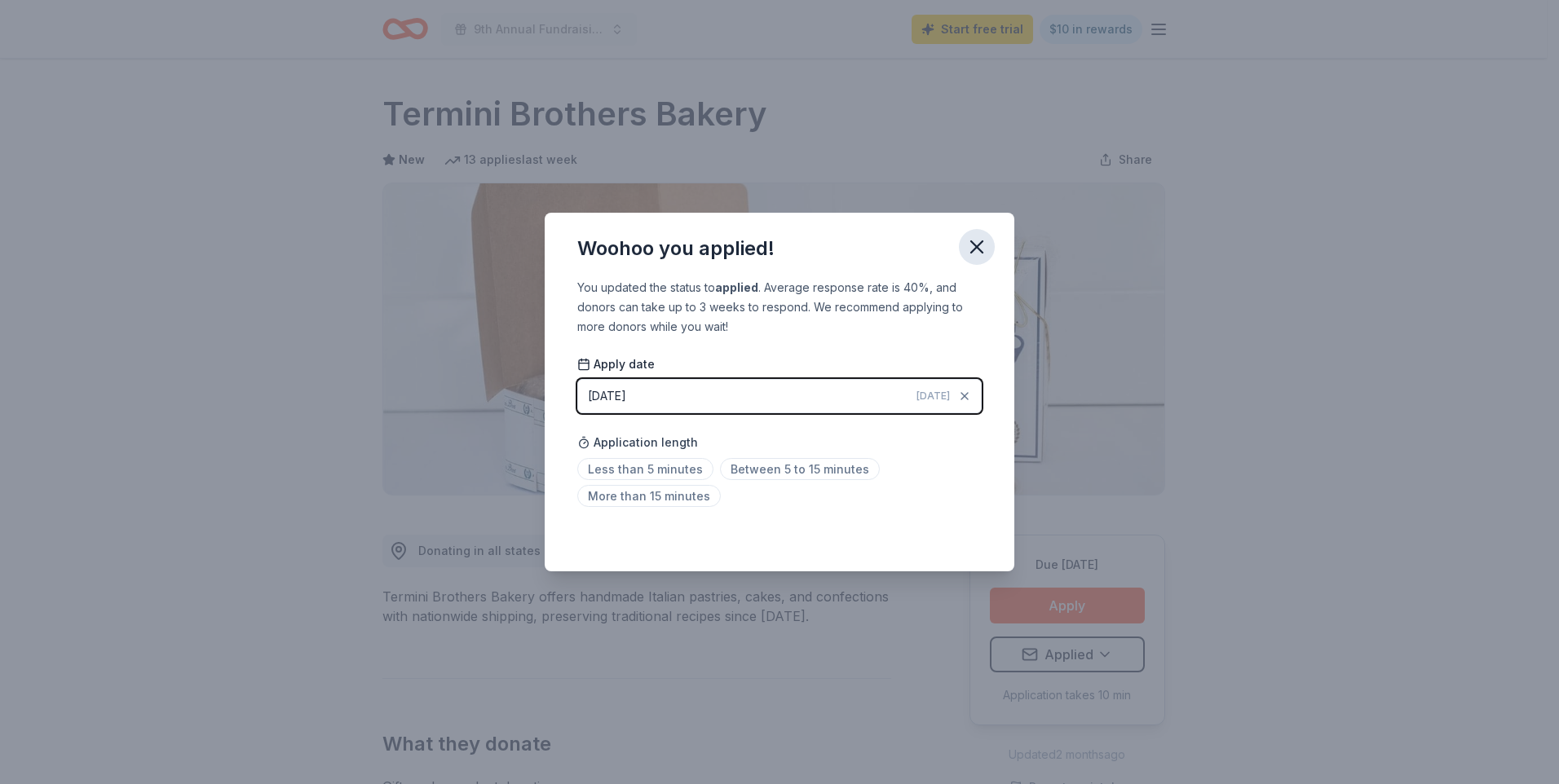
click at [974, 251] on icon "button" at bounding box center [977, 247] width 23 height 23
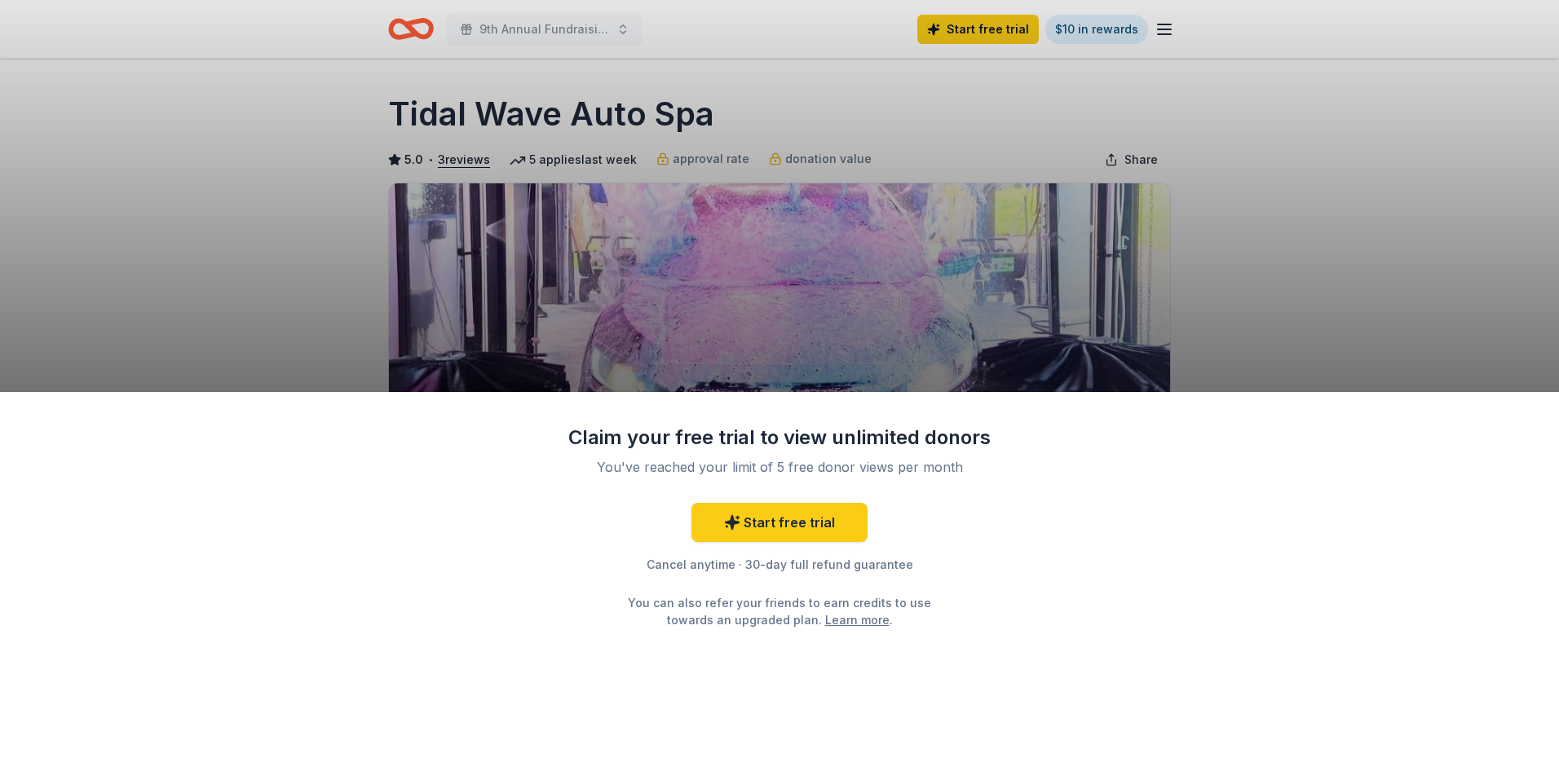
click at [1225, 306] on div "Claim your free trial to view unlimited donors You've reached your limit of 5 f…" at bounding box center [780, 392] width 1559 height 784
click at [39, 40] on div "Claim your free trial to view unlimited donors You've reached your limit of 5 f…" at bounding box center [780, 392] width 1559 height 784
